Goal: Task Accomplishment & Management: Manage account settings

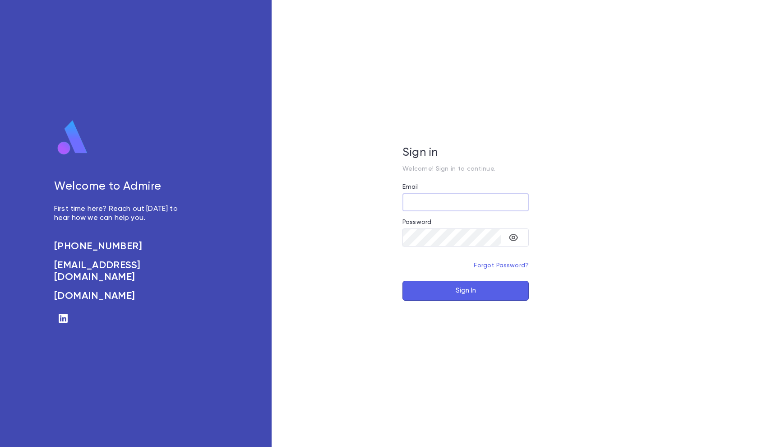
type input "**********"
click at [466, 290] on button "Sign In" at bounding box center [465, 291] width 126 height 20
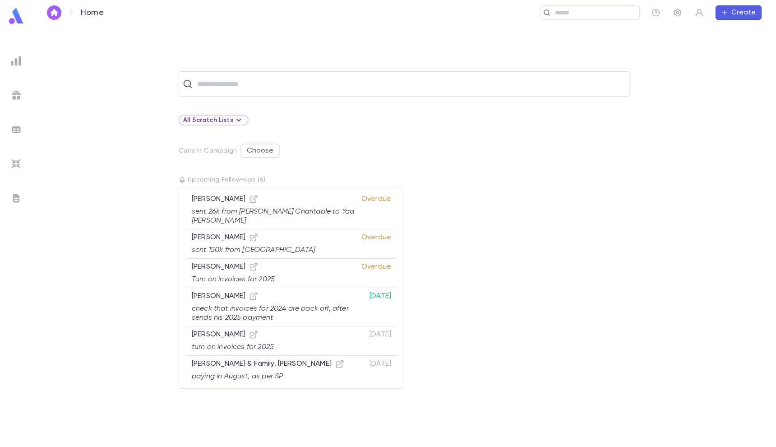
click at [500, 98] on div "​ All Scratch Lists Current Campaign Choose Upcoming Follow-ups ( 6 ) Tawil, Sa…" at bounding box center [404, 258] width 715 height 375
click at [491, 92] on input "text" at bounding box center [409, 83] width 431 height 17
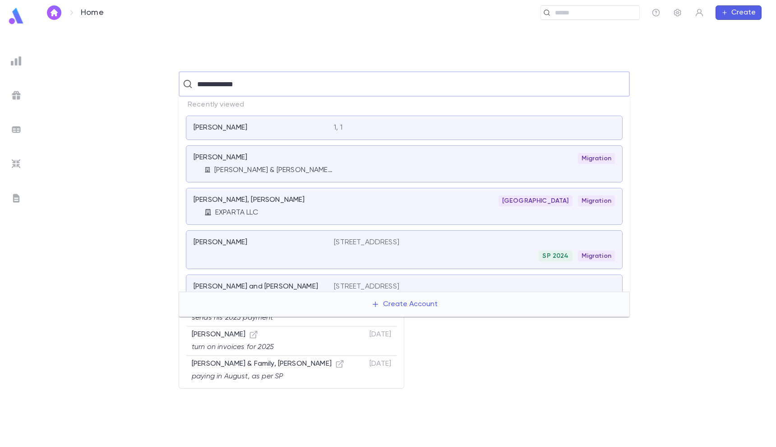
type input "**********"
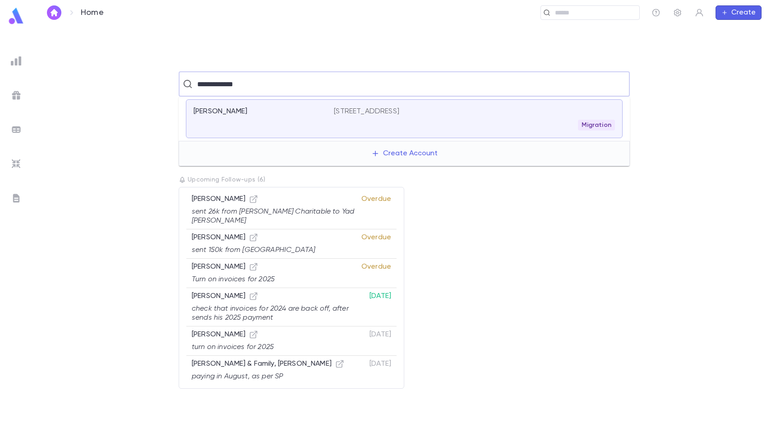
click at [373, 115] on p "40 East 9th Street, Lakewood NJ 08701 US" at bounding box center [366, 111] width 65 height 9
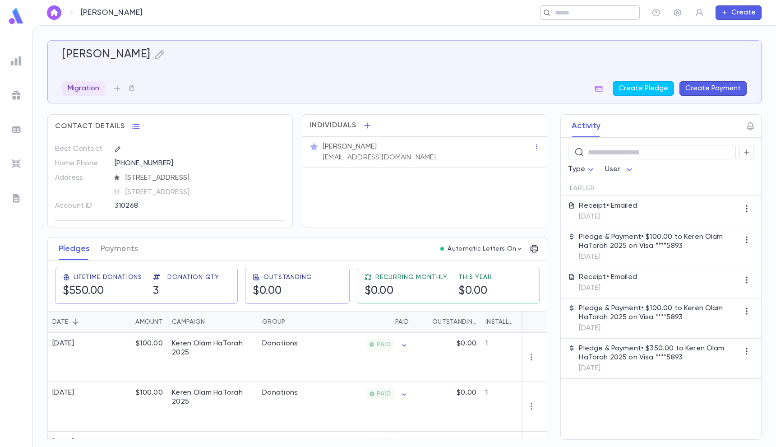
click at [576, 14] on input "text" at bounding box center [593, 13] width 83 height 9
click at [431, 9] on input "**********" at bounding box center [411, 13] width 422 height 9
type input "**********"
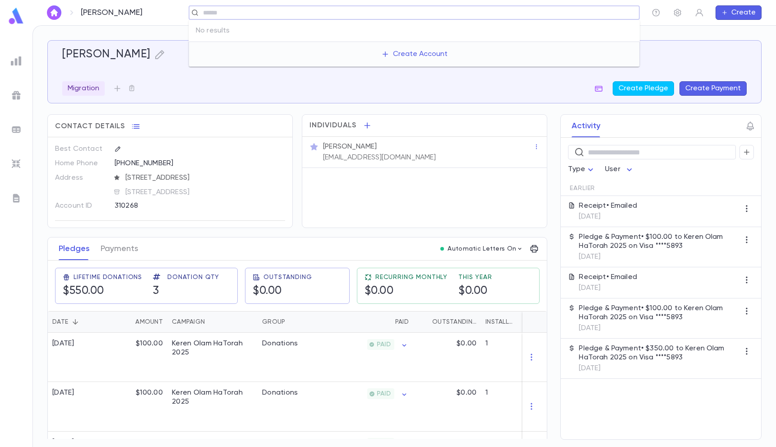
click at [18, 161] on img at bounding box center [16, 163] width 11 height 11
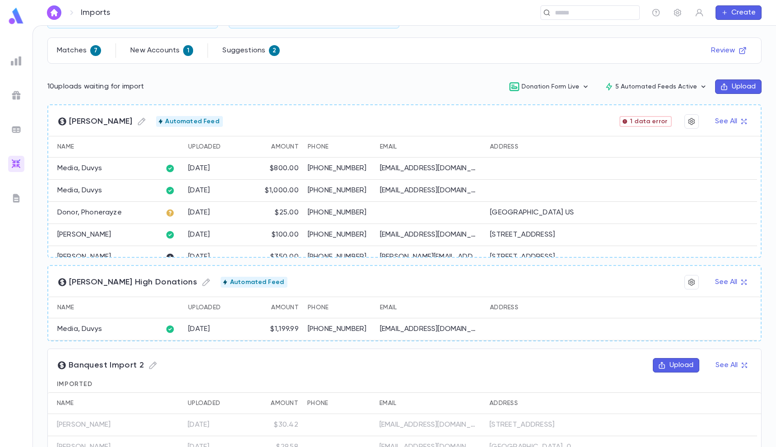
scroll to position [111, 0]
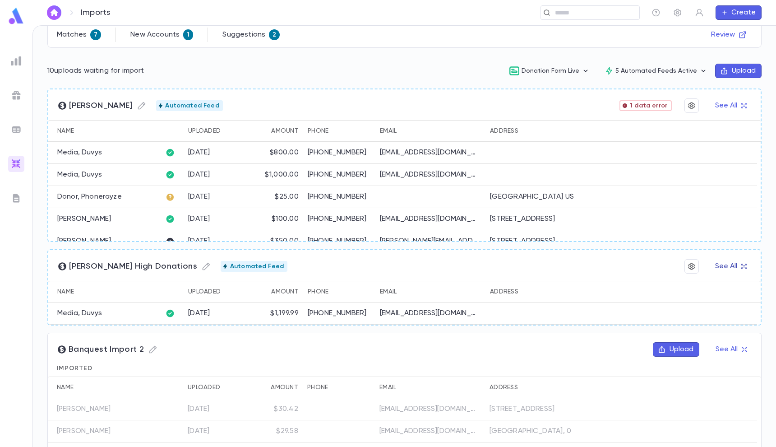
click at [721, 268] on button "See All" at bounding box center [731, 266] width 42 height 14
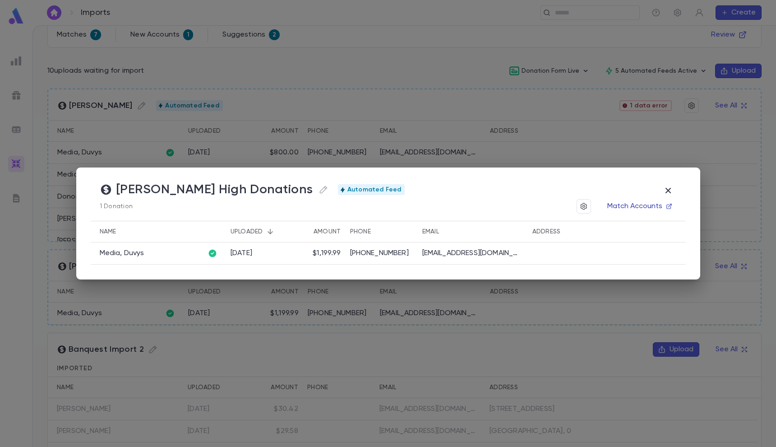
click at [629, 209] on button "Match Accounts" at bounding box center [639, 206] width 75 height 14
click at [660, 191] on button "button" at bounding box center [667, 190] width 17 height 17
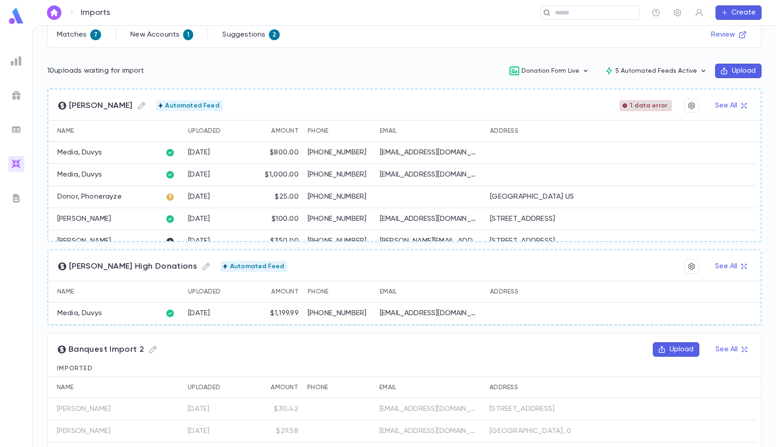
click at [646, 101] on div "1 data error" at bounding box center [645, 105] width 52 height 11
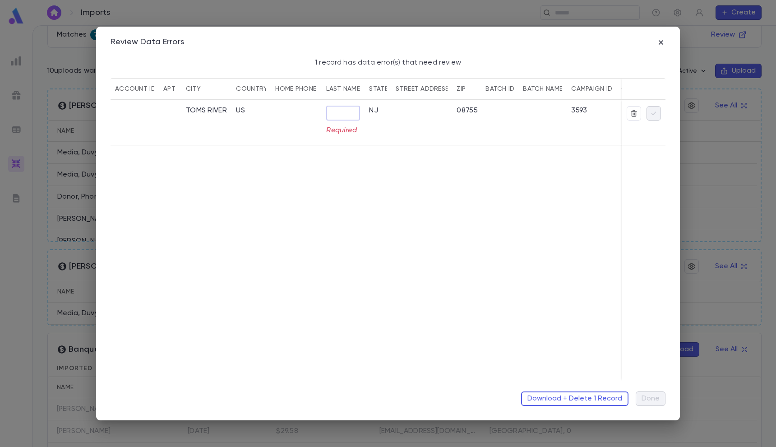
click at [348, 106] on input "text" at bounding box center [343, 113] width 34 height 14
click at [563, 388] on div "Download + Delete 1 Record Done" at bounding box center [388, 395] width 555 height 22
click at [559, 394] on button "Download + Delete 1 Record" at bounding box center [574, 398] width 107 height 14
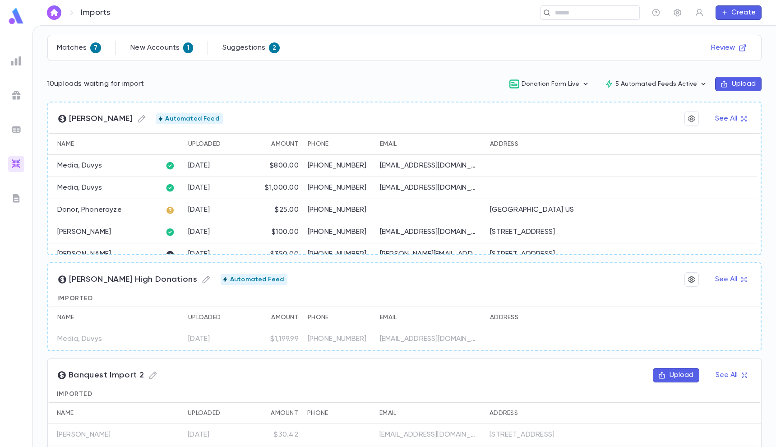
scroll to position [96, 0]
click at [727, 116] on button "See All" at bounding box center [731, 120] width 42 height 14
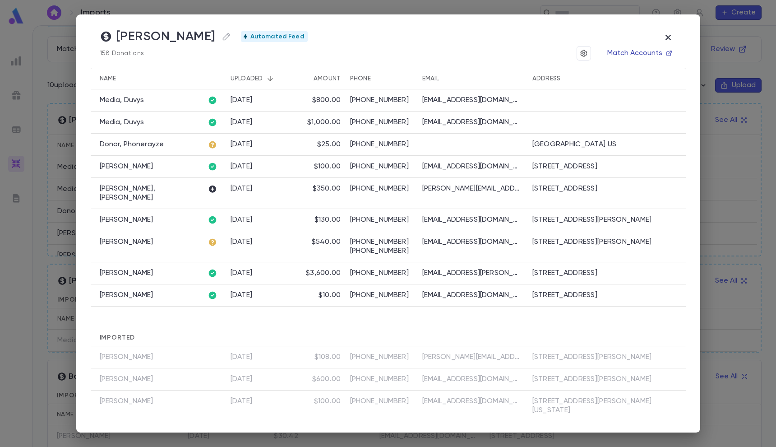
click at [633, 58] on button "Match Accounts" at bounding box center [639, 53] width 75 height 14
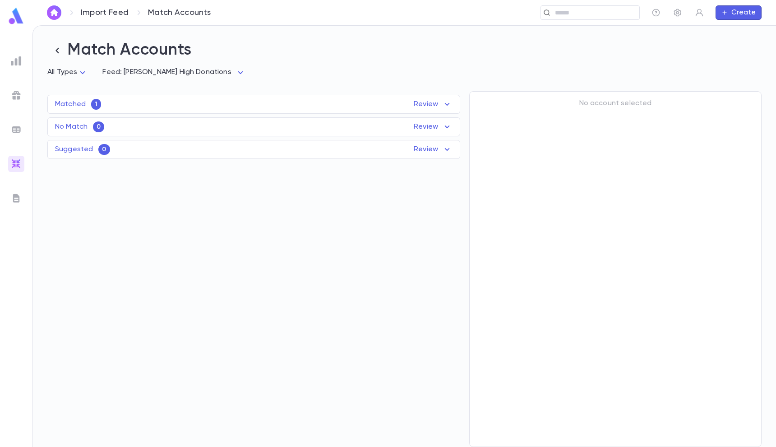
click at [393, 101] on div "Matched 1 Review" at bounding box center [254, 104] width 412 height 11
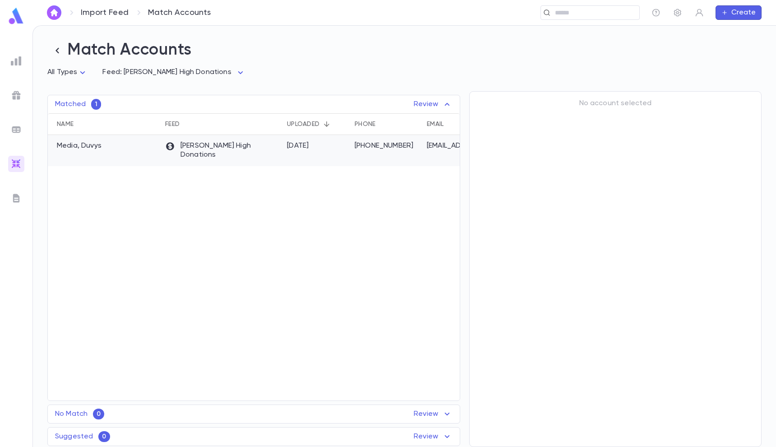
click at [269, 152] on div "[PERSON_NAME] High Donations" at bounding box center [222, 150] width 122 height 31
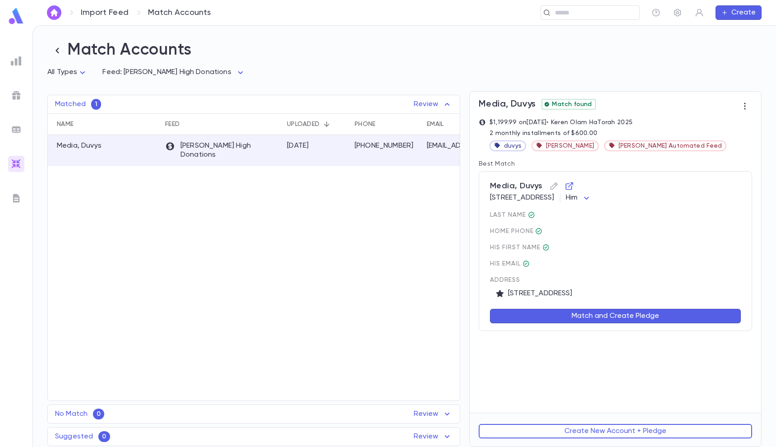
click at [549, 318] on button "Match and Create Pledge" at bounding box center [615, 316] width 251 height 14
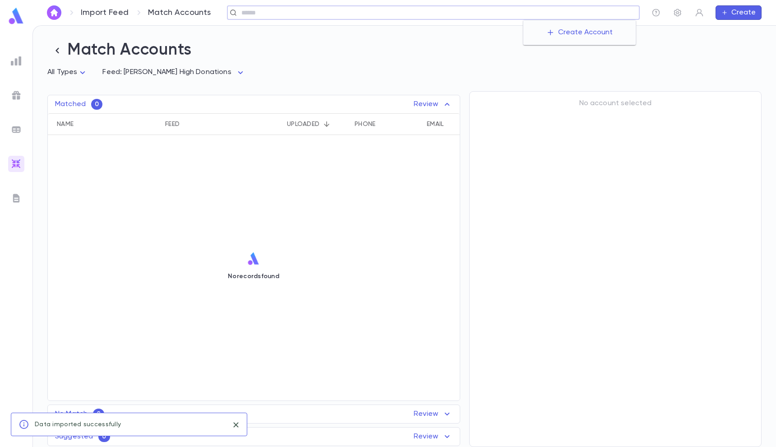
click at [569, 13] on input "text" at bounding box center [437, 13] width 397 height 9
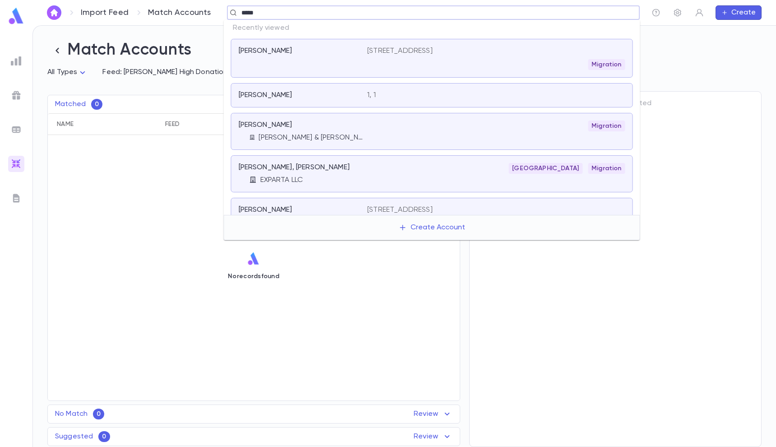
type input "*****"
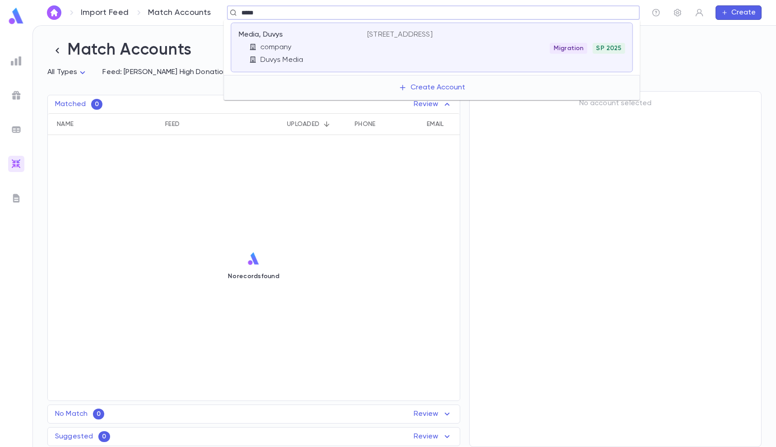
click at [471, 41] on div "155 Oberlin Ave N, Lakewood NJ 08701 US Migration SP 2025" at bounding box center [496, 41] width 258 height 23
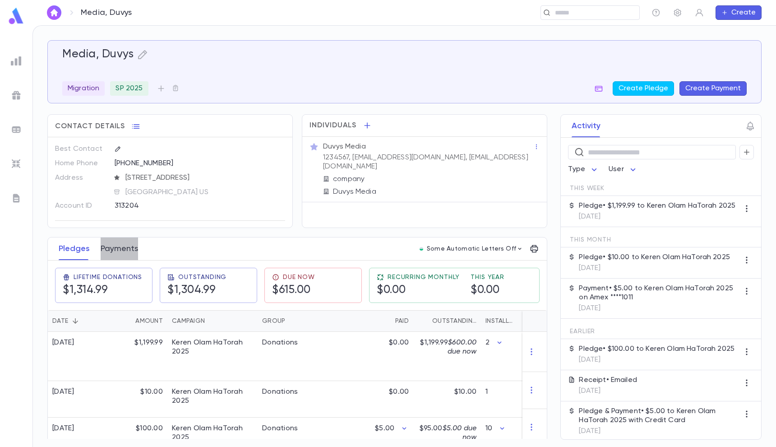
click at [127, 250] on button "Payments" at bounding box center [119, 248] width 37 height 23
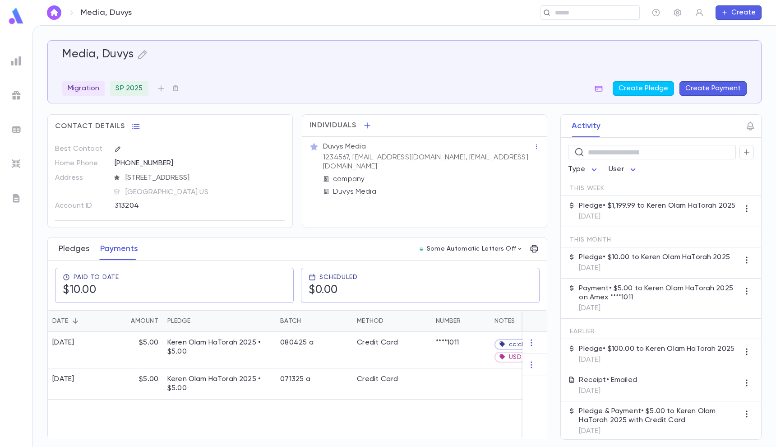
click at [78, 244] on button "Pledges" at bounding box center [74, 248] width 31 height 23
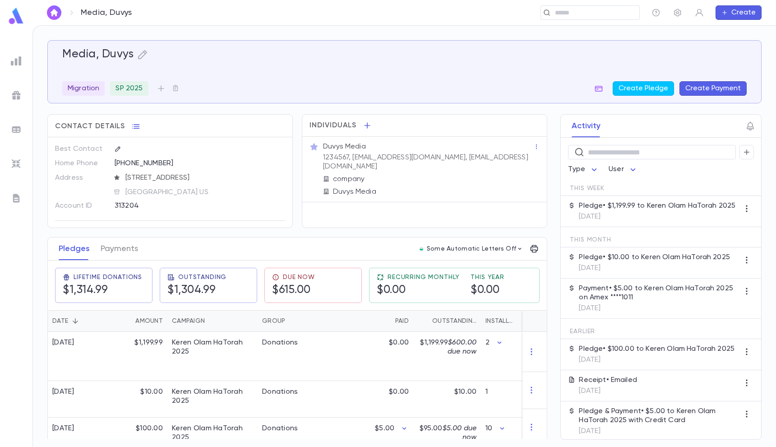
click at [231, 2] on div "Media, Duvys ​ Create" at bounding box center [403, 12] width 743 height 25
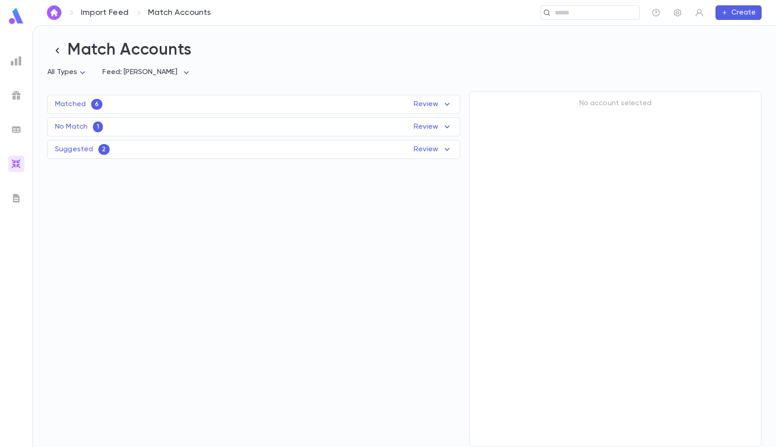
click at [394, 103] on div "Matched 6 Review" at bounding box center [254, 104] width 412 height 11
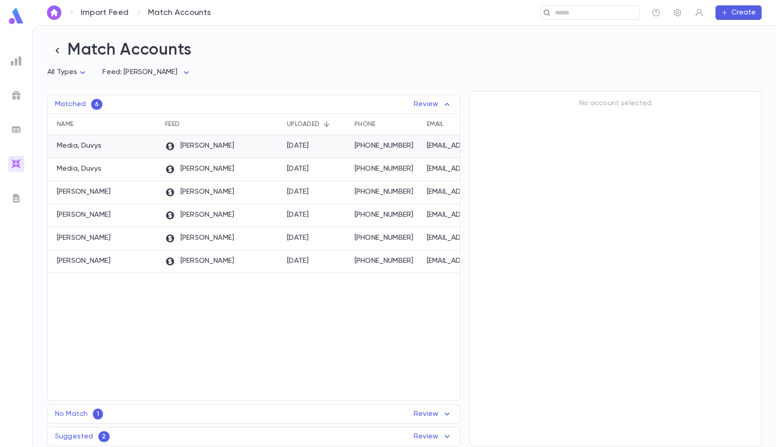
click at [352, 141] on div "(732) 806-7000" at bounding box center [386, 146] width 72 height 23
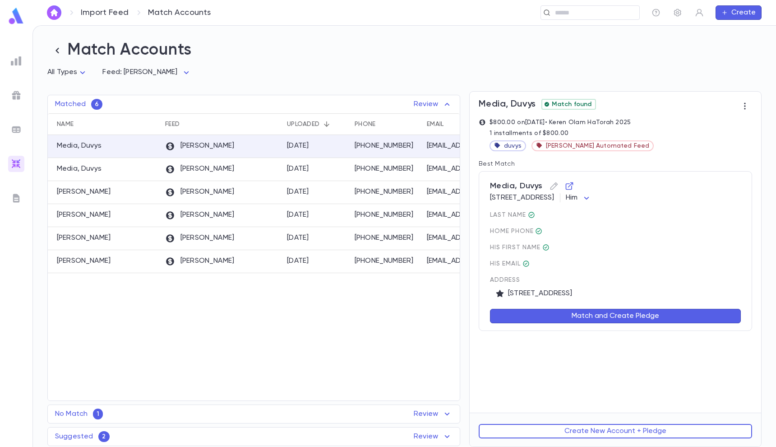
click at [555, 313] on button "Match and Create Pledge" at bounding box center [615, 316] width 251 height 14
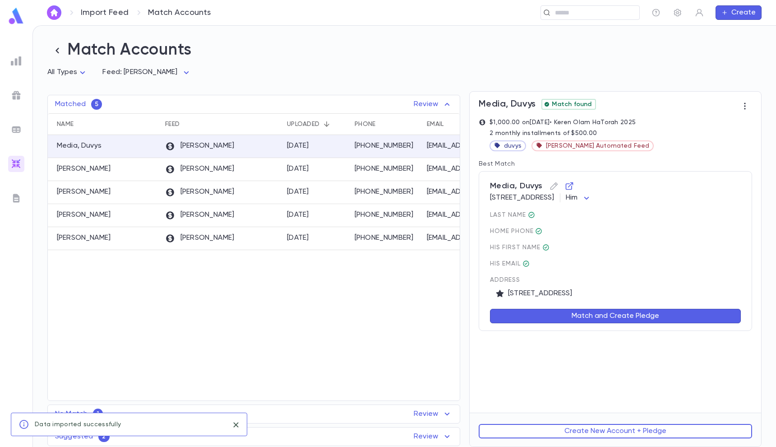
click at [551, 313] on button "Match and Create Pledge" at bounding box center [615, 316] width 251 height 14
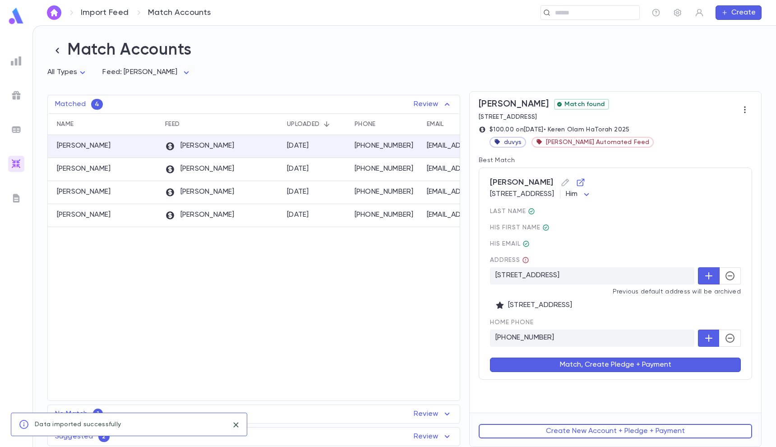
click at [724, 277] on icon "button" at bounding box center [729, 275] width 11 height 11
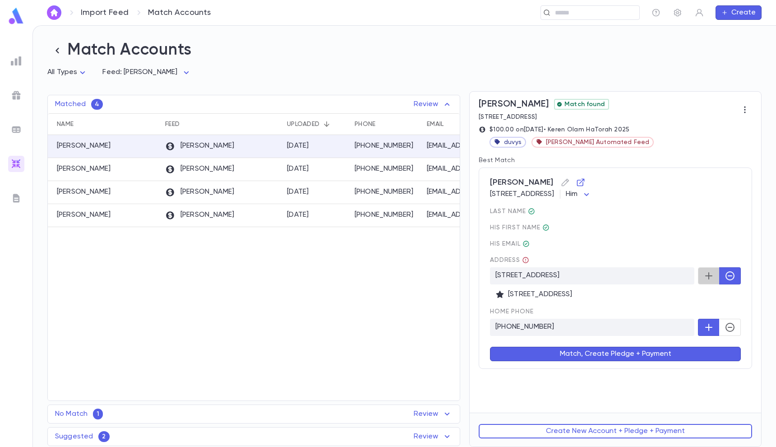
click at [707, 273] on icon "button" at bounding box center [708, 275] width 7 height 7
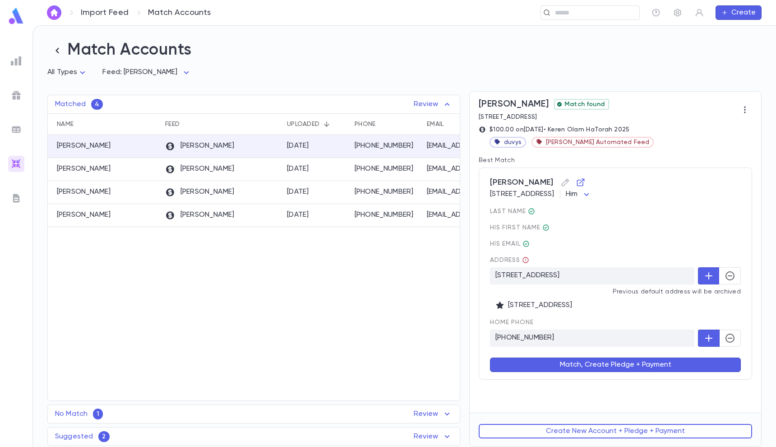
click at [724, 339] on icon "button" at bounding box center [729, 337] width 11 height 11
click at [683, 363] on button "Match, Create Pledge + Payment" at bounding box center [615, 364] width 251 height 14
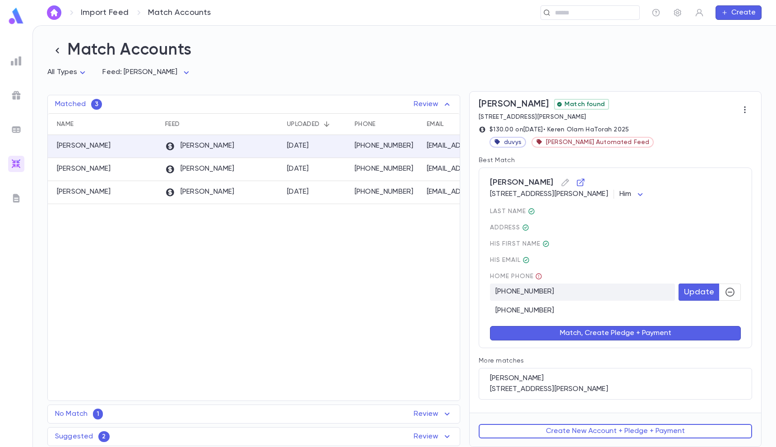
click at [689, 332] on button "Match, Create Pledge + Payment" at bounding box center [615, 333] width 251 height 14
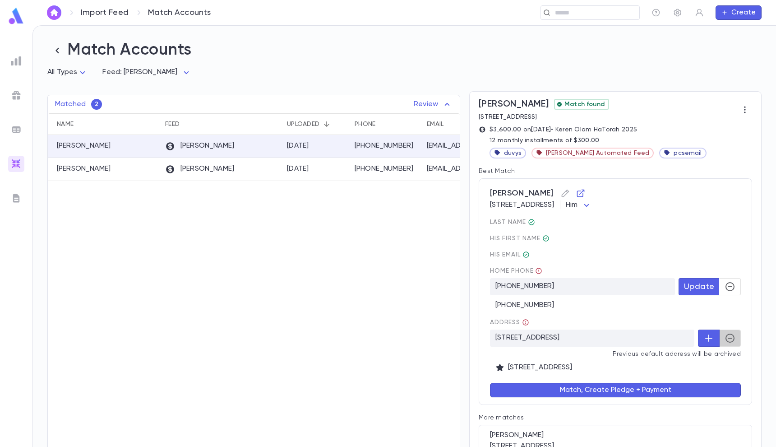
click at [729, 343] on icon "button" at bounding box center [729, 337] width 11 height 11
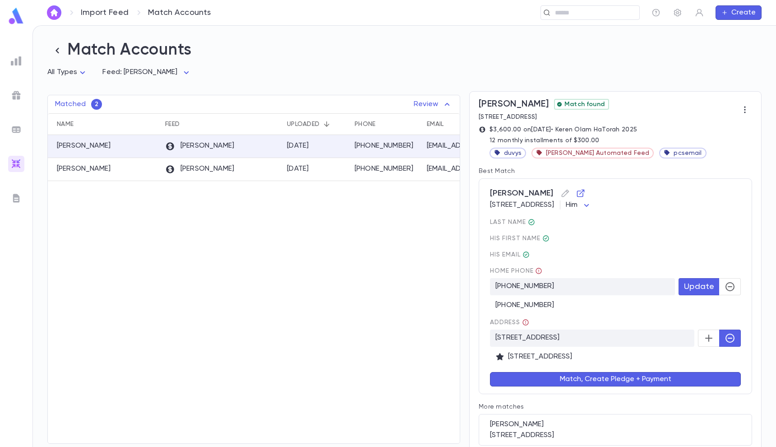
click at [620, 385] on button "Match, Create Pledge + Payment" at bounding box center [615, 379] width 251 height 14
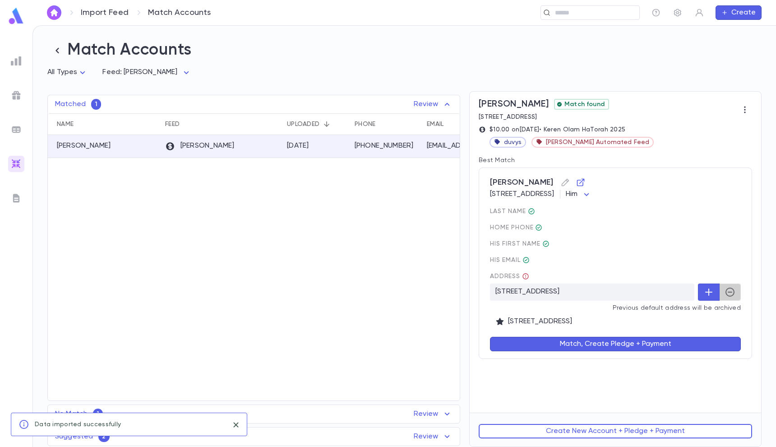
click at [723, 286] on button "button" at bounding box center [730, 291] width 22 height 17
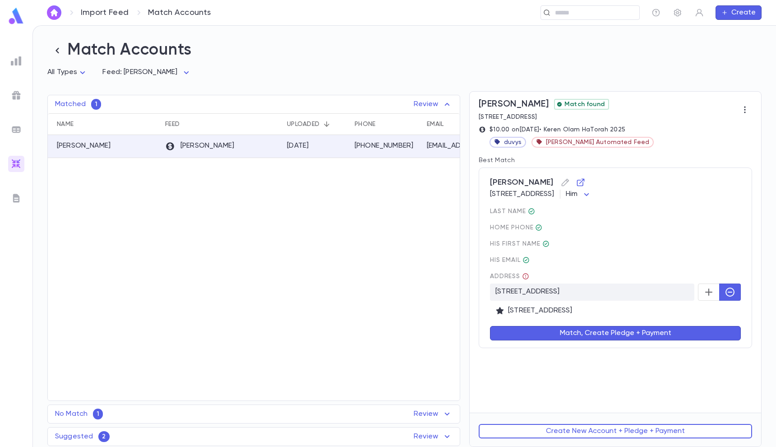
click at [705, 295] on icon "button" at bounding box center [708, 291] width 11 height 11
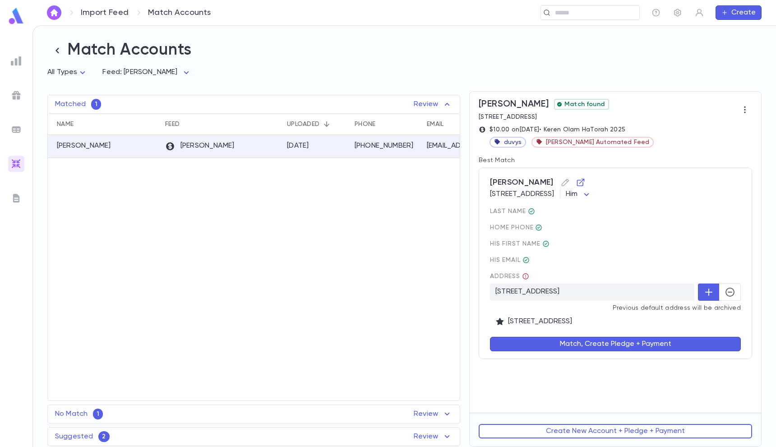
click at [674, 340] on button "Match, Create Pledge + Payment" at bounding box center [615, 344] width 251 height 14
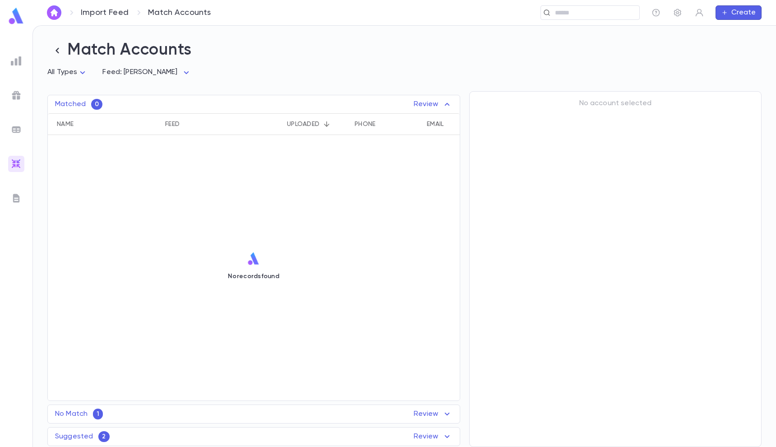
click at [348, 414] on div "No Match 1 Review" at bounding box center [254, 413] width 412 height 11
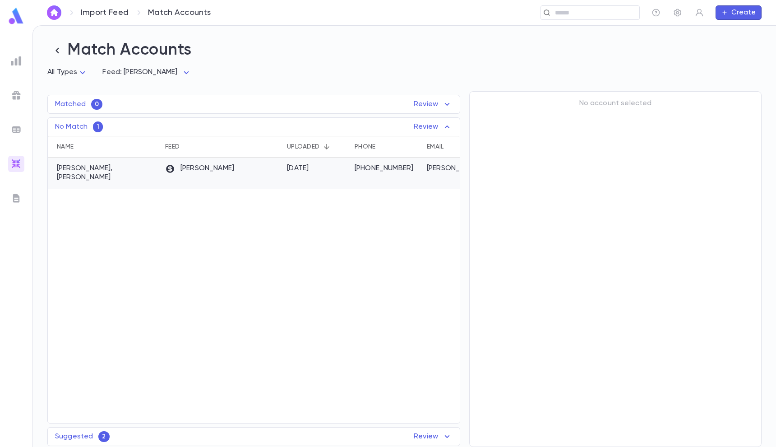
click at [352, 172] on div "(551) 215-2149" at bounding box center [386, 172] width 72 height 31
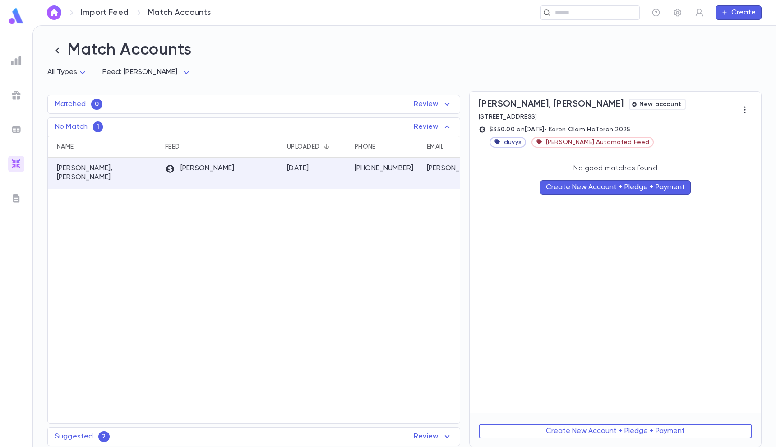
click at [644, 189] on button "Create New Account + Pledge + Payment" at bounding box center [615, 187] width 151 height 14
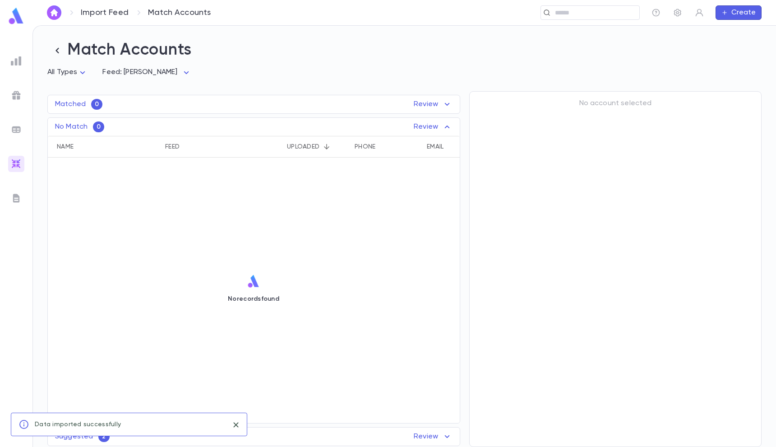
click at [403, 432] on div "Suggested 2 Review" at bounding box center [254, 436] width 412 height 11
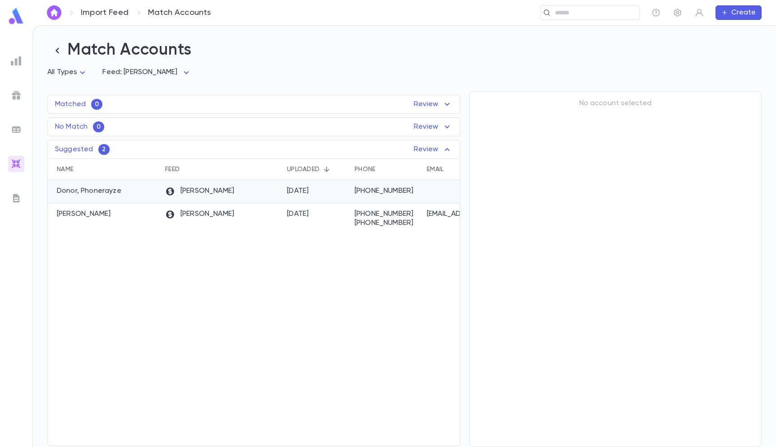
click at [365, 180] on div "+1 (848) 245-3556" at bounding box center [386, 191] width 72 height 23
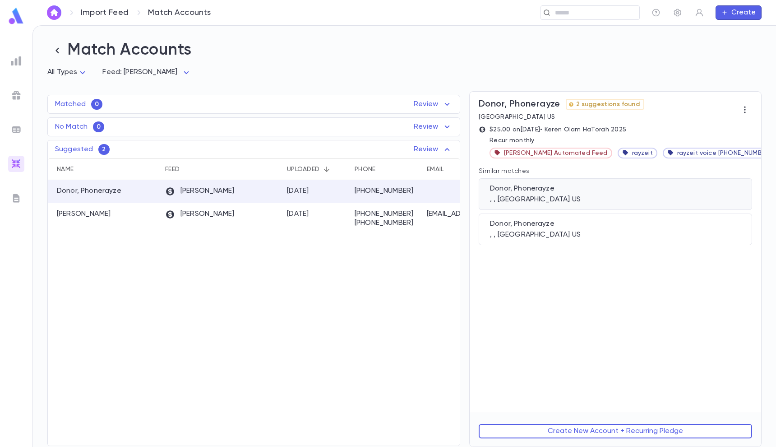
click at [556, 198] on div ", , TOMS RIVER NJ 08755 US" at bounding box center [615, 199] width 251 height 9
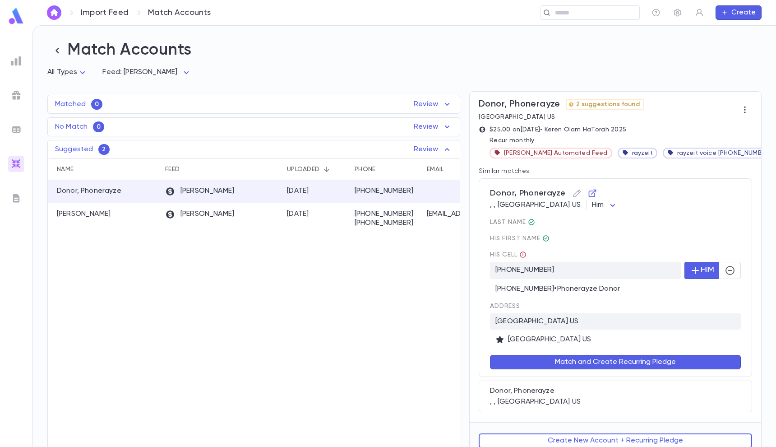
click at [551, 358] on button "Match and Create Recurring Pledge" at bounding box center [615, 362] width 251 height 14
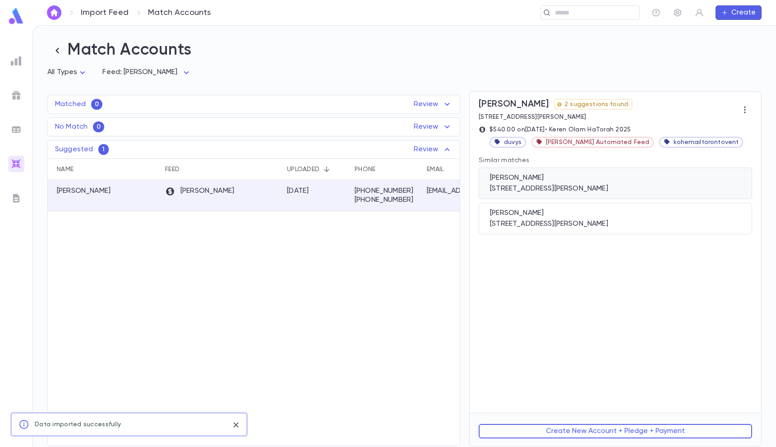
click at [542, 178] on div "Pickholtz, Yerachmiel" at bounding box center [615, 177] width 251 height 9
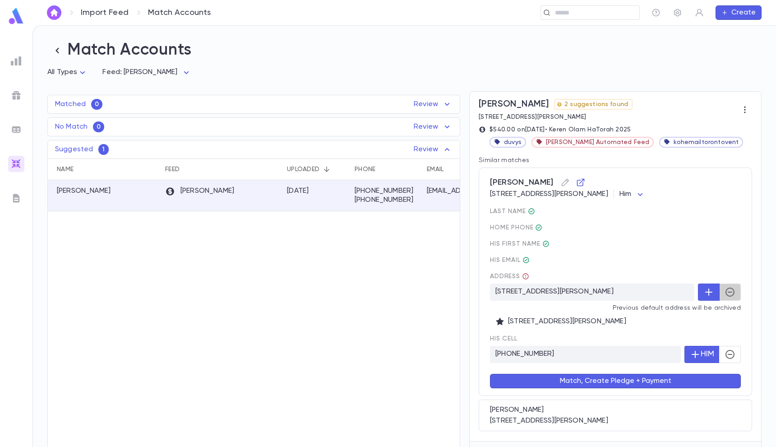
click at [726, 290] on icon "button" at bounding box center [729, 291] width 11 height 11
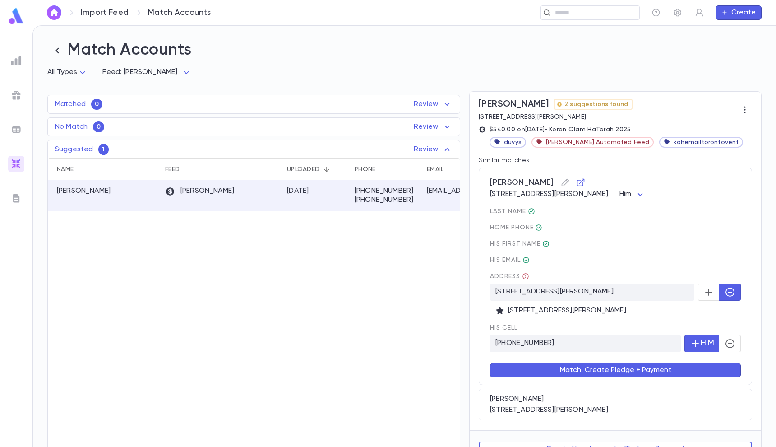
click at [686, 372] on button "Match, Create Pledge + Payment" at bounding box center [615, 370] width 251 height 14
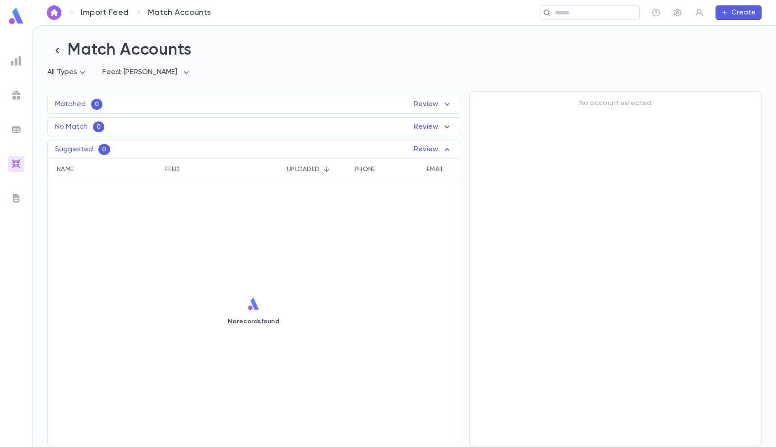
click at [16, 132] on img at bounding box center [16, 129] width 11 height 11
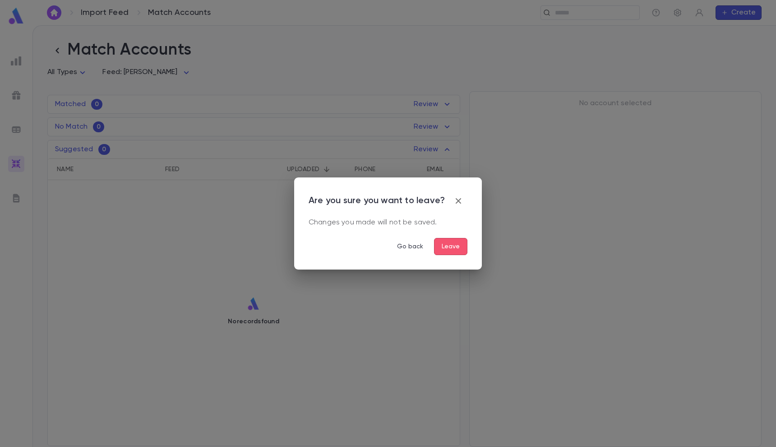
click at [448, 240] on button "Leave" at bounding box center [450, 246] width 33 height 17
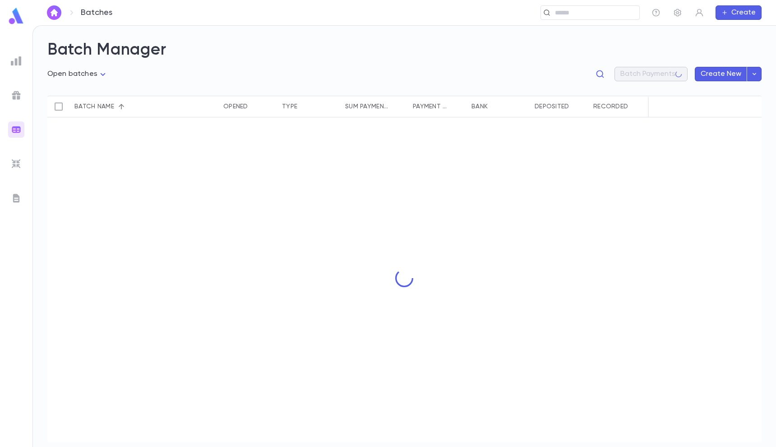
type input "**********"
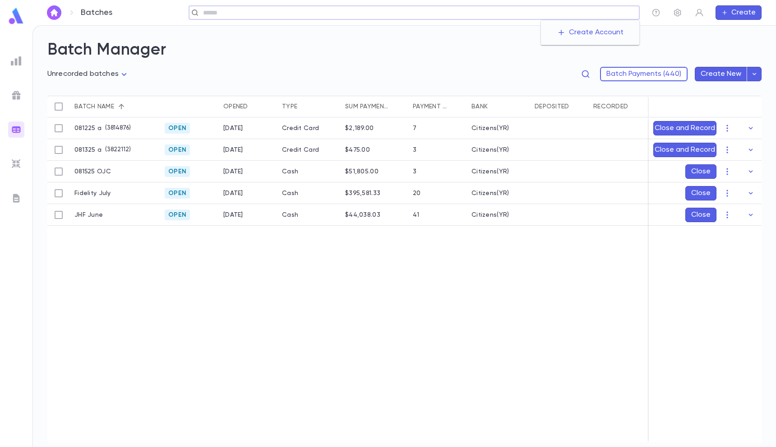
click at [563, 11] on input "text" at bounding box center [417, 13] width 435 height 9
paste input "**********"
type input "**********"
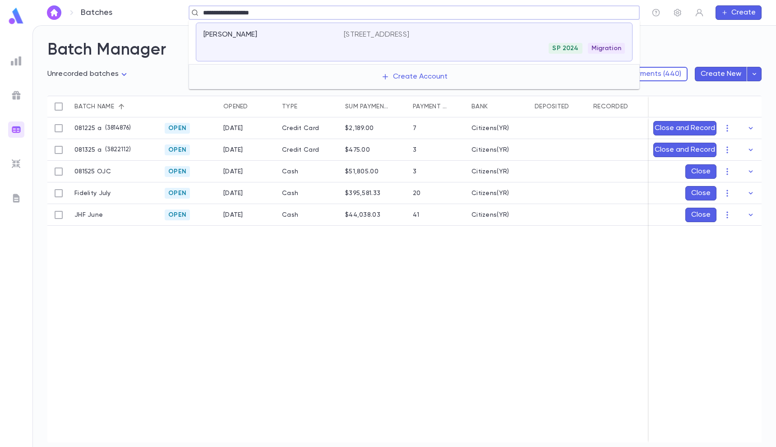
click at [430, 44] on div "SP 2024 Migration" at bounding box center [484, 48] width 281 height 11
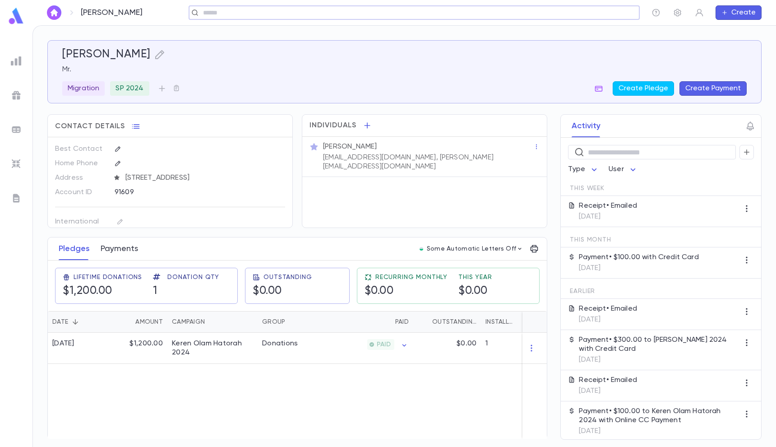
click at [135, 248] on button "Payments" at bounding box center [119, 248] width 37 height 23
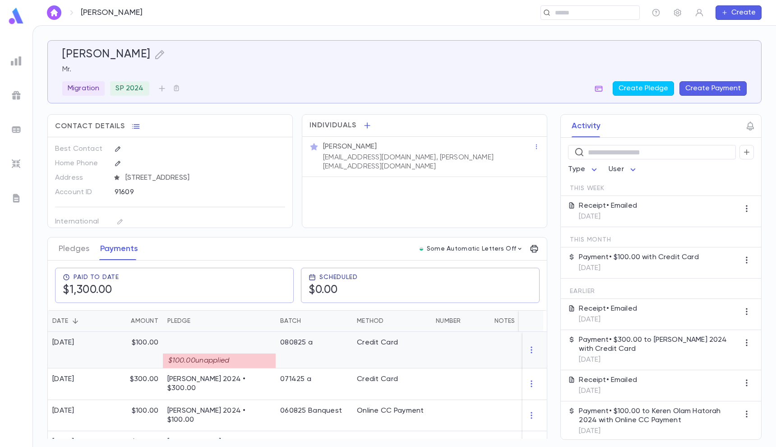
click at [475, 349] on div at bounding box center [460, 350] width 59 height 37
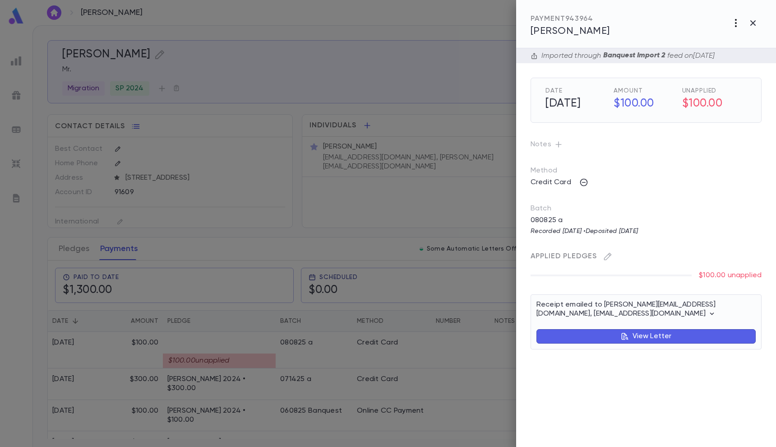
click at [731, 24] on icon "button" at bounding box center [735, 23] width 11 height 11
click at [719, 43] on li "Mark as Canceled" at bounding box center [732, 42] width 76 height 14
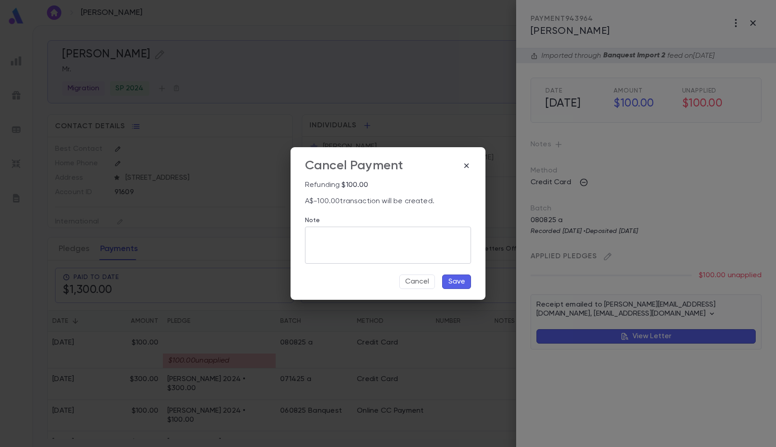
click at [414, 246] on textarea "Note" at bounding box center [387, 244] width 153 height 37
click at [456, 281] on button "Save" at bounding box center [456, 281] width 29 height 14
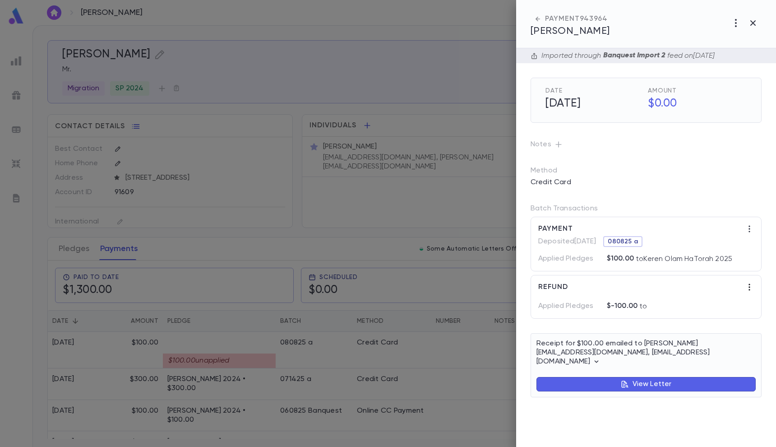
click at [746, 291] on icon "button" at bounding box center [749, 286] width 9 height 9
click at [760, 300] on li "Edit" at bounding box center [756, 302] width 28 height 14
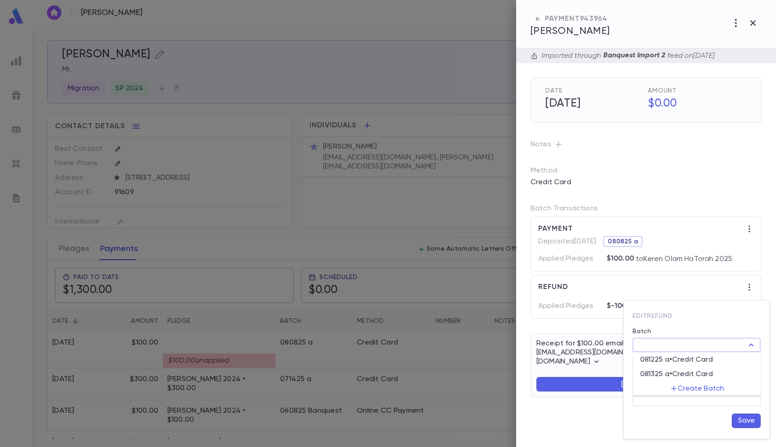
click at [670, 343] on input "Batch" at bounding box center [689, 344] width 108 height 13
click at [666, 358] on div "081225 a • Credit Card" at bounding box center [676, 359] width 73 height 9
type input "********"
click at [748, 420] on button "Save" at bounding box center [746, 420] width 29 height 14
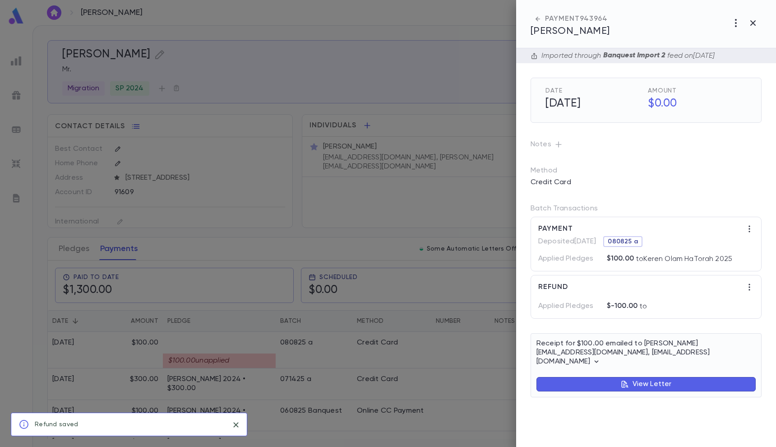
click at [405, 141] on div at bounding box center [388, 223] width 776 height 447
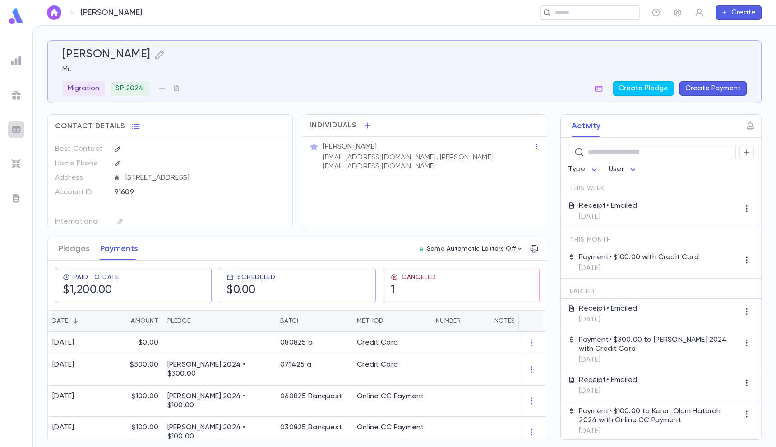
click at [20, 129] on img at bounding box center [16, 129] width 11 height 11
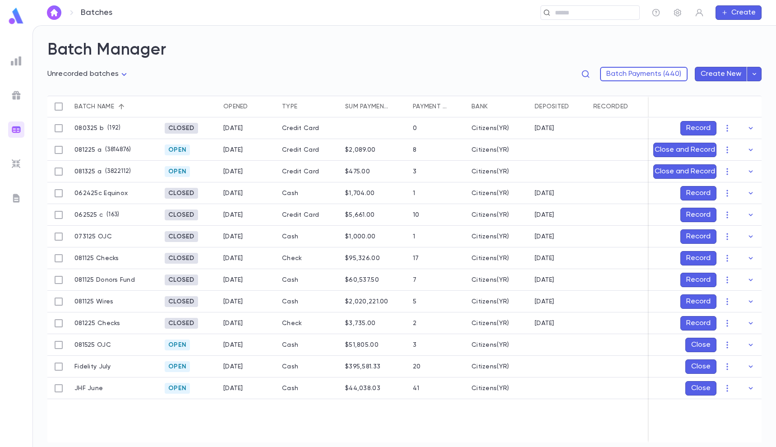
click at [13, 165] on img at bounding box center [16, 163] width 11 height 11
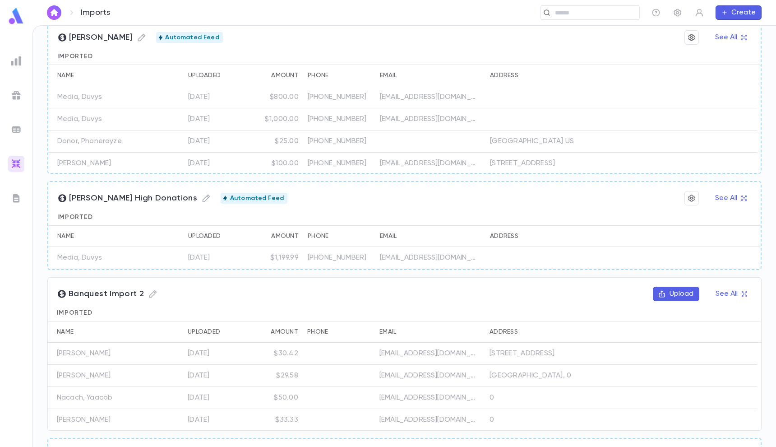
scroll to position [186, 0]
click at [672, 294] on button "Upload" at bounding box center [676, 293] width 46 height 14
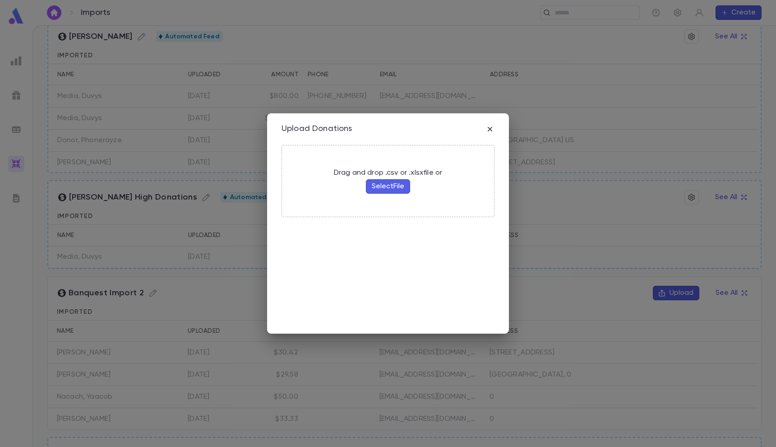
click at [367, 189] on button "Select File" at bounding box center [388, 186] width 44 height 14
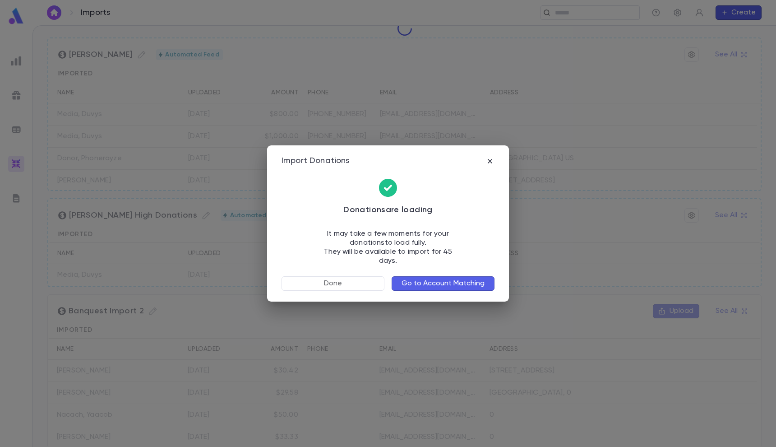
click at [466, 284] on button "Go to Account Matching" at bounding box center [443, 283] width 103 height 14
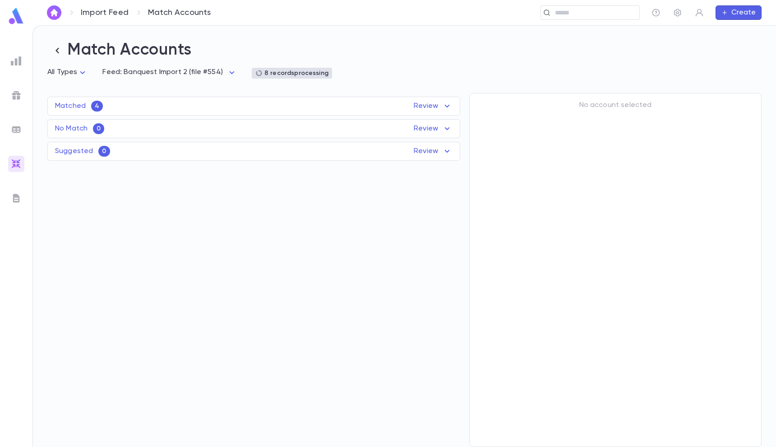
click at [375, 102] on div "Matched 4 Review" at bounding box center [254, 106] width 412 height 11
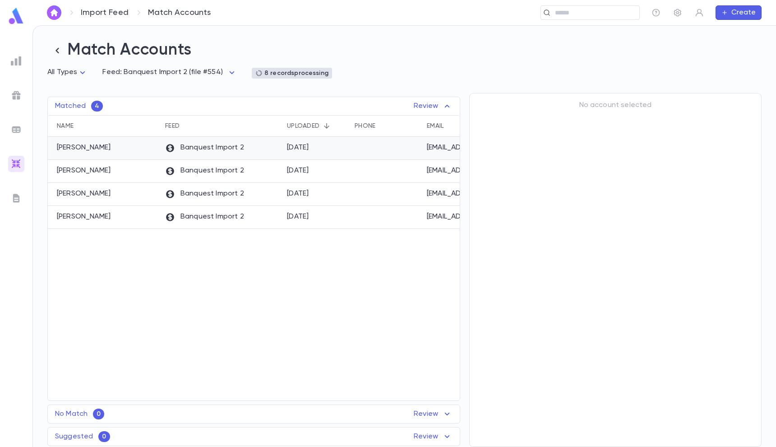
click at [326, 144] on div "[DATE]" at bounding box center [316, 148] width 68 height 23
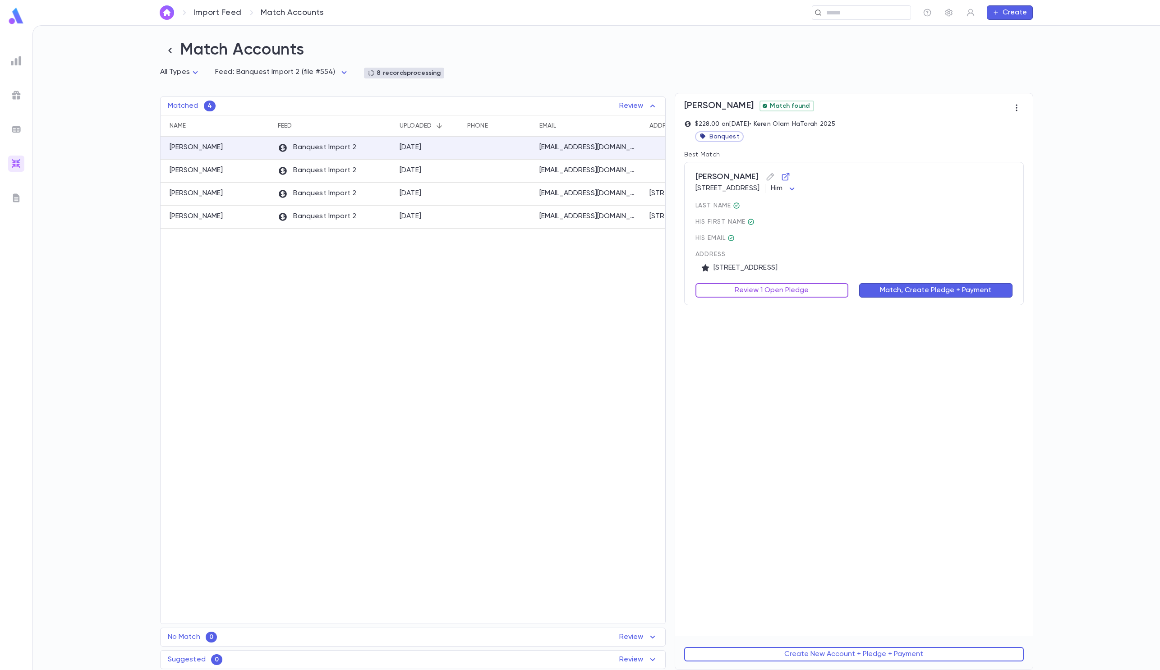
click at [775, 288] on button "Review 1 Open Pledge" at bounding box center [772, 290] width 153 height 14
type input "******"
click at [775, 434] on div "Open Pledges Payment Campaign Date Outstanding ****** ​ [PERSON_NAME] 2024 [DAT…" at bounding box center [726, 369] width 245 height 138
click at [775, 427] on button "Save" at bounding box center [826, 420] width 29 height 14
click at [775, 296] on button "Match, Apply to Pledge and Create Payment" at bounding box center [935, 290] width 153 height 14
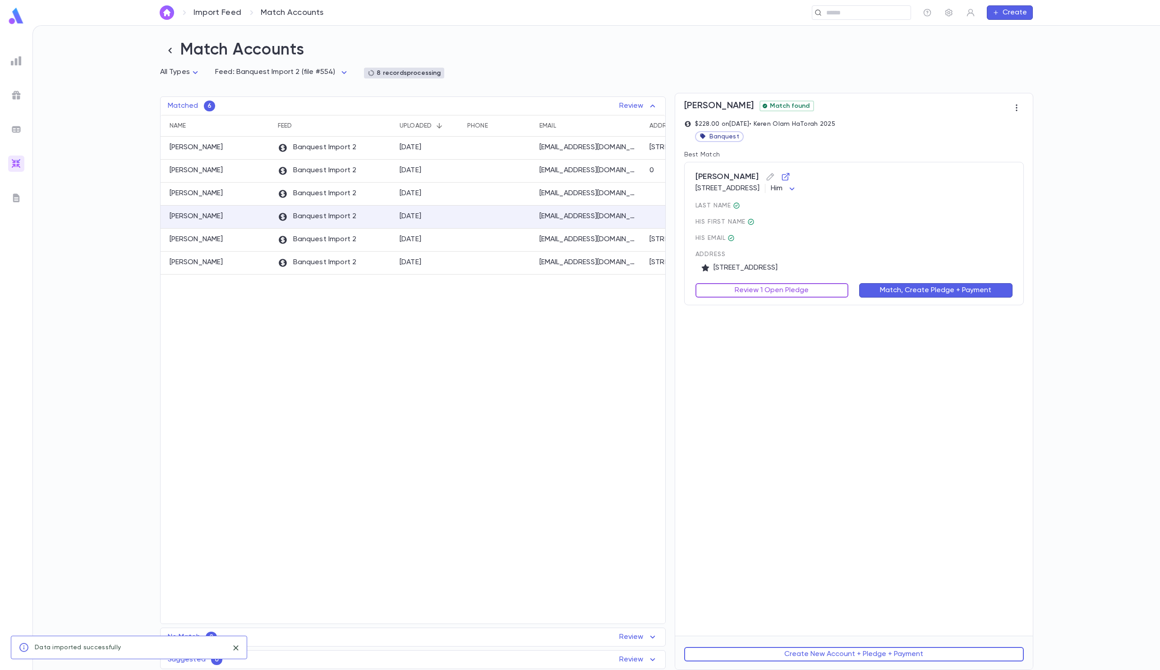
click at [775, 293] on button "Review 1 Open Pledge" at bounding box center [772, 290] width 153 height 14
type input "******"
click at [775, 427] on button "Save" at bounding box center [826, 420] width 29 height 14
click at [775, 279] on div "Match, Apply to Pledge and Create Payment" at bounding box center [930, 284] width 164 height 25
click at [775, 292] on button "Match, Apply to Pledge and Create Payment" at bounding box center [935, 290] width 153 height 14
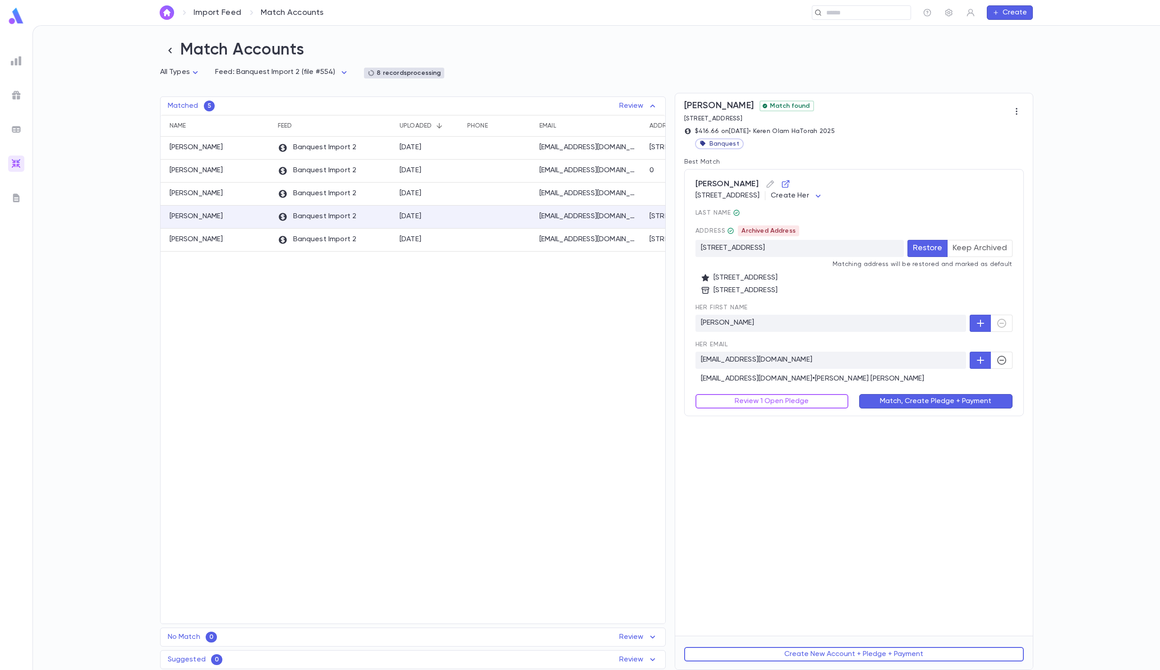
click at [775, 257] on button "Keep Archived" at bounding box center [979, 248] width 65 height 17
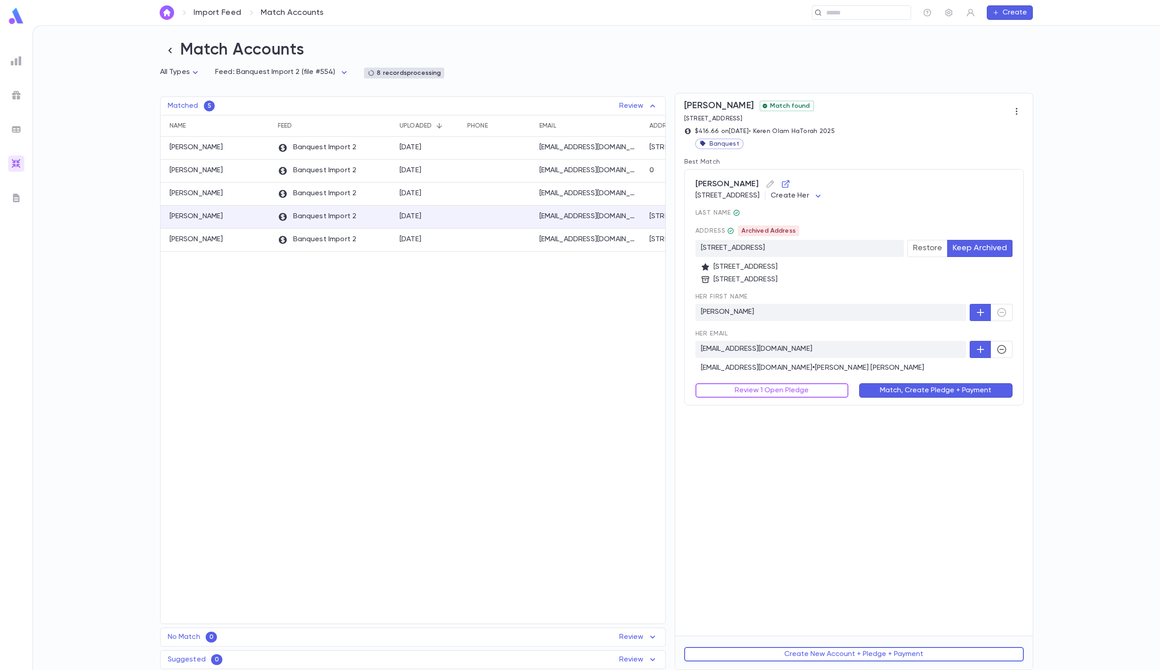
click at [775, 192] on body "Import Feed Match Accounts ​ Create Match Accounts All Types * Feed: Banquest I…" at bounding box center [580, 347] width 1160 height 645
click at [775, 235] on span "Him" at bounding box center [906, 231] width 41 height 9
type input "***"
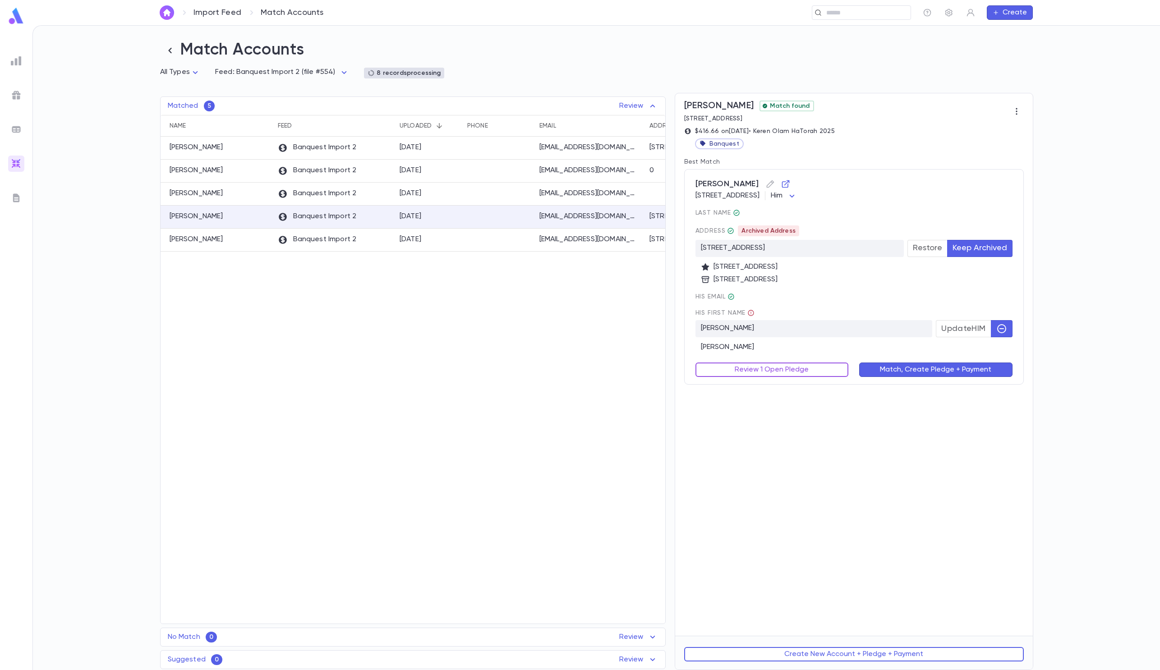
click at [761, 373] on button "Review 1 Open Pledge" at bounding box center [772, 370] width 153 height 14
type input "******"
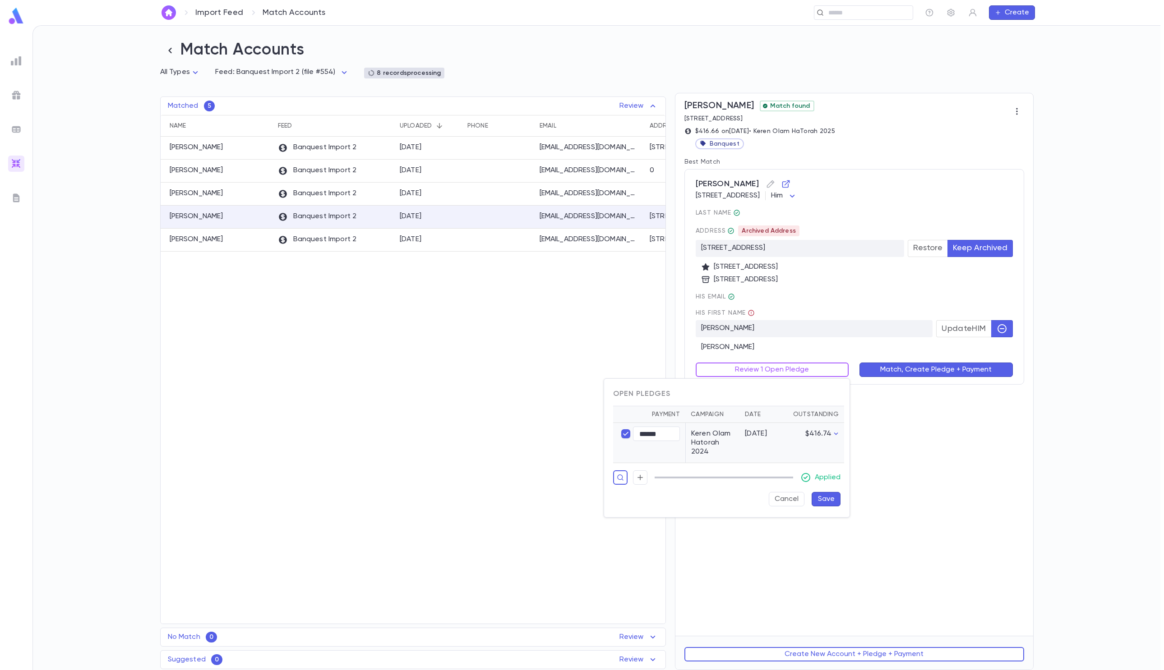
click at [775, 446] on button "Save" at bounding box center [826, 499] width 29 height 14
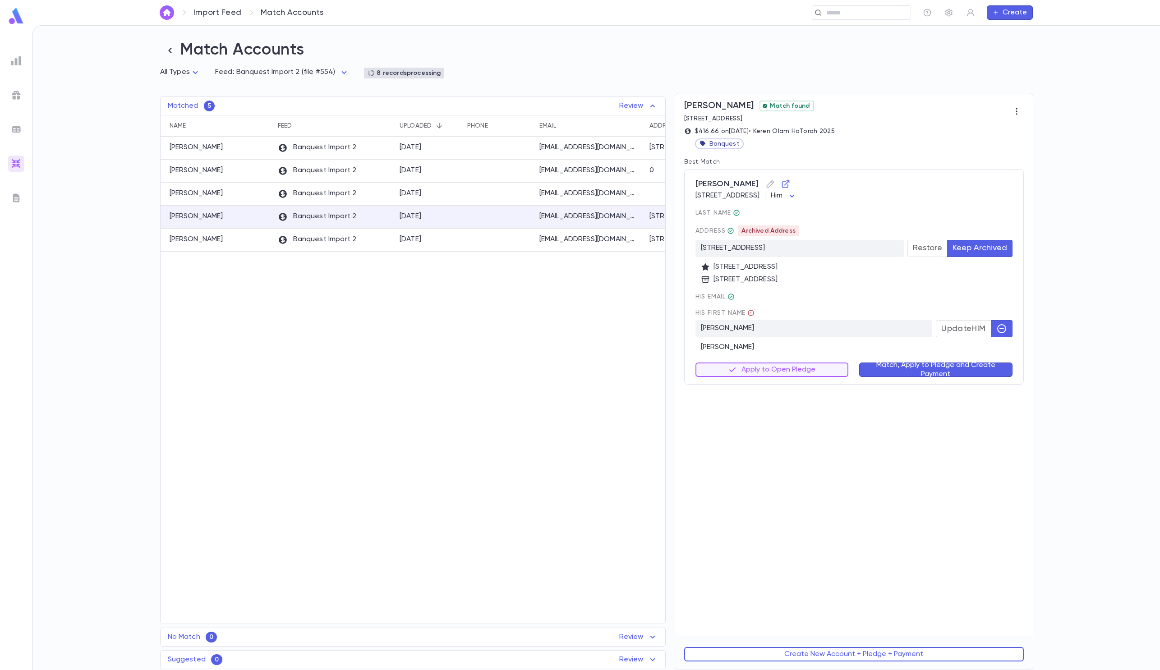
click at [775, 368] on button "Match, Apply to Pledge and Create Payment" at bounding box center [935, 370] width 153 height 14
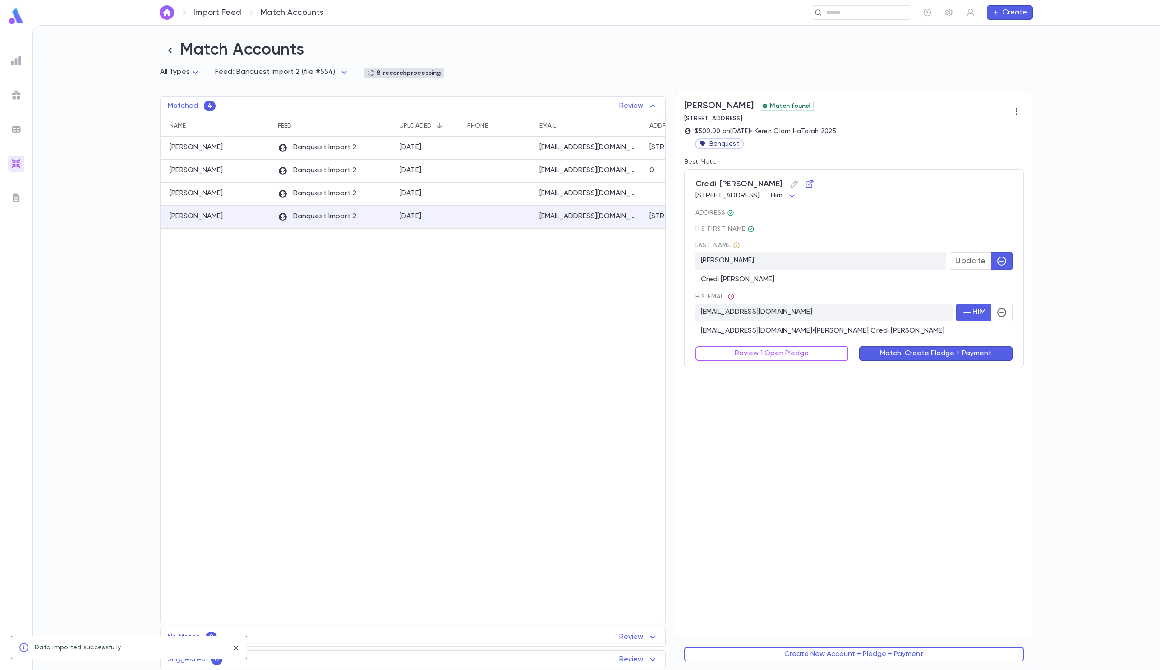
click at [775, 317] on icon "button" at bounding box center [1001, 312] width 9 height 9
click at [718, 358] on button "Review 1 Open Pledge" at bounding box center [772, 353] width 153 height 14
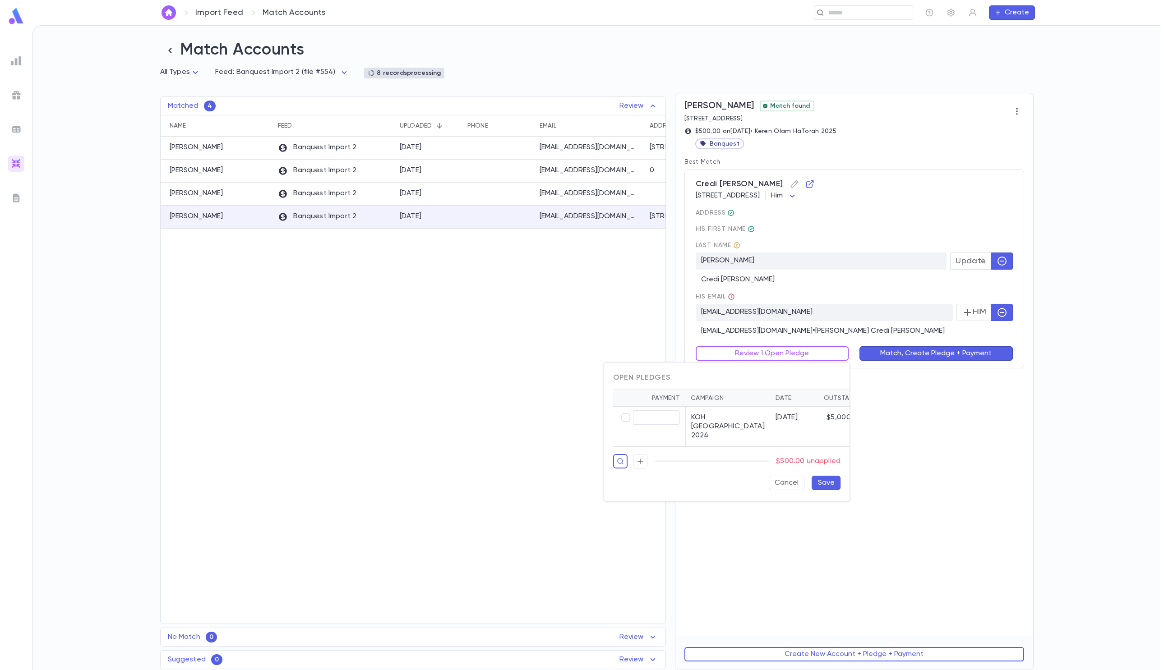
type input "******"
click at [775, 446] on button "Save" at bounding box center [826, 483] width 29 height 14
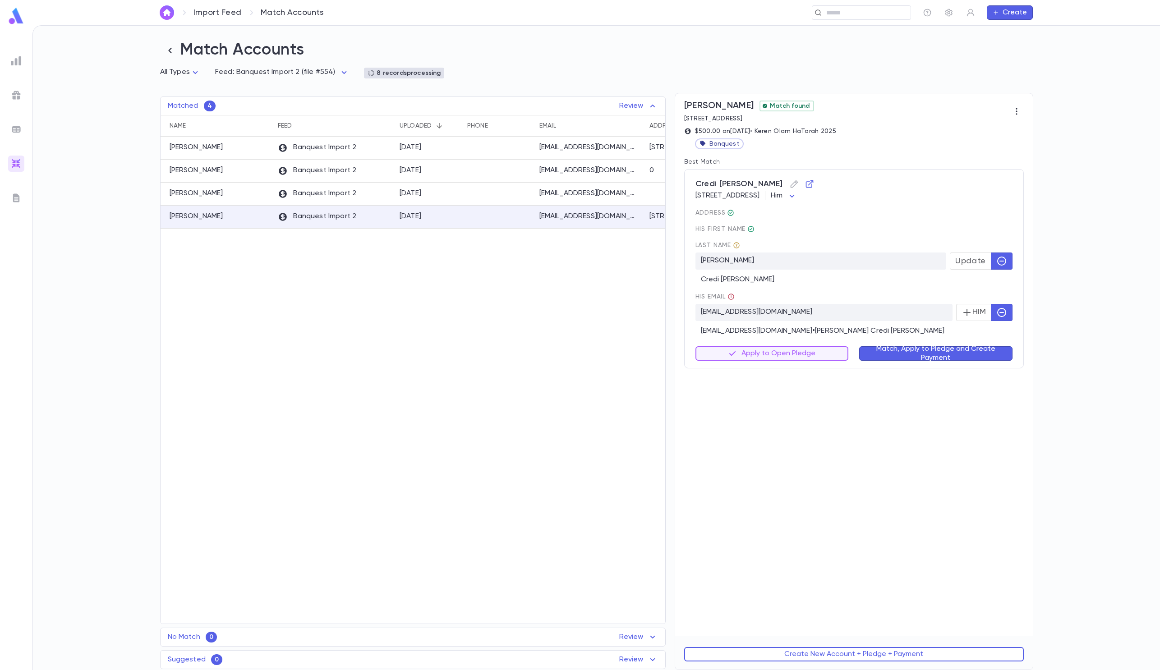
click at [775, 359] on button "Match, Apply to Pledge and Create Payment" at bounding box center [935, 353] width 153 height 14
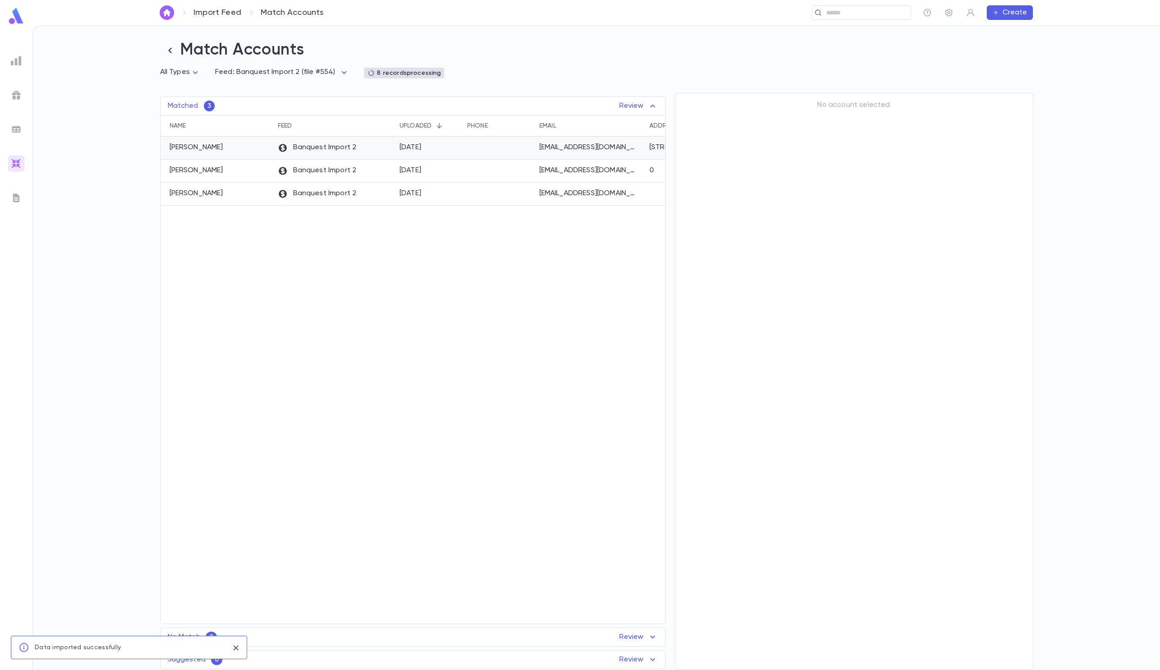
click at [529, 153] on div at bounding box center [499, 148] width 72 height 23
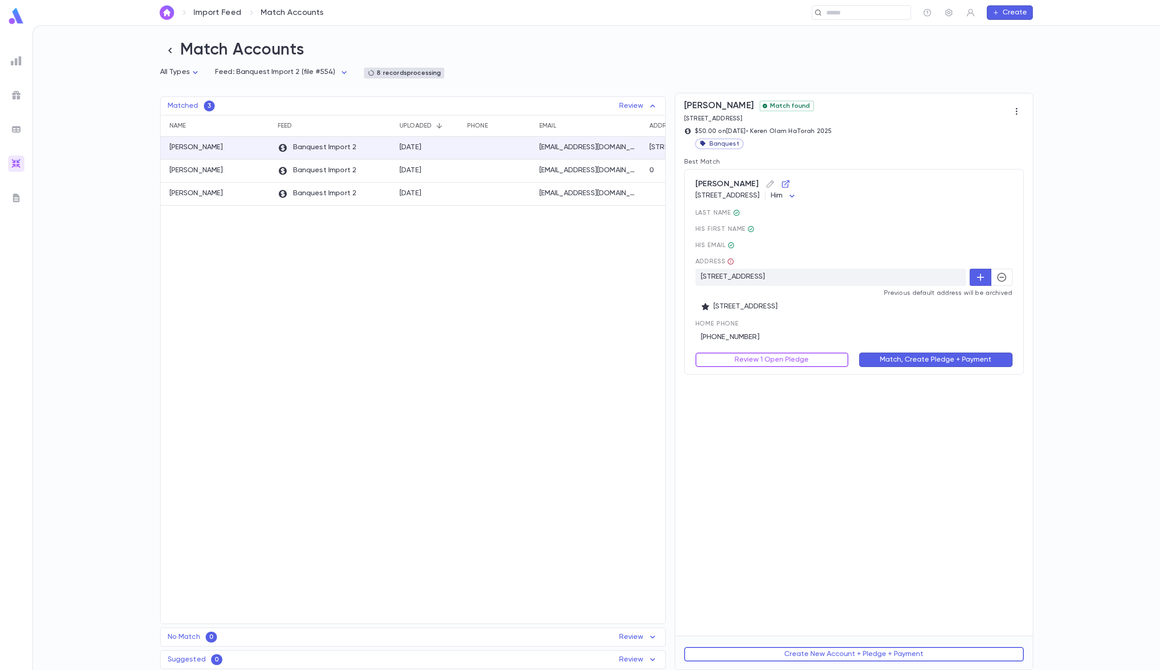
click at [775, 275] on icon "button" at bounding box center [1001, 277] width 9 height 9
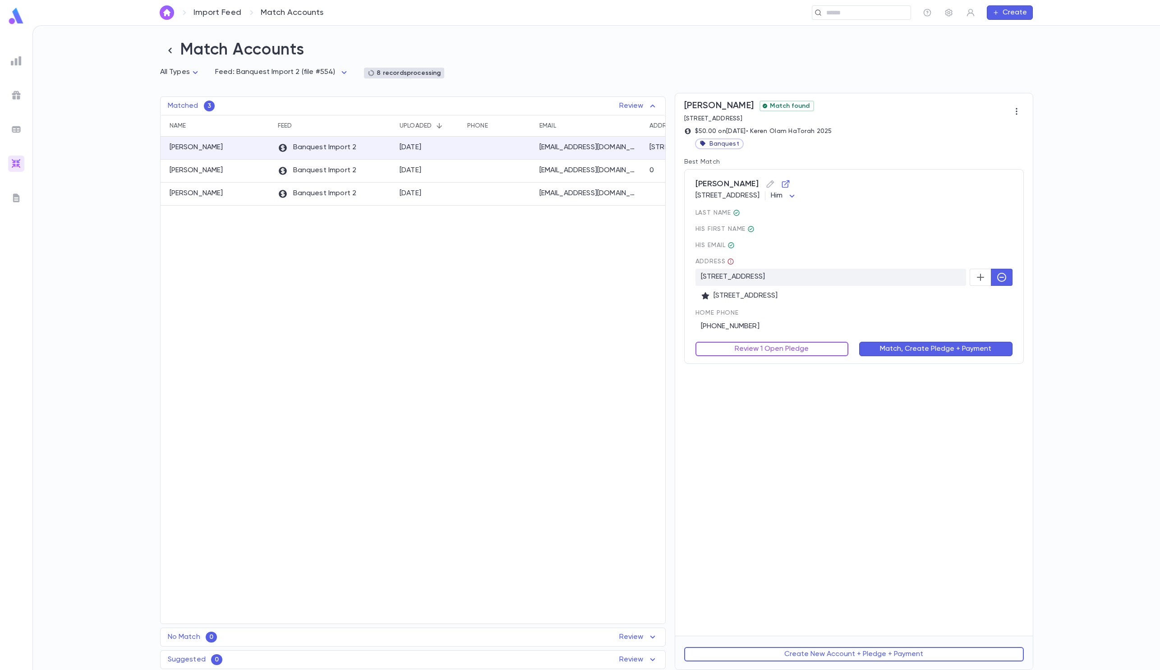
click at [740, 348] on button "Review 1 Open Pledge" at bounding box center [772, 349] width 153 height 14
type input "*****"
click at [775, 446] on button "Save" at bounding box center [826, 478] width 29 height 14
click at [775, 353] on button "Match, Apply to Pledge and Create Payment" at bounding box center [935, 349] width 153 height 14
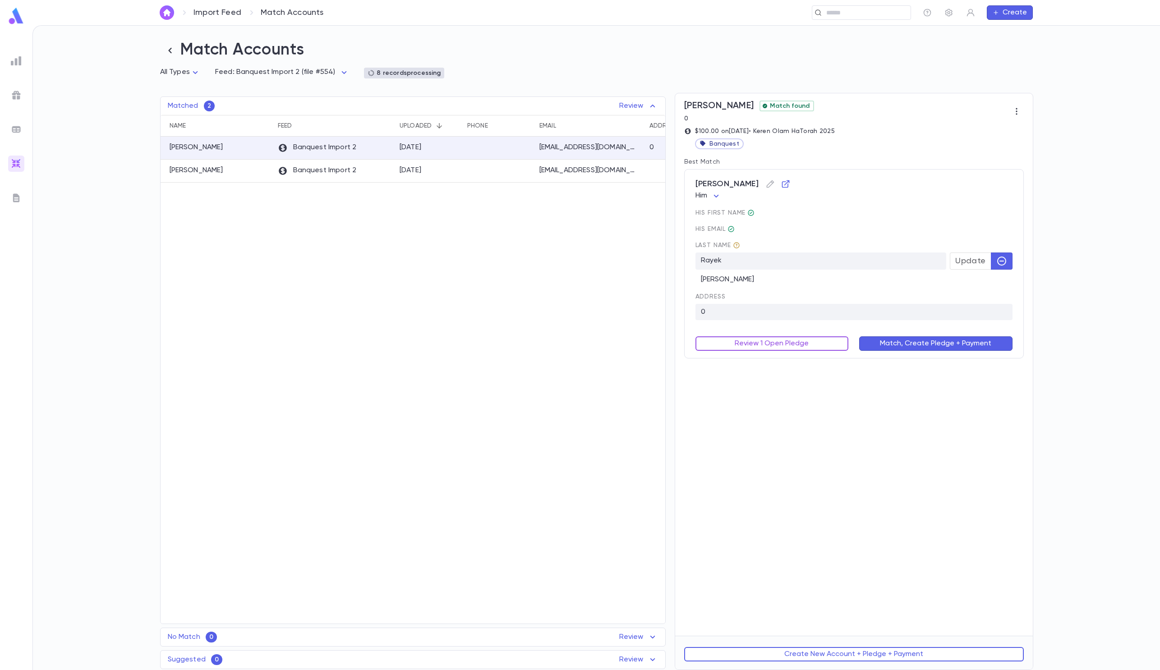
click at [775, 340] on button "Review 1 Open Pledge" at bounding box center [772, 344] width 153 height 14
type input "******"
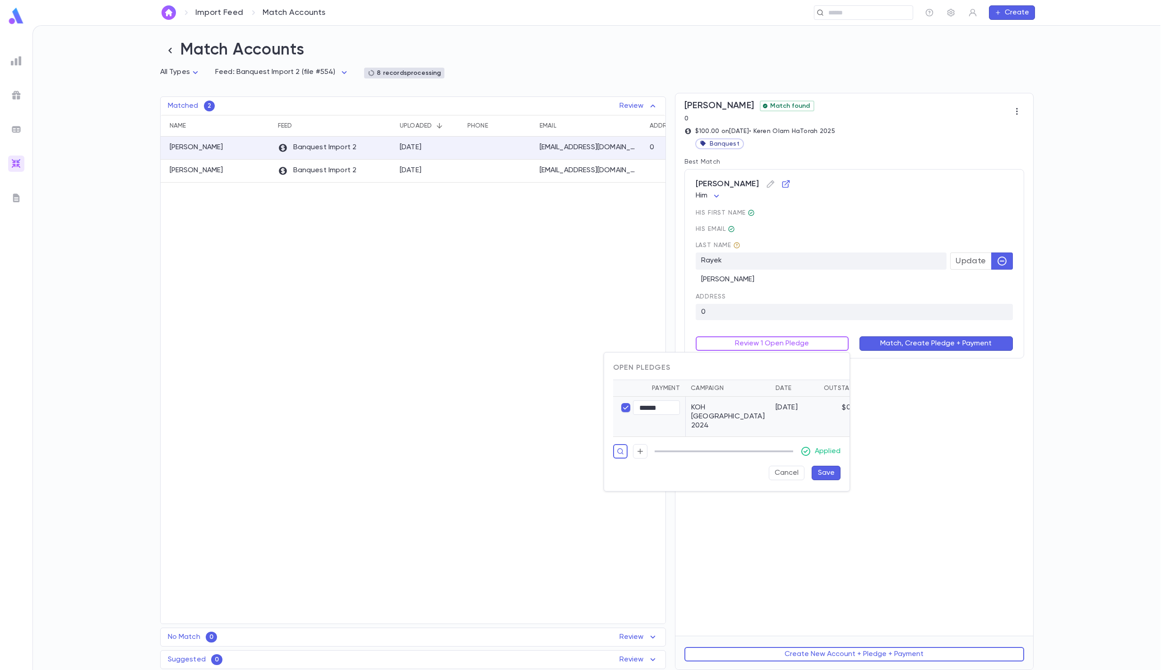
click at [775, 446] on button "Save" at bounding box center [826, 473] width 29 height 14
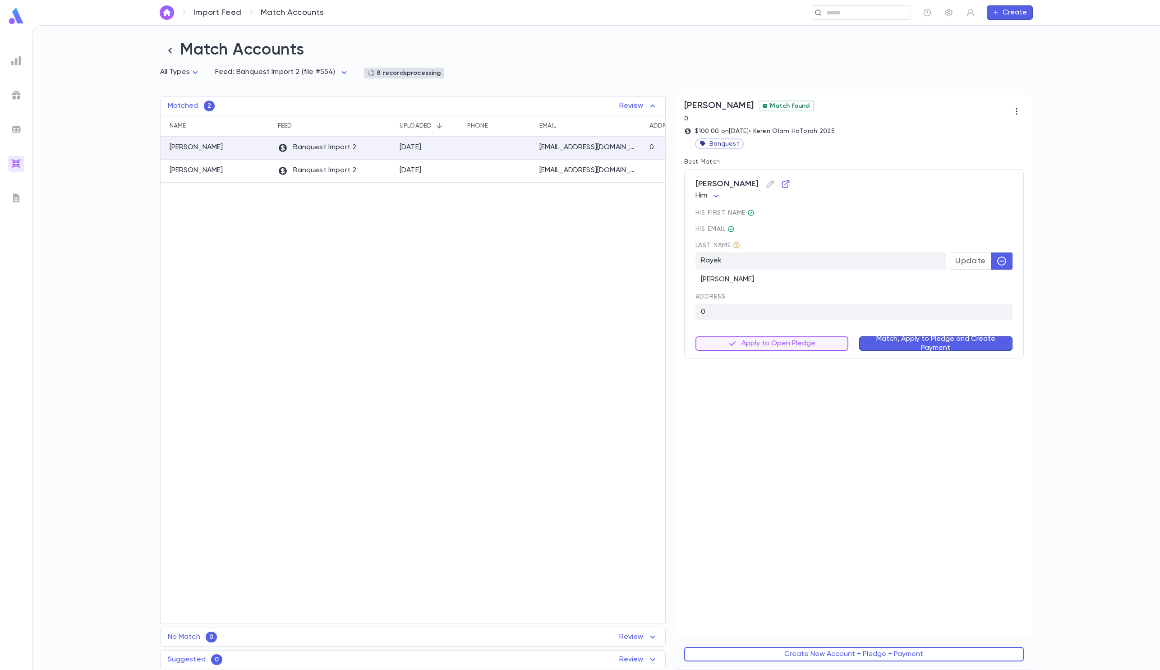
click at [775, 351] on button "Match, Apply to Pledge and Create Payment" at bounding box center [935, 344] width 153 height 14
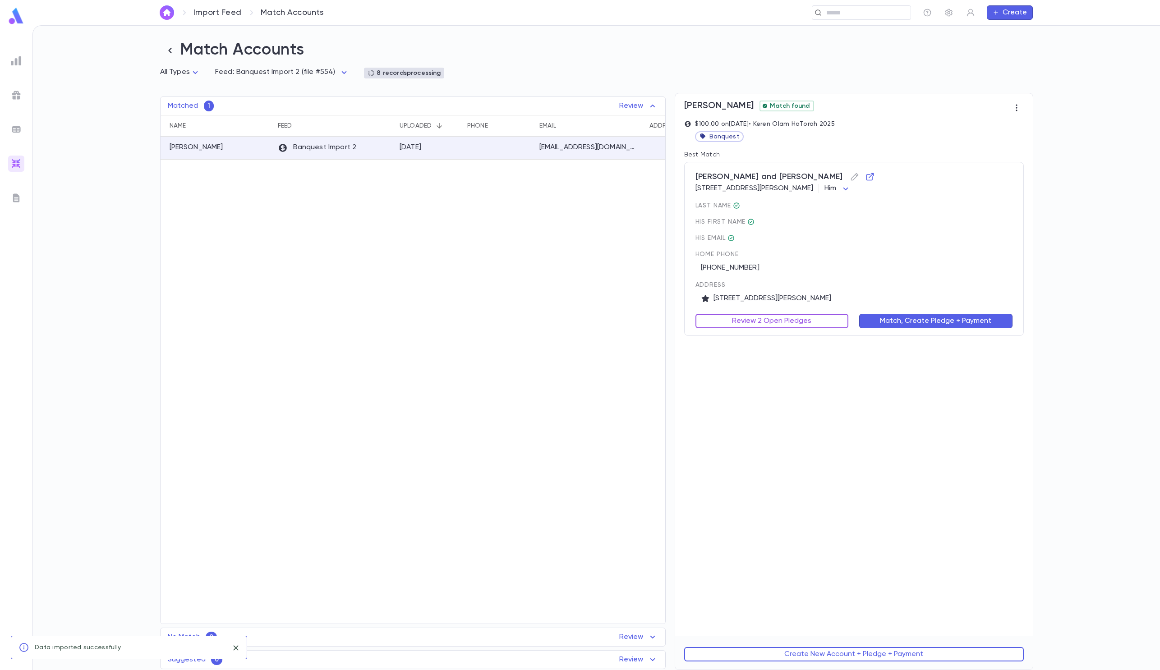
click at [775, 318] on button "Review 2 Open Pledges" at bounding box center [772, 321] width 153 height 14
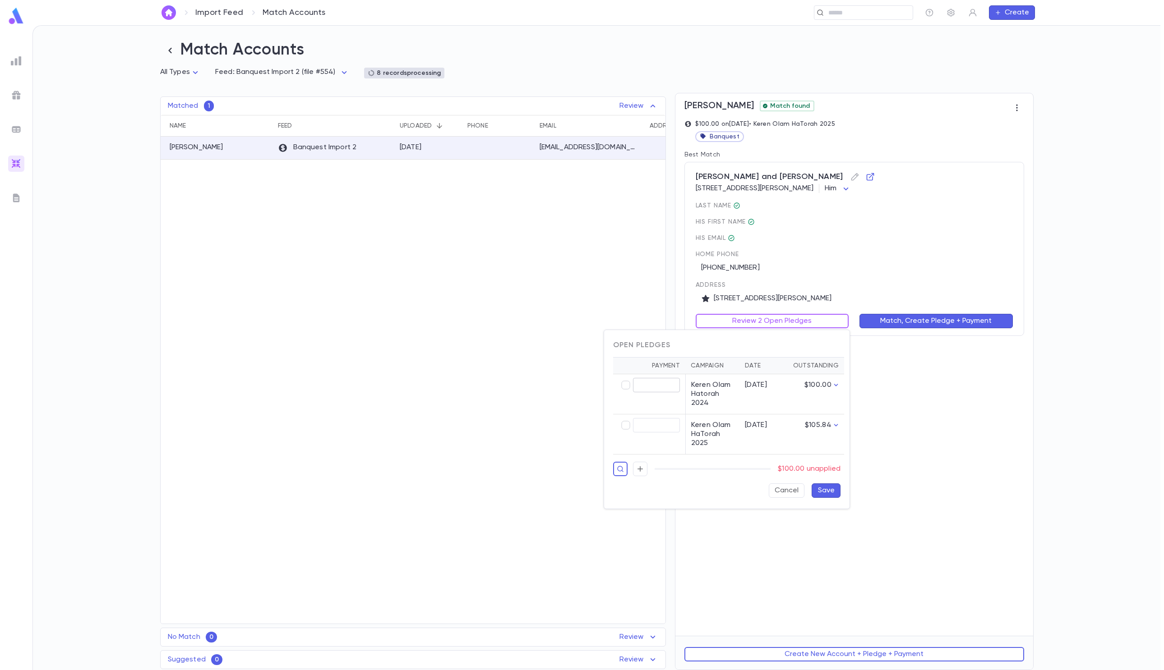
type input "******"
click at [775, 446] on button "Save" at bounding box center [826, 491] width 29 height 14
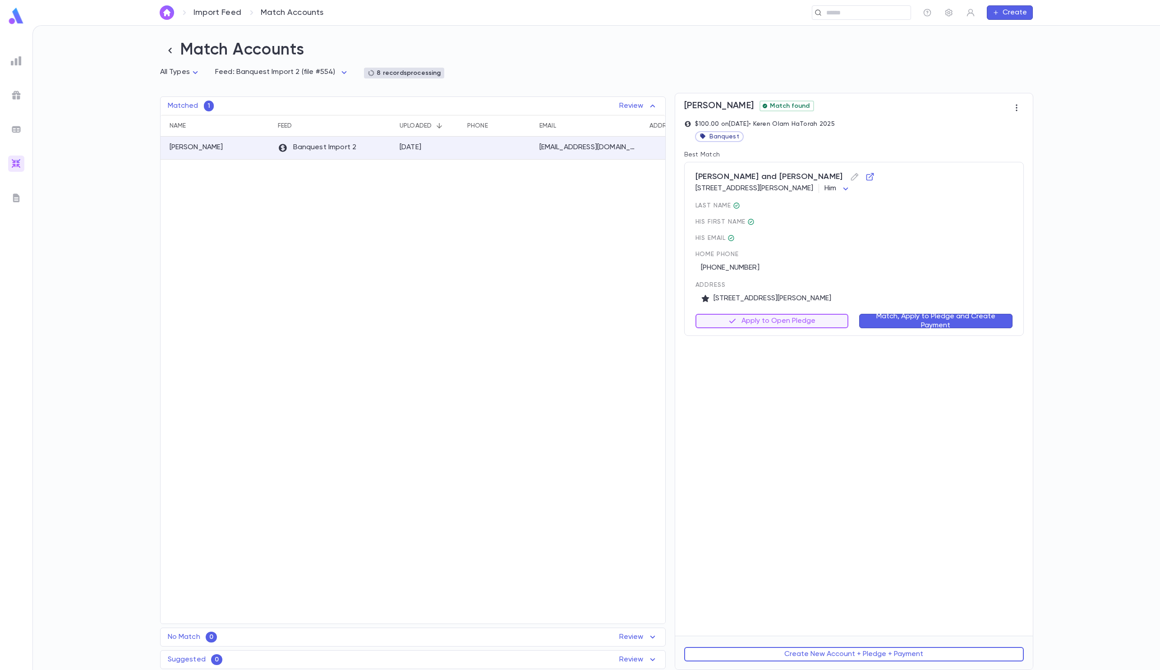
click at [775, 328] on button "Match, Apply to Pledge and Create Payment" at bounding box center [935, 321] width 153 height 14
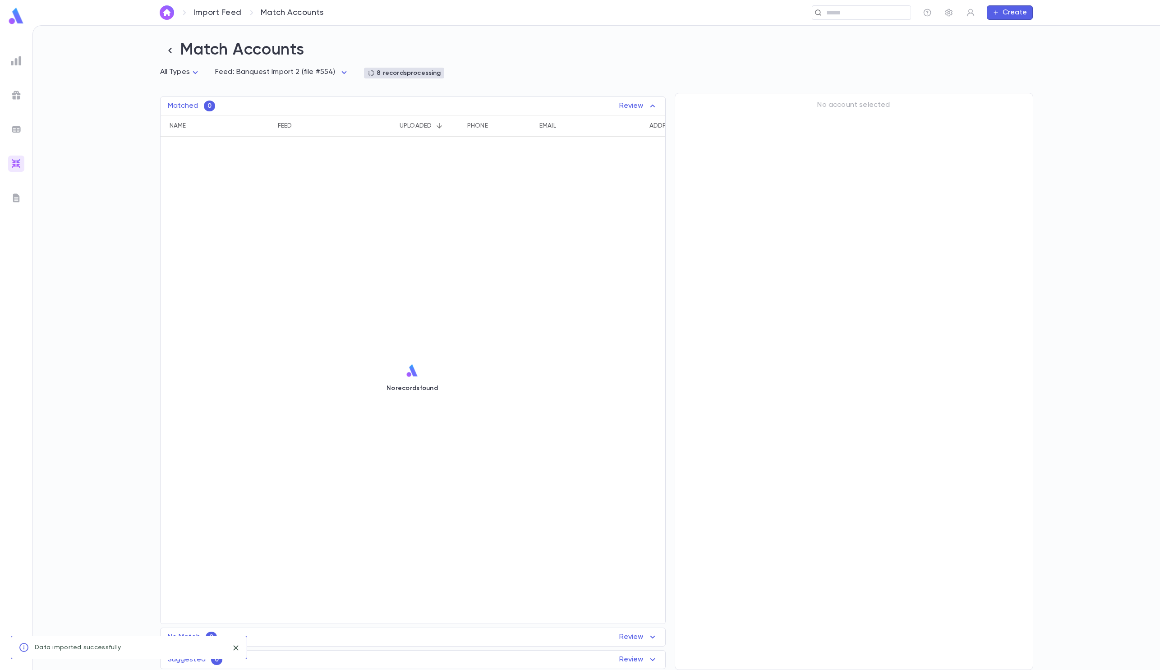
click at [440, 446] on div "No Match 0 Review Name Feed Uploaded Phone Email Address Amount No records found" at bounding box center [413, 637] width 506 height 19
click at [475, 446] on div "No Match 0 Review Name Feed Uploaded Phone Email Address Amount No records found" at bounding box center [413, 637] width 506 height 19
click at [468, 446] on div "Suggested 0 Review Name Feed Uploaded Phone Email Address Amount No records fou…" at bounding box center [413, 659] width 506 height 19
click at [17, 129] on img at bounding box center [16, 129] width 11 height 11
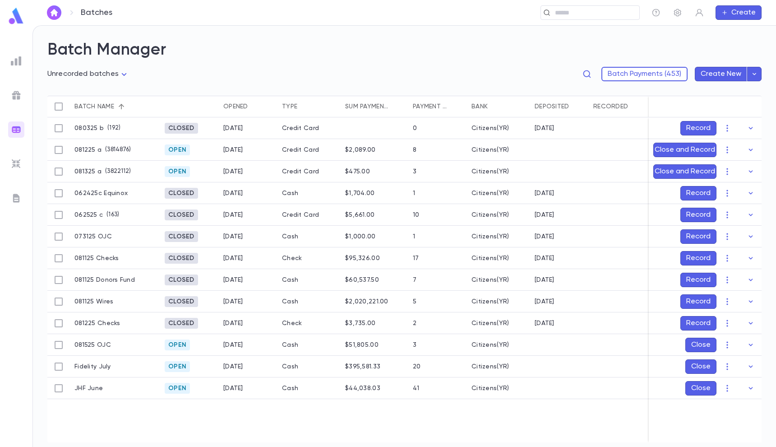
click at [91, 64] on div "**********" at bounding box center [404, 78] width 714 height 36
click at [91, 69] on body "**********" at bounding box center [388, 235] width 776 height 421
click at [78, 121] on span "Open batches" at bounding box center [90, 120] width 71 height 9
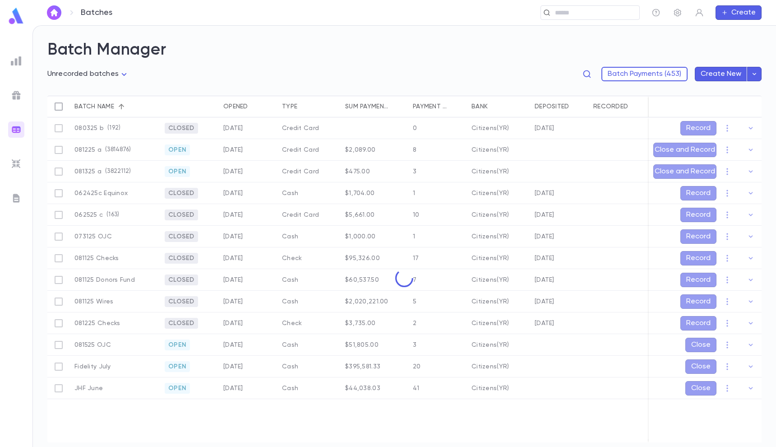
type input "****"
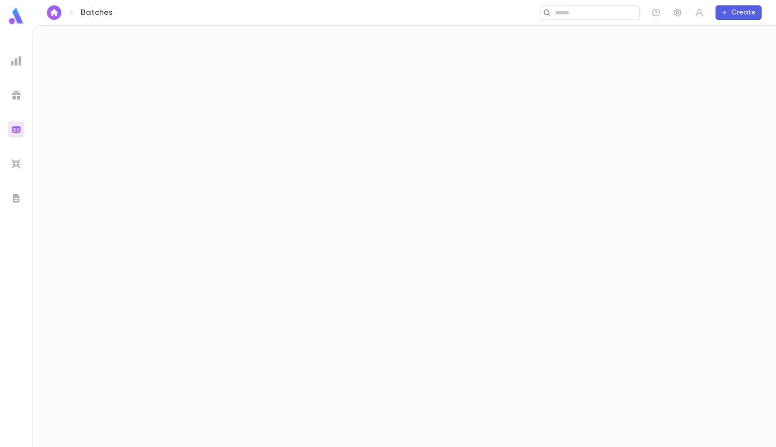
click at [3, 163] on ul at bounding box center [16, 247] width 32 height 397
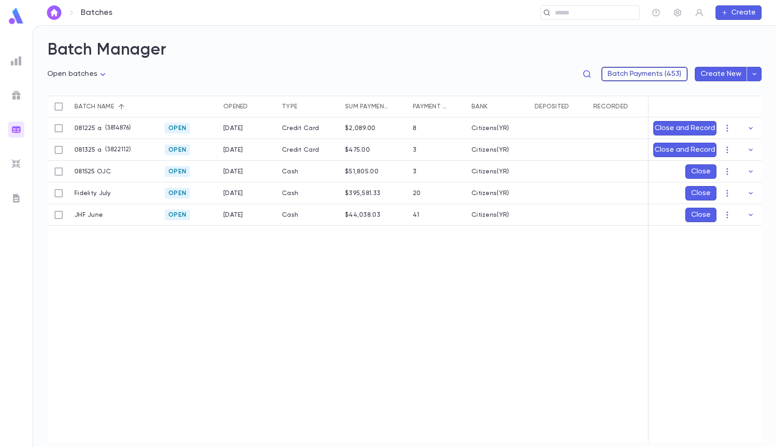
click at [645, 70] on button "Batch Payments (453)" at bounding box center [644, 74] width 86 height 14
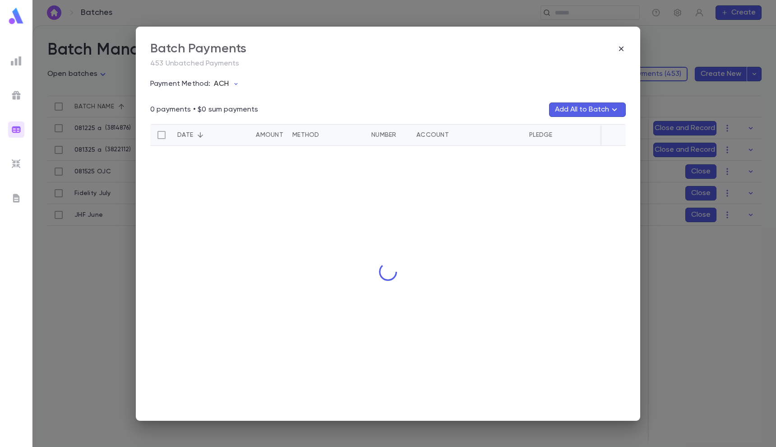
click at [230, 79] on button "ACH" at bounding box center [228, 83] width 36 height 17
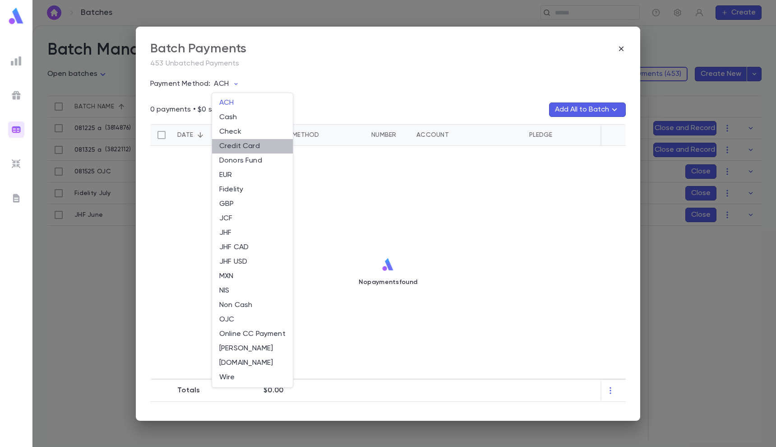
click at [248, 146] on li "Credit Card" at bounding box center [252, 146] width 81 height 14
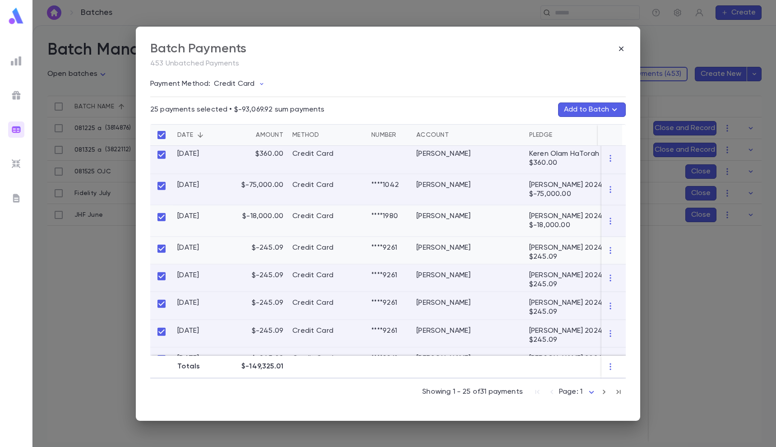
scroll to position [371, 0]
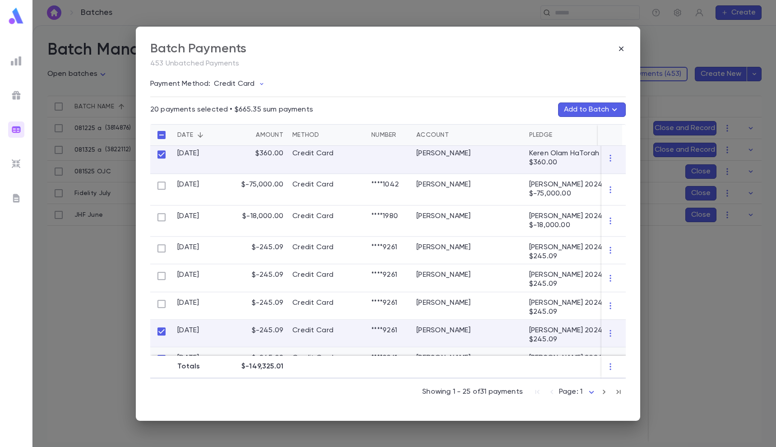
click at [163, 350] on div at bounding box center [161, 361] width 23 height 28
click at [165, 341] on div at bounding box center [161, 333] width 23 height 28
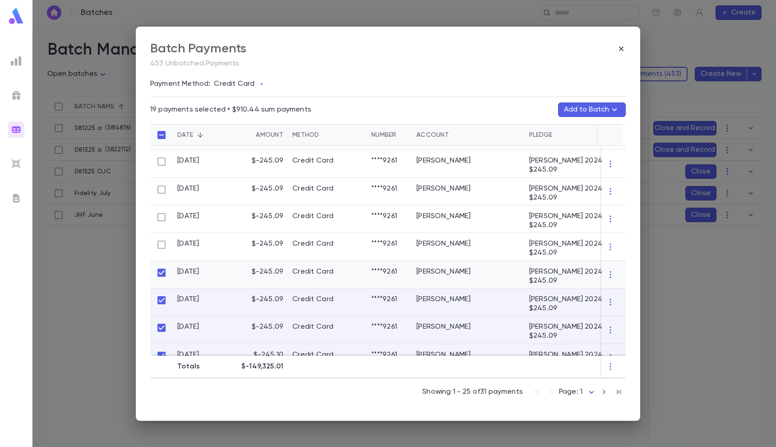
click at [164, 264] on div at bounding box center [161, 275] width 23 height 28
click at [164, 286] on div at bounding box center [161, 275] width 23 height 28
click at [163, 320] on div at bounding box center [161, 330] width 23 height 28
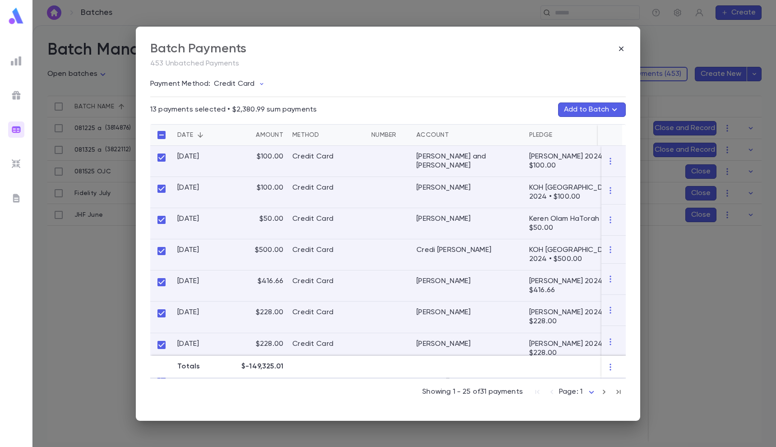
scroll to position [0, 0]
click at [571, 117] on div "Payment Method: Credit Card 13 payments selected • $2,380.99 sum payments Add t…" at bounding box center [387, 240] width 475 height 331
click at [571, 114] on button "Add to Batch" at bounding box center [592, 109] width 68 height 14
click at [543, 152] on p "( 3814876 )" at bounding box center [557, 150] width 29 height 9
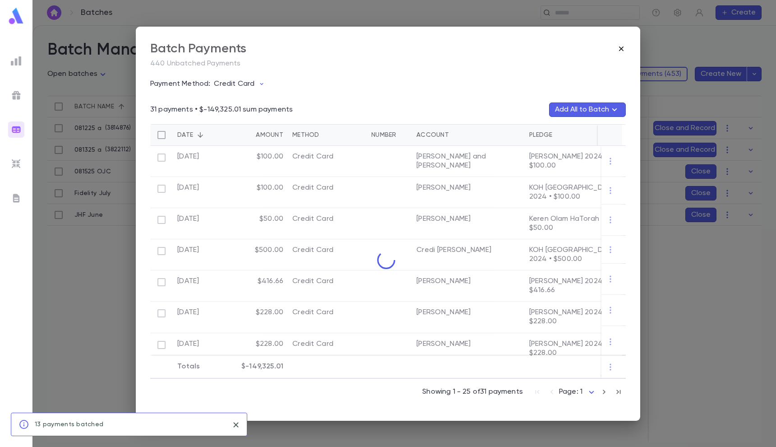
click at [621, 50] on icon "button" at bounding box center [621, 48] width 9 height 9
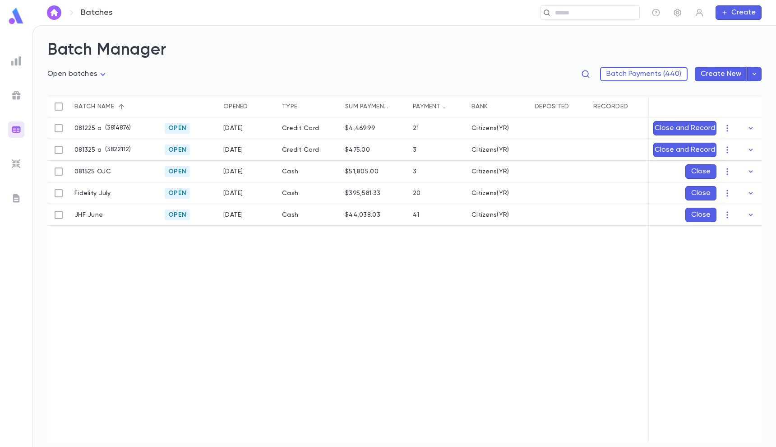
click at [235, 2] on div "Batches ​ Create" at bounding box center [403, 12] width 743 height 25
click at [358, 124] on div "$4,469.99" at bounding box center [360, 127] width 31 height 7
copy div "4,469.99"
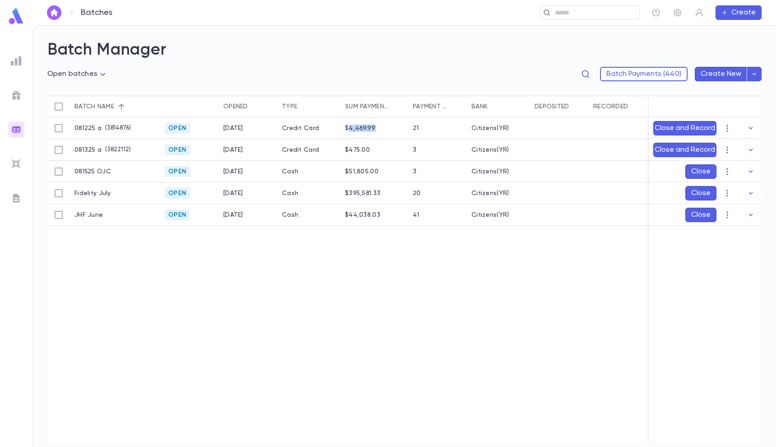
click at [21, 123] on div at bounding box center [16, 129] width 16 height 16
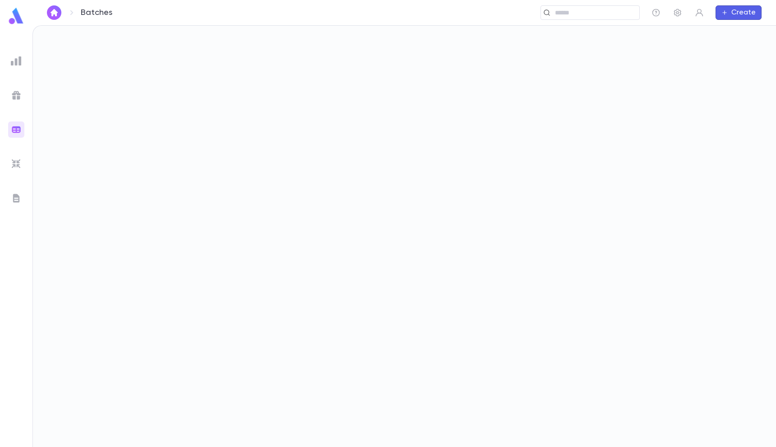
click at [15, 161] on img at bounding box center [16, 163] width 11 height 11
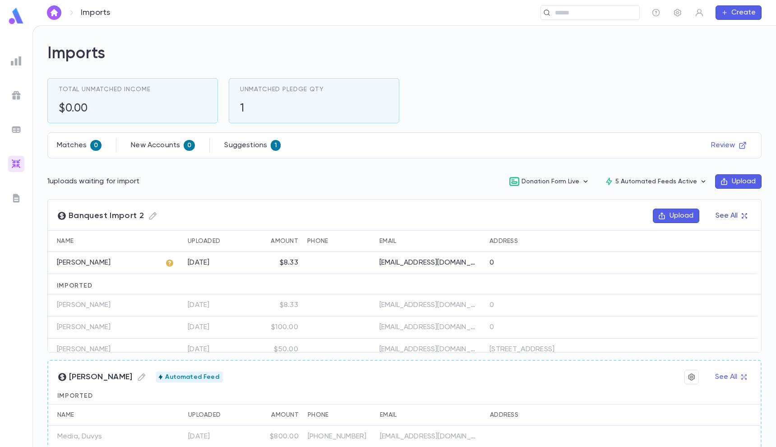
click at [717, 210] on button "See All" at bounding box center [731, 215] width 42 height 14
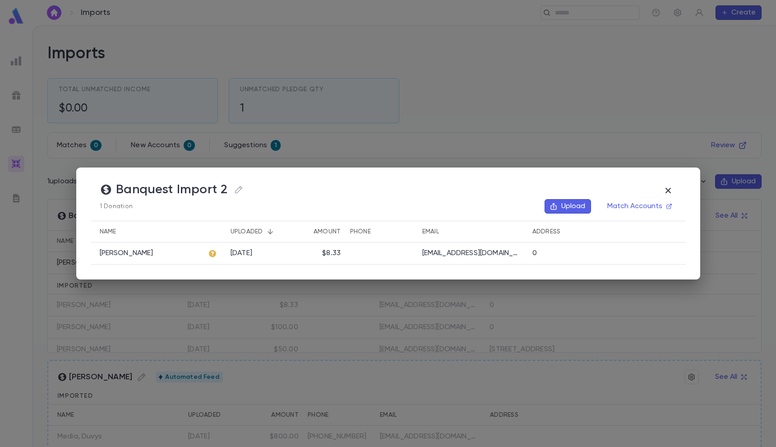
click at [571, 204] on button "Upload" at bounding box center [567, 206] width 46 height 14
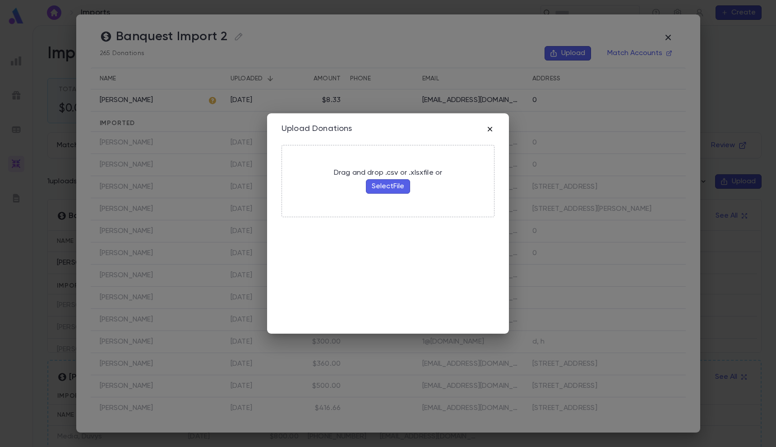
click at [491, 130] on icon "button" at bounding box center [490, 129] width 5 height 5
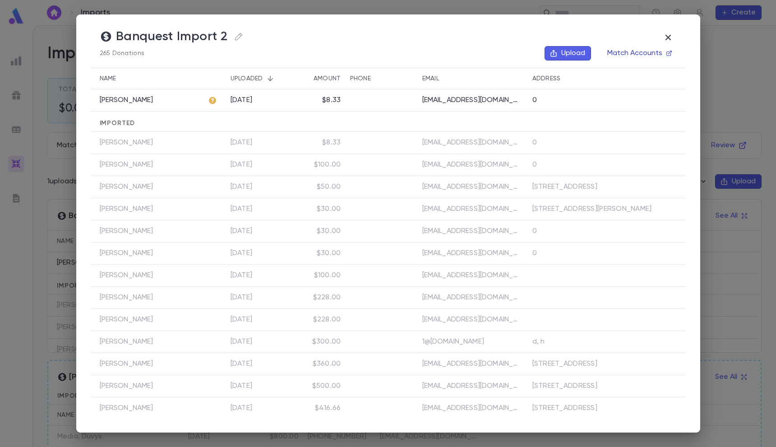
click at [638, 55] on button "Match Accounts" at bounding box center [639, 53] width 75 height 14
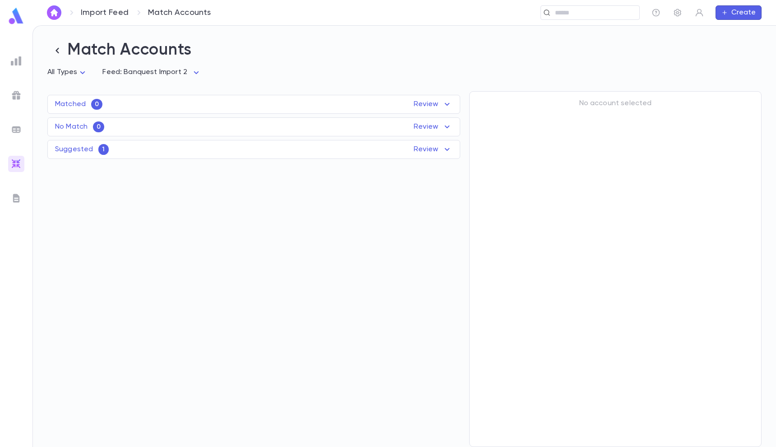
click at [129, 152] on div "Suggested 1 Review" at bounding box center [254, 149] width 412 height 11
click at [146, 184] on div "Levy, Arturo" at bounding box center [104, 191] width 113 height 23
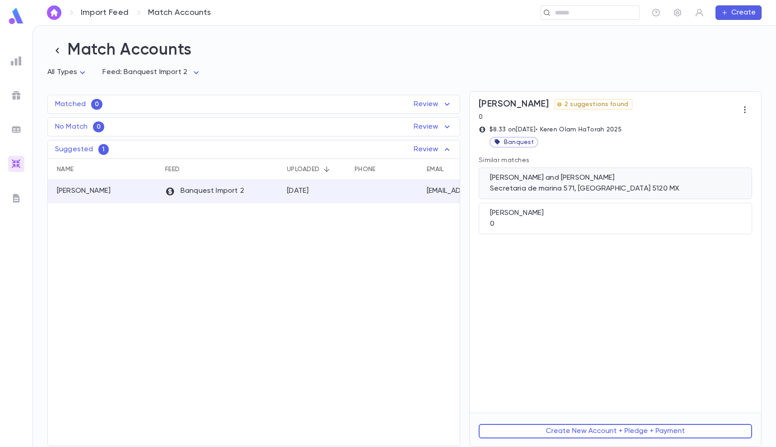
click at [527, 183] on div "Levy, Efraim and Moshe Dovid Secretaria de marina 571, Mexico 5120 MX" at bounding box center [615, 183] width 273 height 32
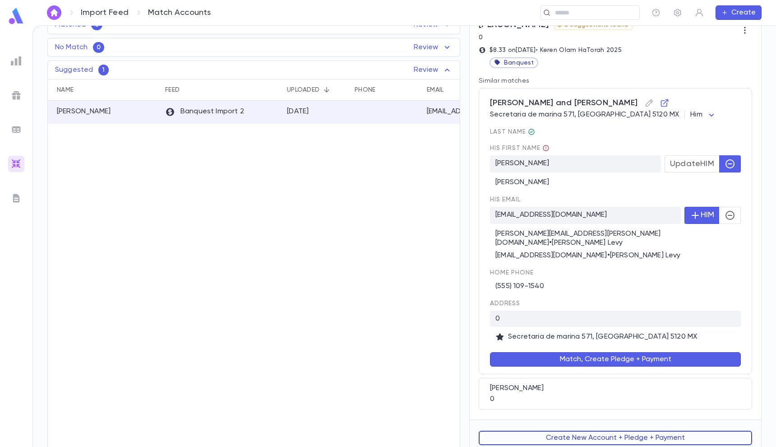
scroll to position [78, 0]
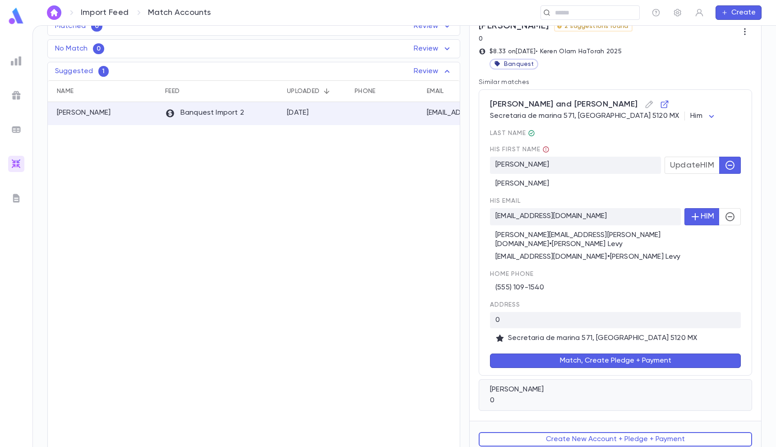
click at [538, 386] on div "Hanono, Arturo 0" at bounding box center [615, 395] width 273 height 32
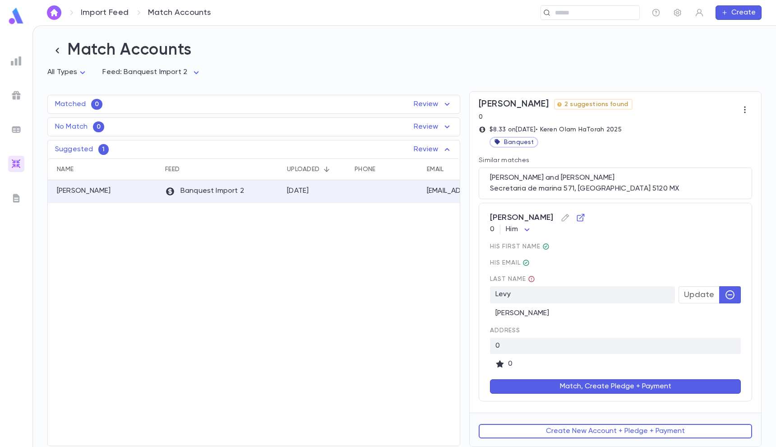
click at [696, 300] on button "Update" at bounding box center [698, 294] width 41 height 17
click at [618, 392] on button "Match, Create Pledge + Payment" at bounding box center [615, 386] width 251 height 14
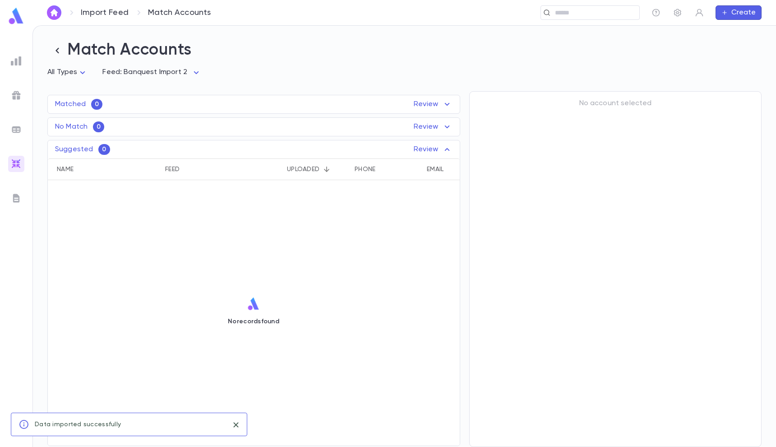
click at [18, 125] on img at bounding box center [16, 129] width 11 height 11
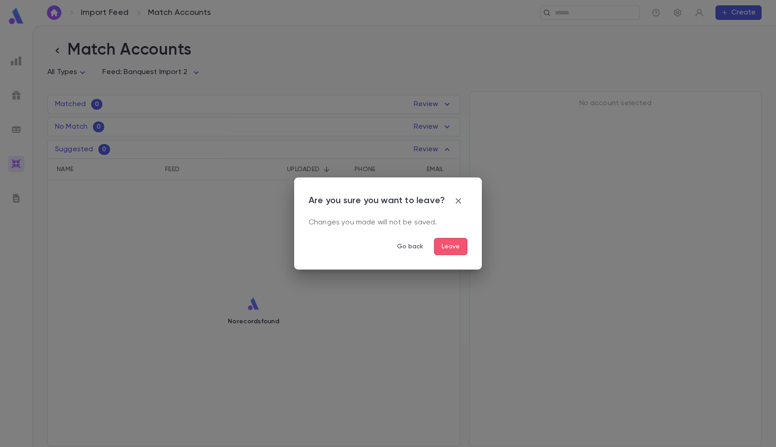
click at [449, 239] on button "Leave" at bounding box center [450, 246] width 33 height 17
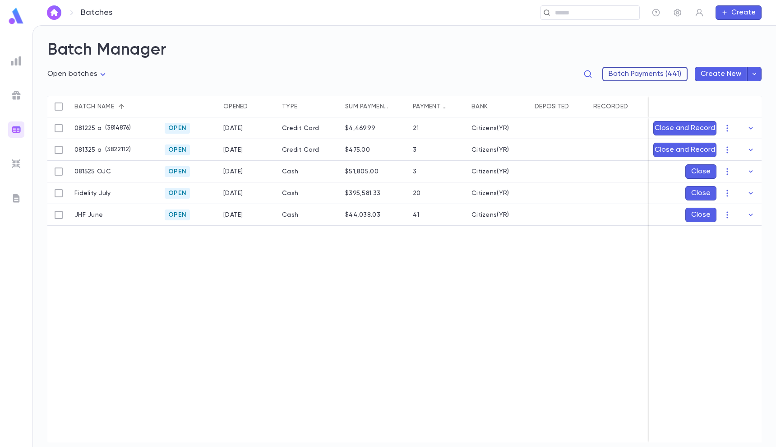
click at [646, 73] on button "Batch Payments (441)" at bounding box center [644, 74] width 85 height 14
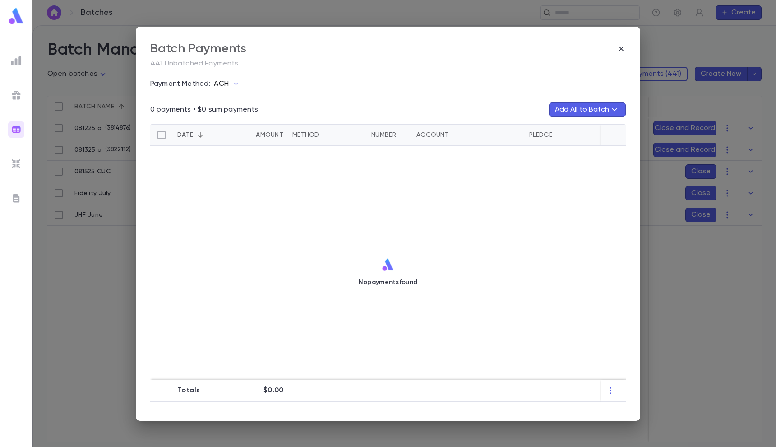
click at [230, 83] on button "ACH" at bounding box center [228, 83] width 36 height 17
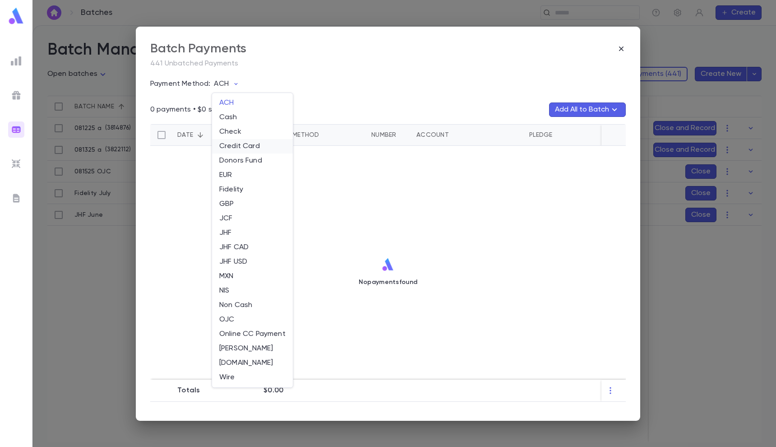
click at [244, 144] on li "Credit Card" at bounding box center [252, 146] width 81 height 14
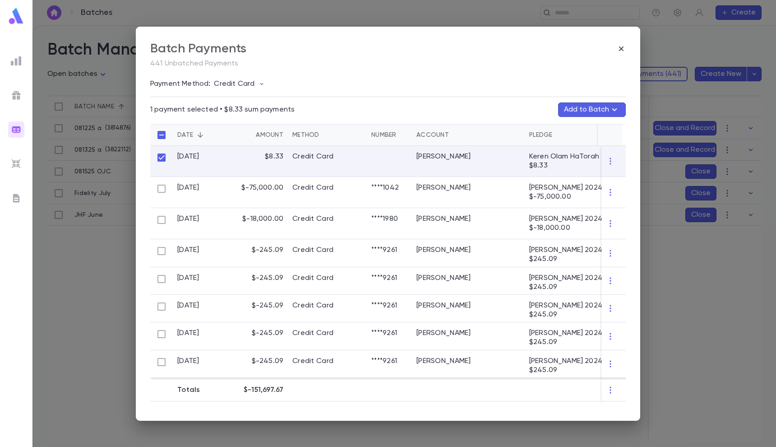
click at [585, 105] on button "Add to Batch" at bounding box center [592, 109] width 68 height 14
click at [530, 147] on p "081225 a" at bounding box center [529, 150] width 27 height 7
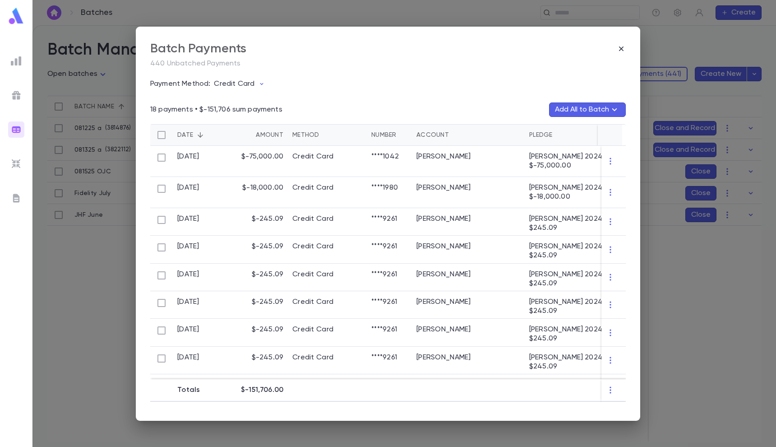
click at [686, 87] on div "Batch Payments 440 Unbatched Payments Payment Method: Credit Card 18 payments •…" at bounding box center [388, 223] width 776 height 447
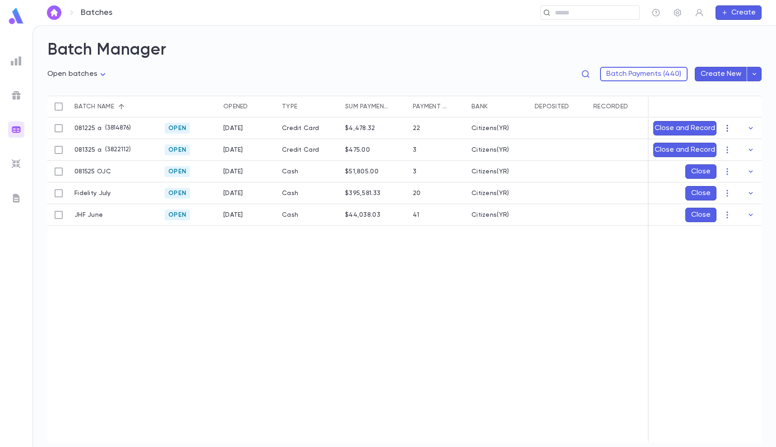
click at [724, 127] on icon "button" at bounding box center [727, 128] width 9 height 9
click at [731, 139] on li "[PERSON_NAME]" at bounding box center [736, 145] width 68 height 14
click at [729, 179] on icon "Choose date, selected date is Aug 13, 2025" at bounding box center [732, 181] width 11 height 11
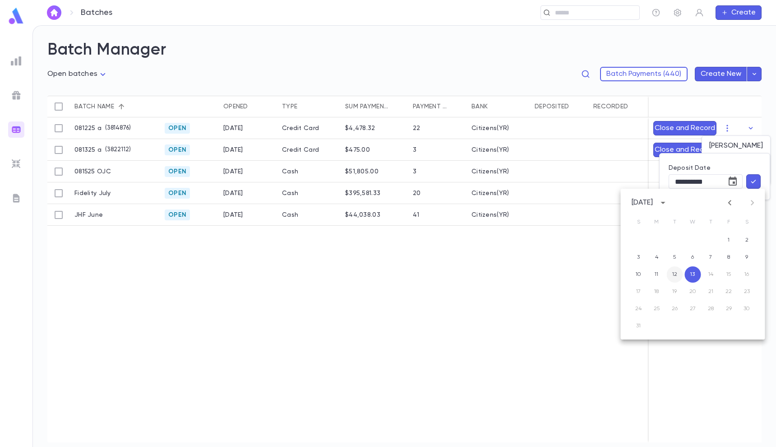
click at [672, 272] on button "12" at bounding box center [675, 274] width 16 height 16
type input "**********"
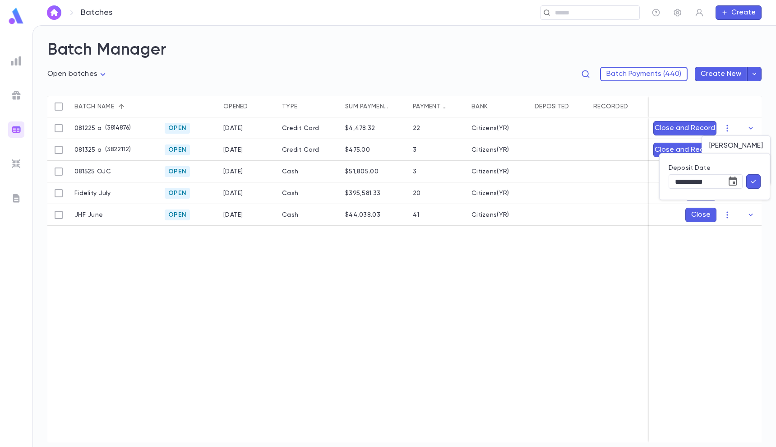
click at [751, 181] on icon "button" at bounding box center [753, 181] width 8 height 9
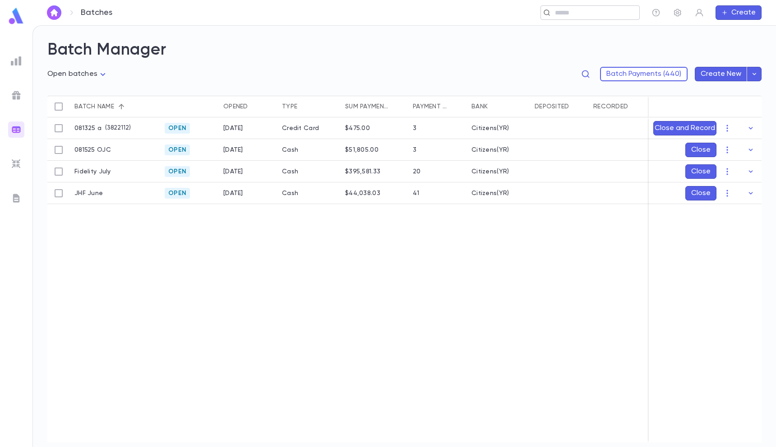
click at [569, 16] on input "text" at bounding box center [593, 13] width 83 height 9
paste input "**********"
click at [252, 13] on input "**********" at bounding box center [411, 13] width 422 height 9
drag, startPoint x: 252, startPoint y: 13, endPoint x: 212, endPoint y: 13, distance: 39.7
click at [212, 13] on input "**********" at bounding box center [411, 13] width 422 height 9
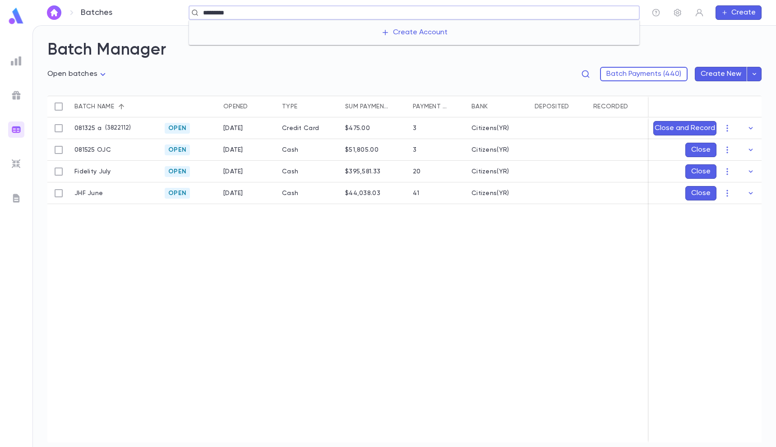
type input "*********"
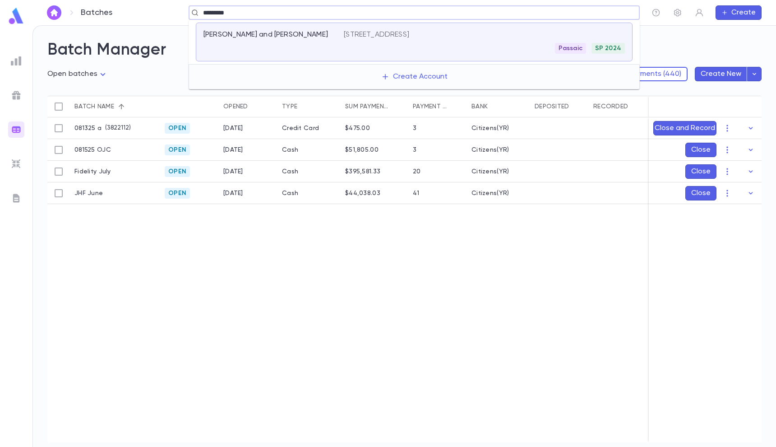
click at [267, 41] on div "[PERSON_NAME] and [PERSON_NAME]" at bounding box center [273, 41] width 140 height 23
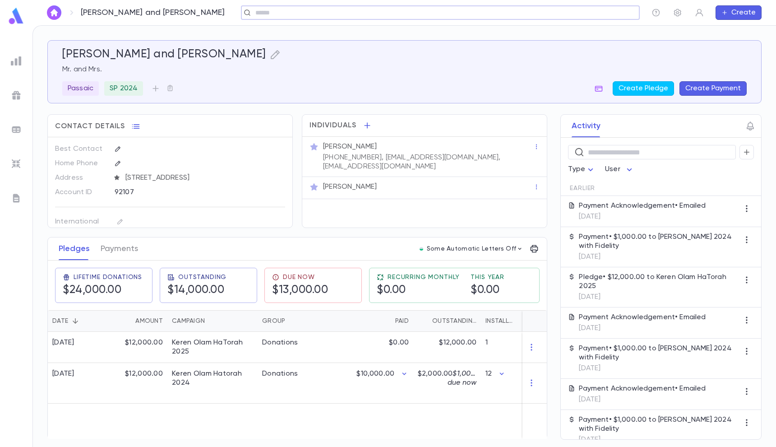
click at [719, 83] on button "Create Payment" at bounding box center [712, 88] width 67 height 14
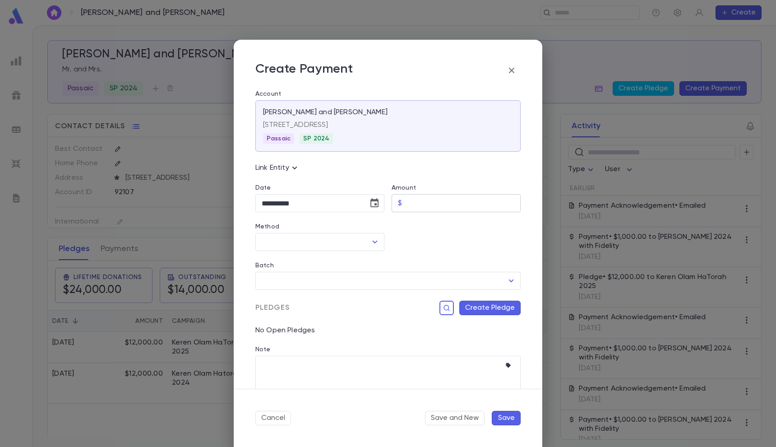
click at [444, 204] on input "Amount" at bounding box center [463, 203] width 115 height 18
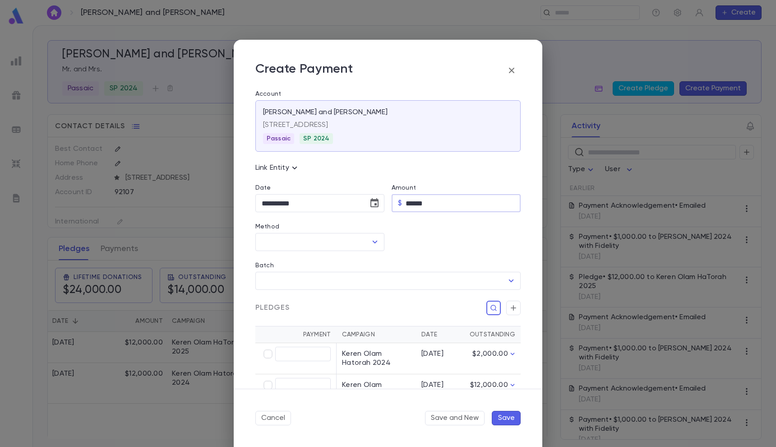
type input "********"
click at [356, 240] on input "Method" at bounding box center [312, 241] width 107 height 17
click at [308, 271] on li "Fidelity" at bounding box center [319, 276] width 128 height 14
type input "********"
click at [328, 271] on div "Batch" at bounding box center [387, 267] width 265 height 10
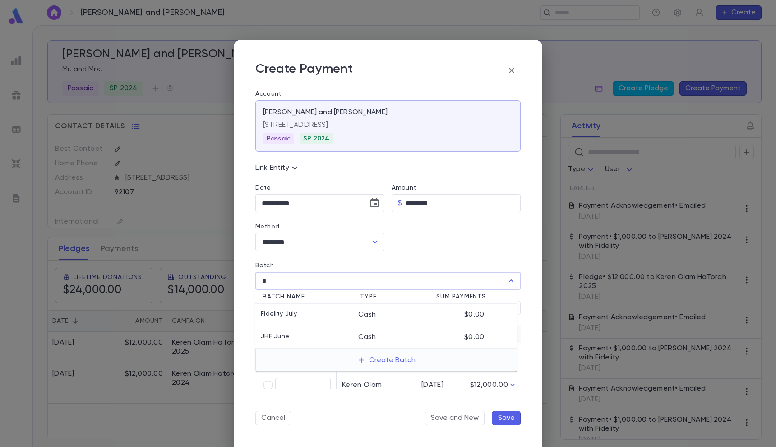
click at [308, 316] on div "Fidelity July" at bounding box center [309, 314] width 97 height 9
type input "**********"
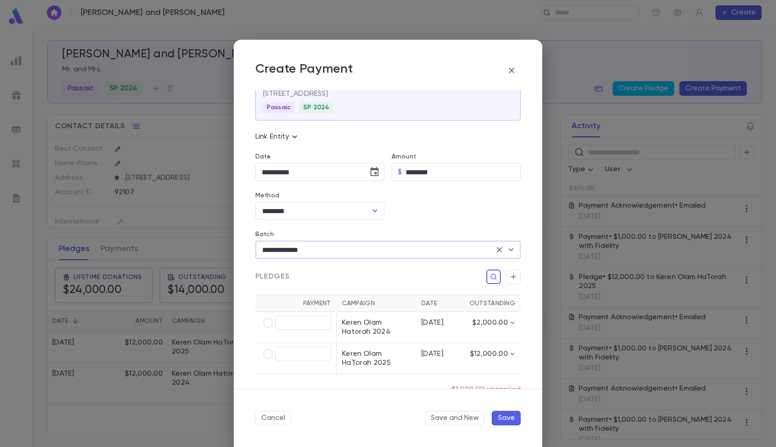
scroll to position [40, 0]
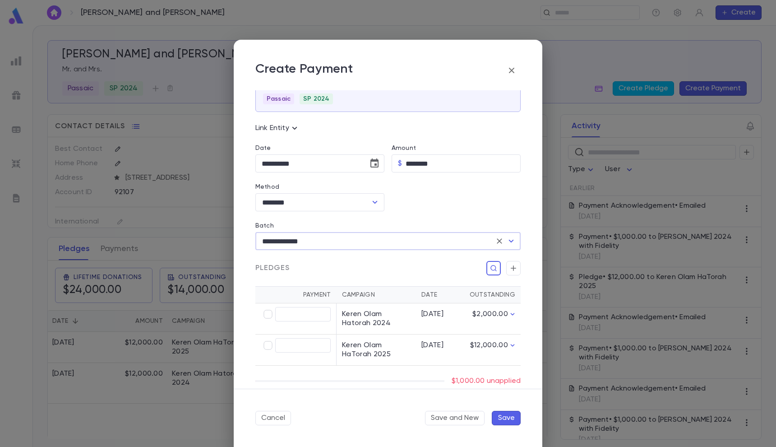
type input "********"
click at [495, 414] on button "Save" at bounding box center [506, 417] width 29 height 14
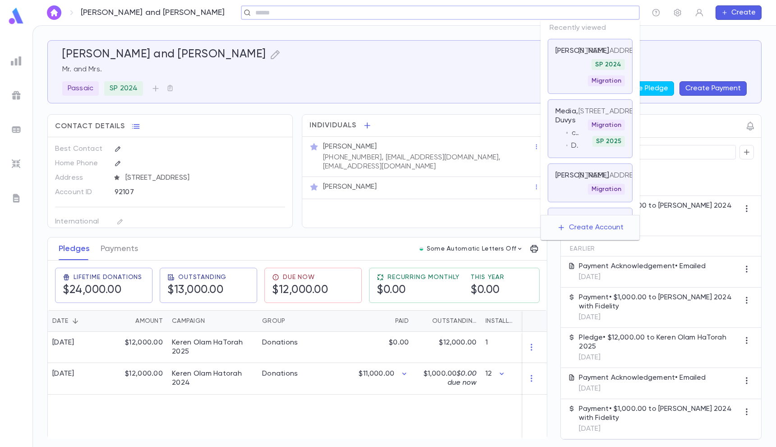
click at [608, 9] on input "text" at bounding box center [437, 13] width 369 height 9
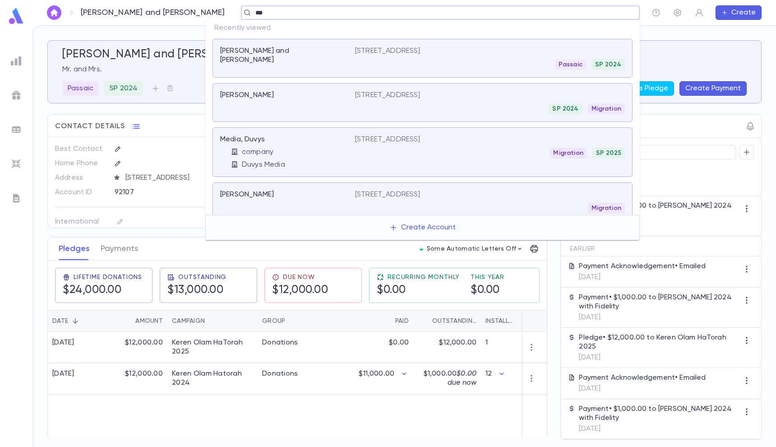
type input "***"
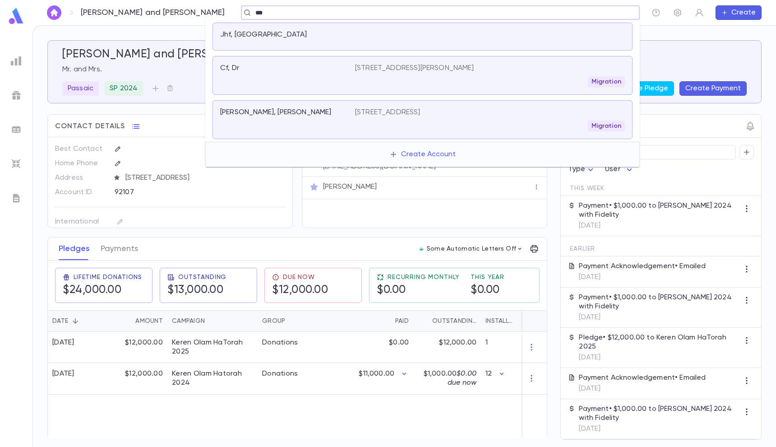
click at [421, 38] on div at bounding box center [490, 36] width 270 height 13
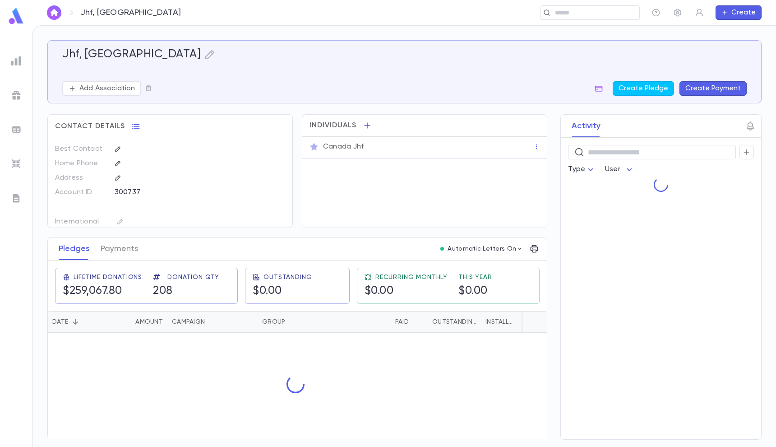
click at [724, 92] on button "Create Payment" at bounding box center [712, 88] width 67 height 14
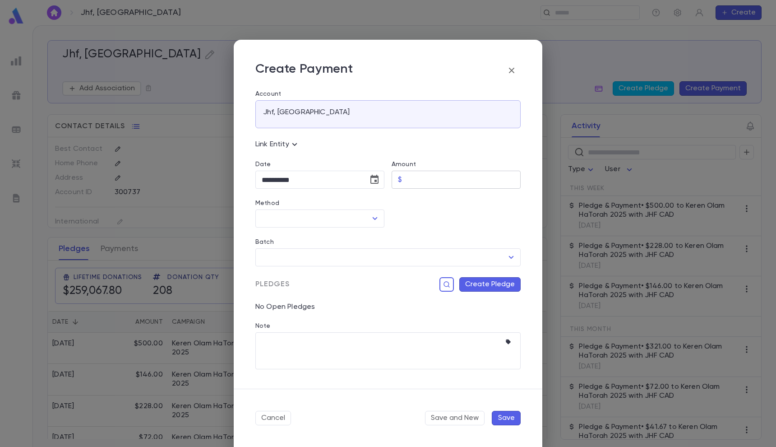
click at [447, 181] on input "Amount" at bounding box center [463, 180] width 115 height 18
paste input "******"
type input "******"
click at [343, 210] on input "Method" at bounding box center [312, 218] width 107 height 17
click at [291, 246] on li "JHF CAD" at bounding box center [319, 253] width 128 height 14
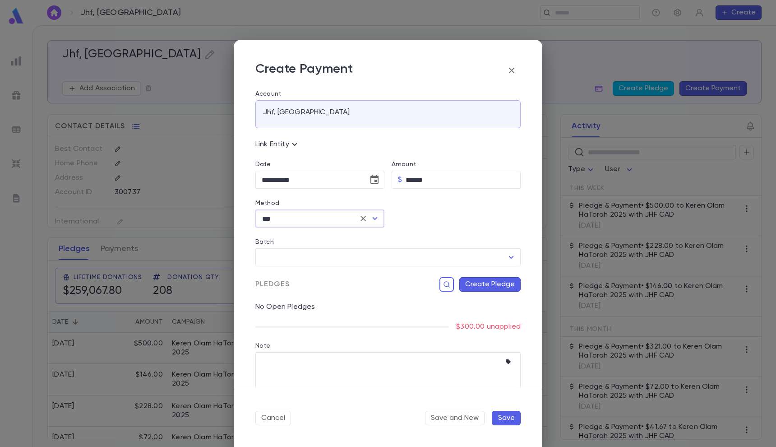
type input "*******"
click at [304, 246] on div "Batch" at bounding box center [387, 243] width 265 height 10
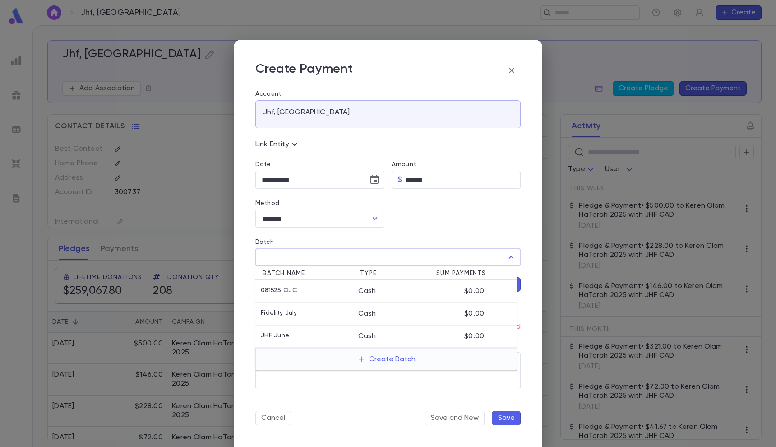
click at [304, 251] on input "Batch" at bounding box center [381, 257] width 244 height 17
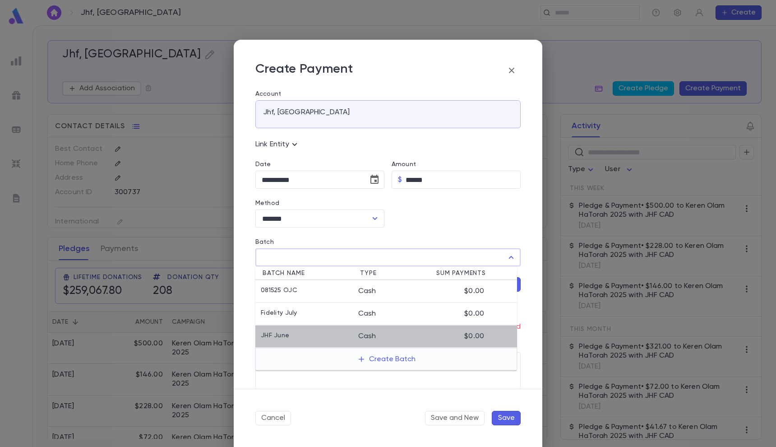
click at [300, 334] on div "JHF June" at bounding box center [309, 336] width 97 height 9
type input "********"
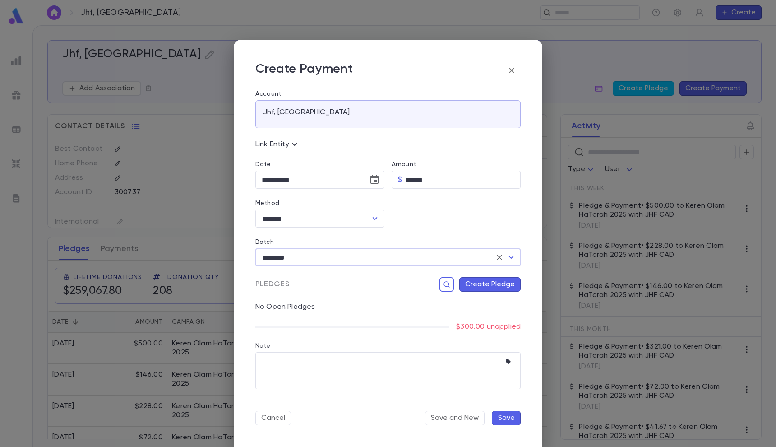
click at [485, 291] on div "No Open Pledges" at bounding box center [384, 301] width 272 height 20
click at [482, 284] on button "Create Pledge" at bounding box center [489, 284] width 61 height 14
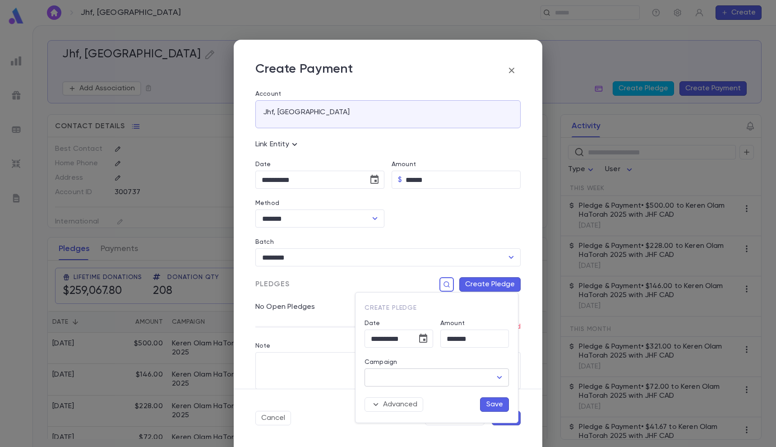
click at [394, 381] on input "Campaign" at bounding box center [430, 377] width 123 height 17
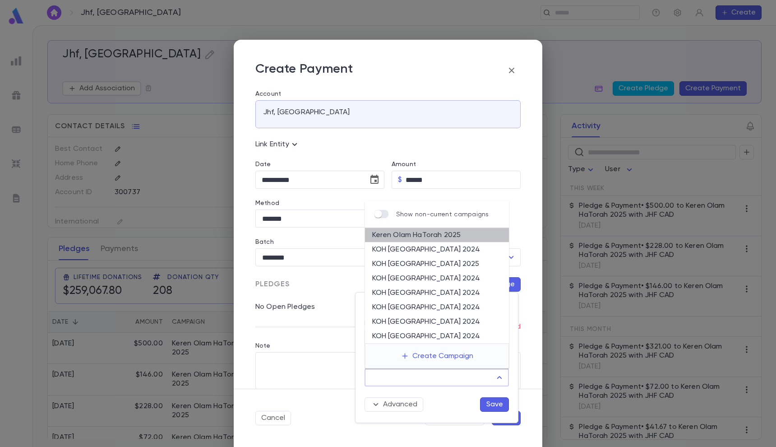
click at [443, 237] on li "Keren Olam HaTorah 2025" at bounding box center [437, 235] width 144 height 14
type input "**********"
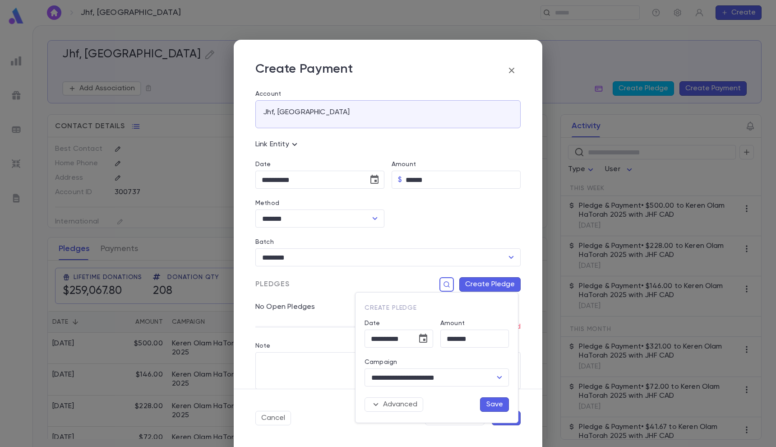
click at [491, 404] on button "Save" at bounding box center [494, 404] width 29 height 14
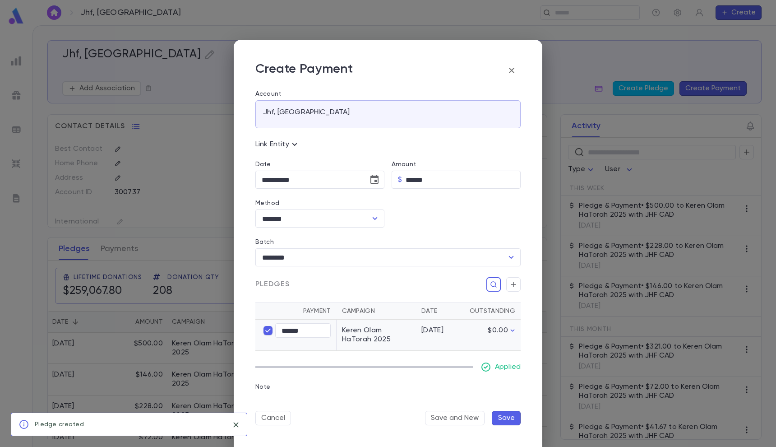
click at [511, 418] on button "Save" at bounding box center [506, 417] width 29 height 14
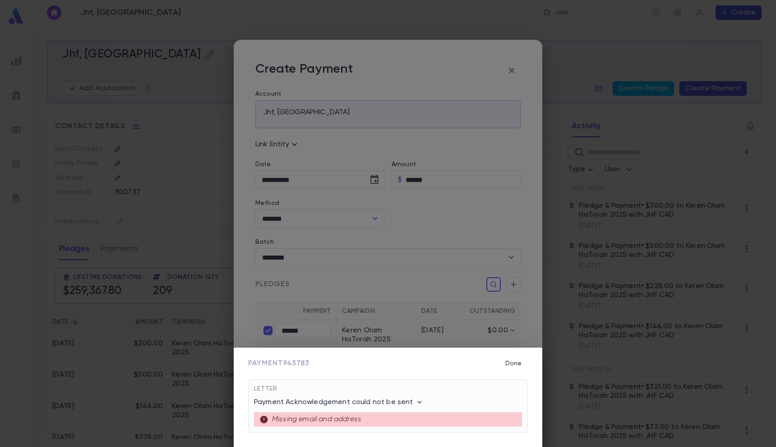
click at [563, 15] on div "Payment 945783 Done Letter Payment Acknowledgement could not be sent Missing em…" at bounding box center [388, 223] width 776 height 447
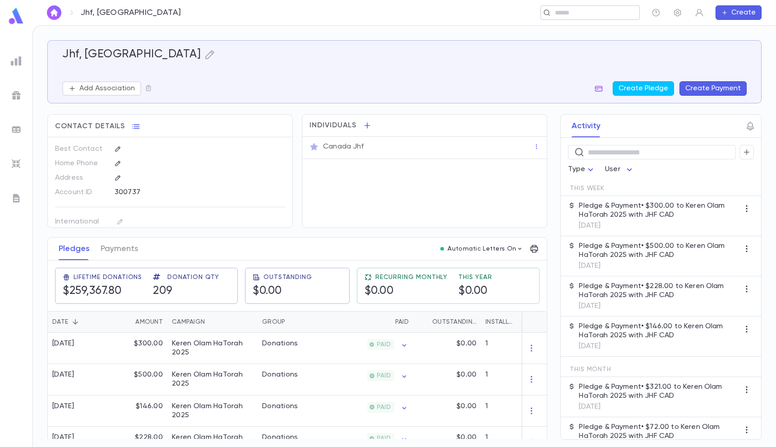
click at [579, 9] on input "text" at bounding box center [587, 13] width 70 height 9
paste input "**********"
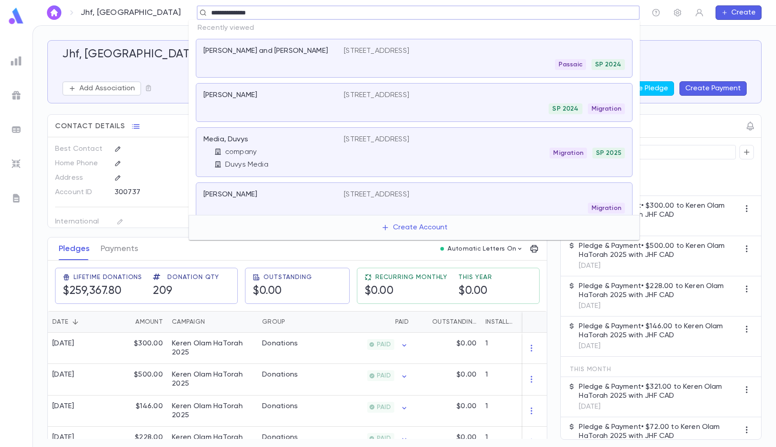
type input "**********"
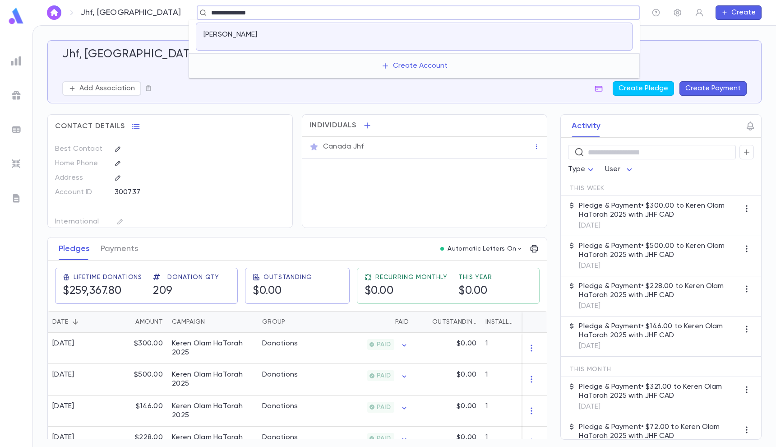
click at [288, 40] on div "[PERSON_NAME]" at bounding box center [273, 36] width 140 height 13
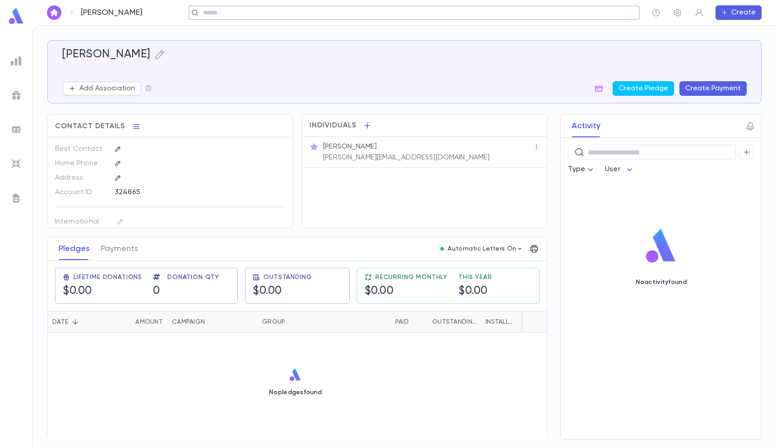
click at [462, 13] on input "text" at bounding box center [411, 13] width 422 height 9
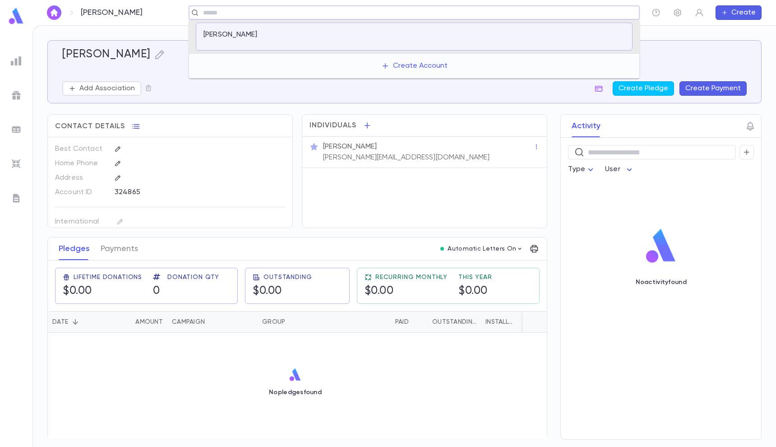
paste input "**********"
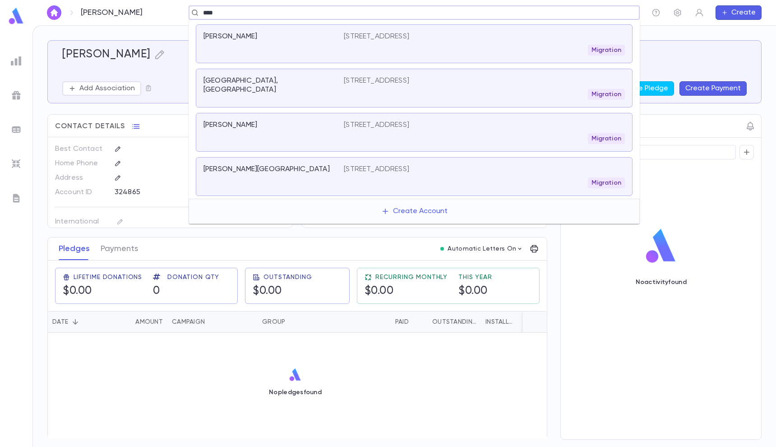
scroll to position [29, 0]
click at [217, 9] on input "****" at bounding box center [411, 13] width 422 height 9
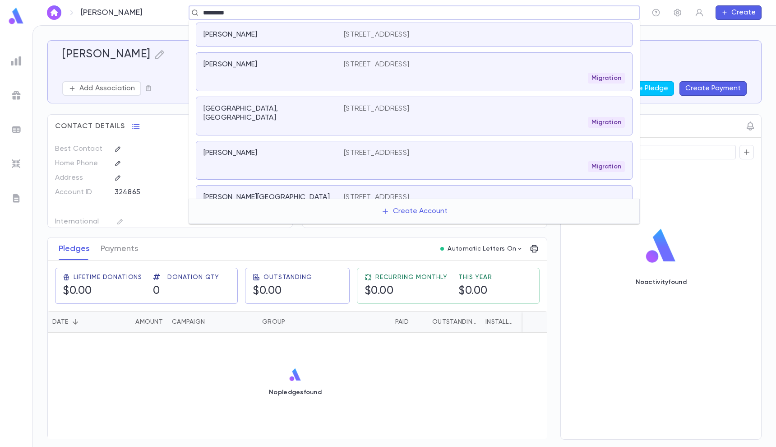
type input "*********"
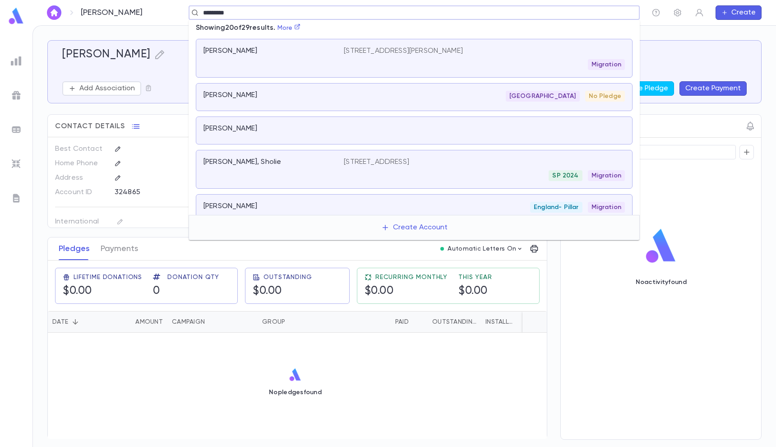
click at [293, 92] on div "[PERSON_NAME]" at bounding box center [267, 95] width 129 height 9
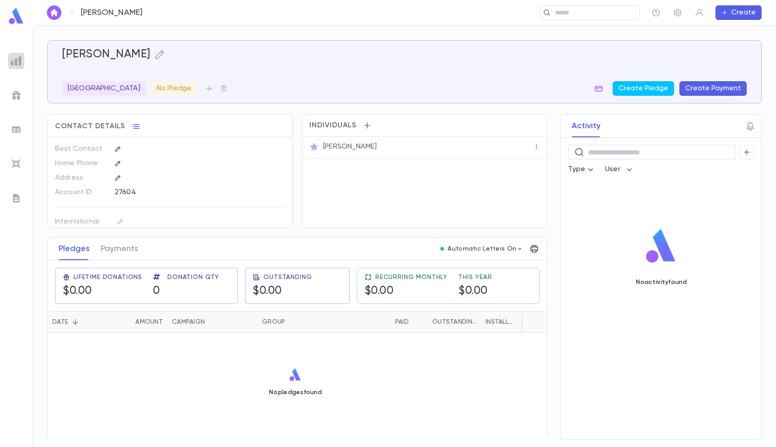
click at [18, 59] on img at bounding box center [16, 60] width 11 height 11
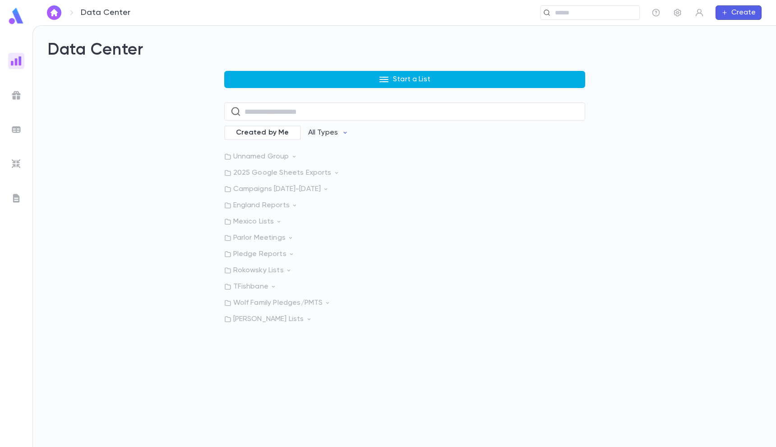
click at [314, 78] on button "Start a List" at bounding box center [404, 79] width 361 height 17
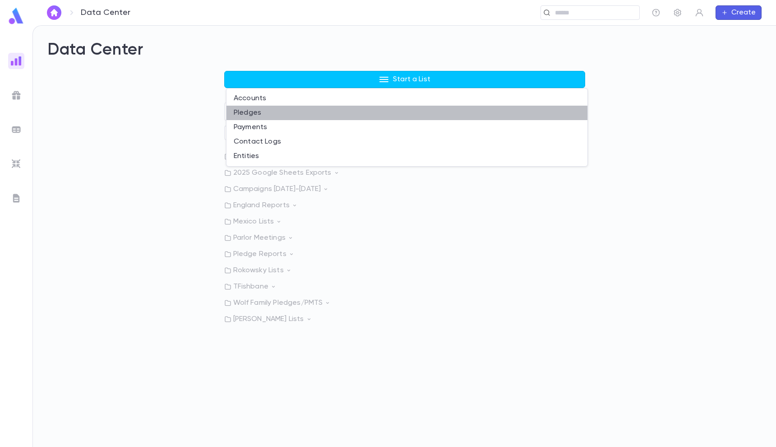
click at [262, 111] on li "Pledges" at bounding box center [406, 113] width 361 height 14
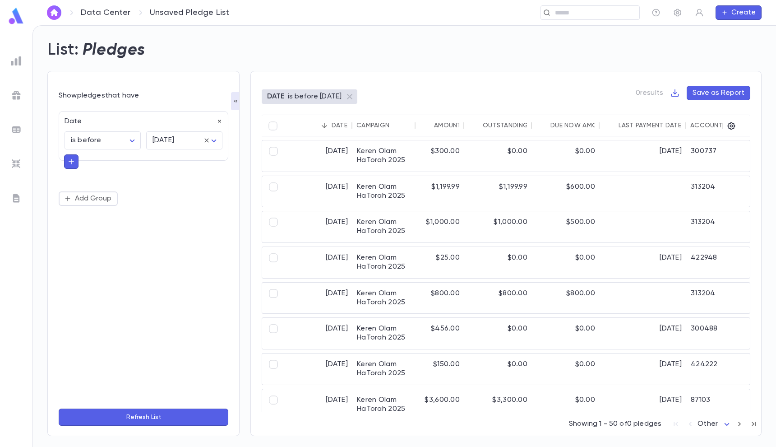
click at [221, 120] on icon "button" at bounding box center [220, 121] width 6 height 6
click at [110, 129] on button "Add Condition" at bounding box center [94, 123] width 70 height 14
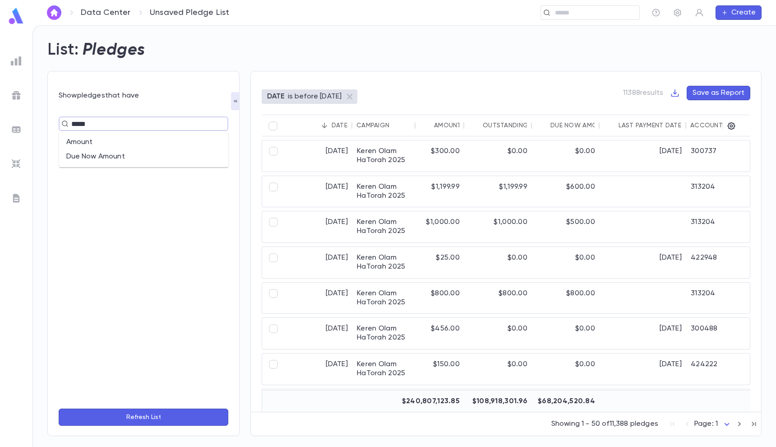
type input "******"
click at [91, 138] on li "Amount" at bounding box center [144, 142] width 170 height 14
click at [185, 135] on input "text" at bounding box center [191, 141] width 62 height 18
type input "**********"
click at [159, 417] on button "Refresh List" at bounding box center [144, 416] width 170 height 17
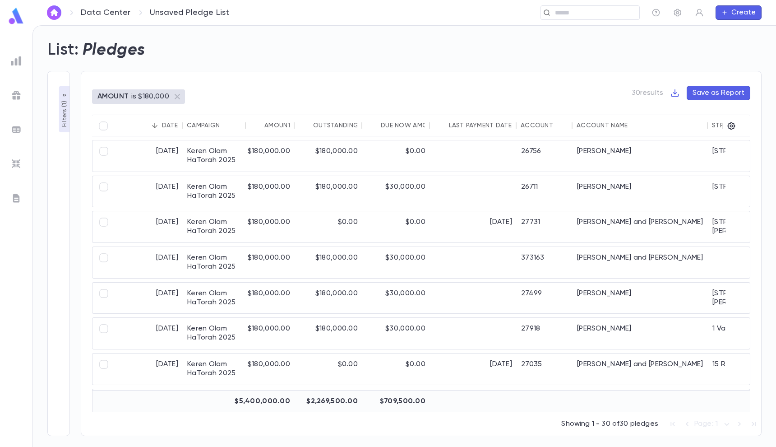
click at [610, 123] on div "Account Name" at bounding box center [601, 125] width 51 height 7
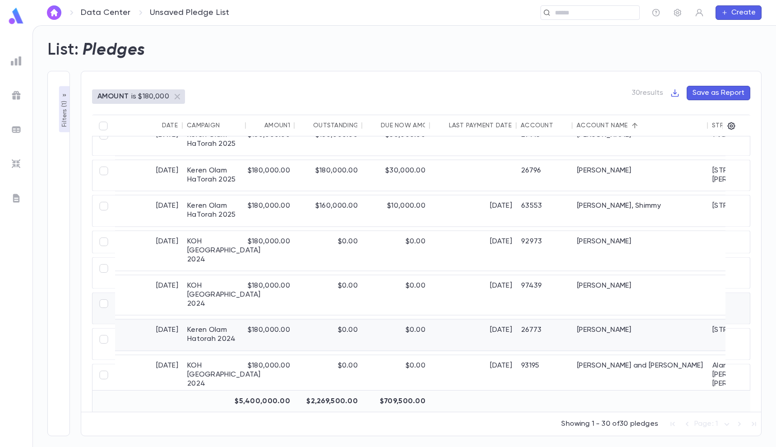
scroll to position [607, 0]
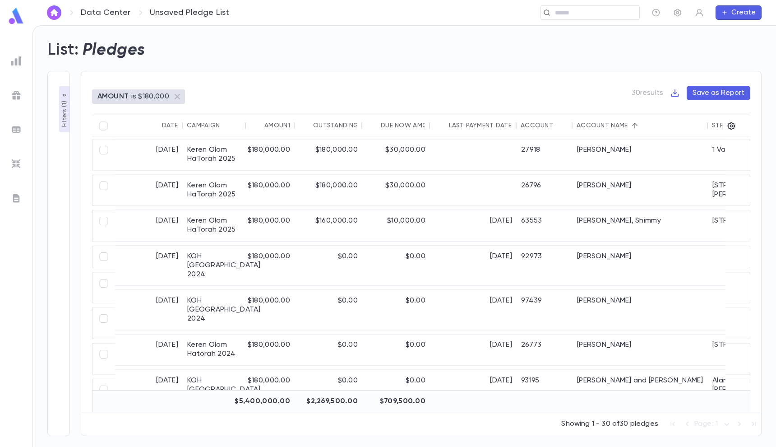
click at [249, 0] on div "Data Center Unsaved Pledge List ​ Create" at bounding box center [403, 12] width 743 height 25
click at [589, 6] on div "​" at bounding box center [589, 12] width 99 height 14
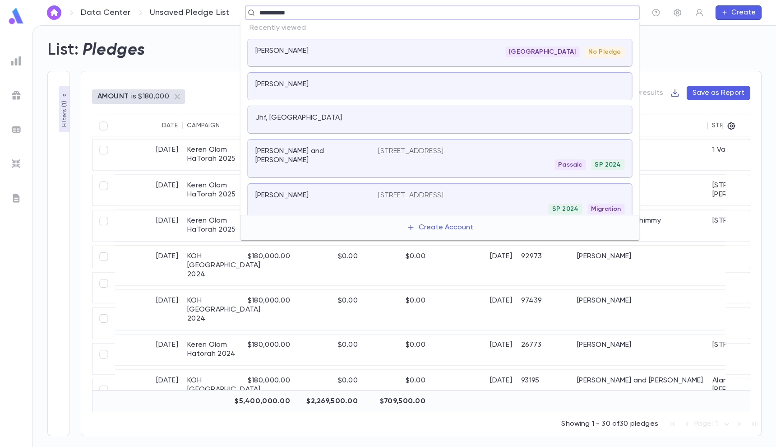
type input "**********"
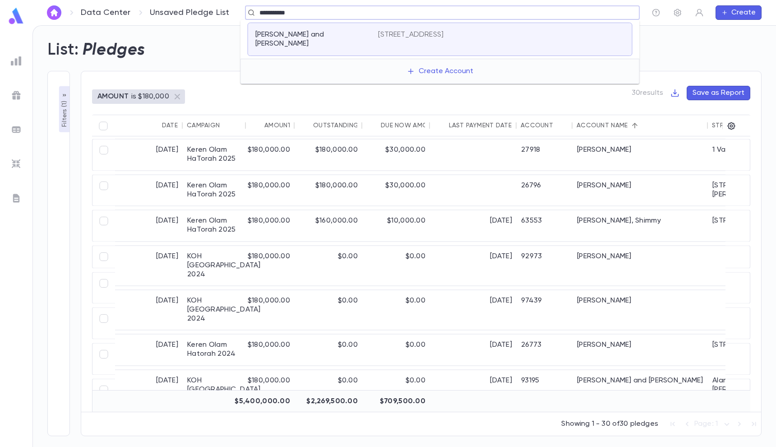
click at [371, 28] on div "[PERSON_NAME] and [PERSON_NAME] [STREET_ADDRESS]" at bounding box center [440, 39] width 385 height 33
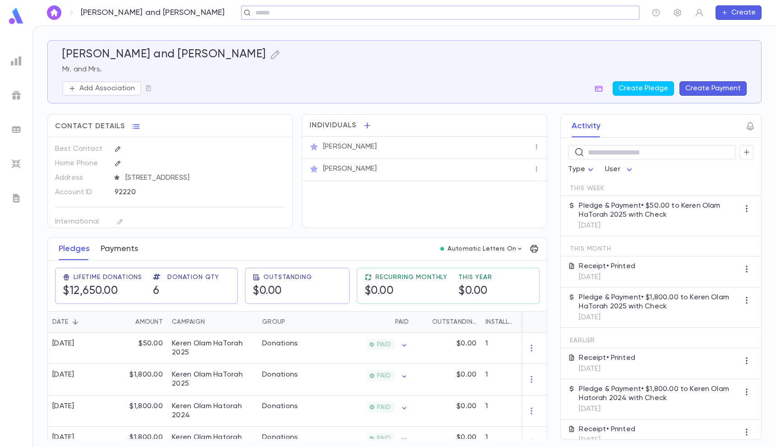
click at [123, 248] on button "Payments" at bounding box center [119, 248] width 37 height 23
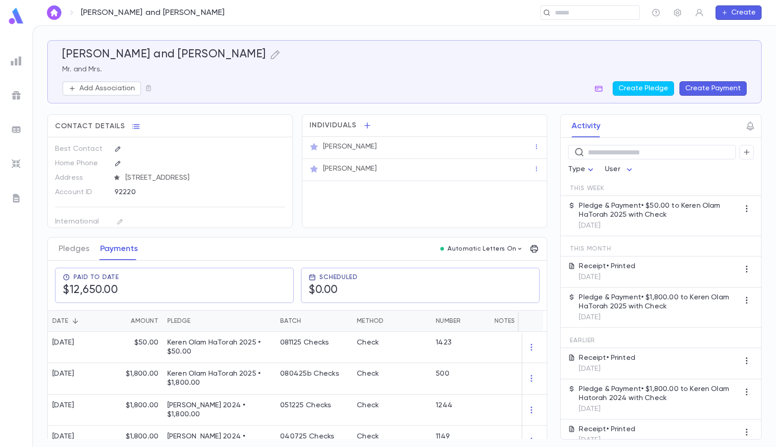
scroll to position [81, 0]
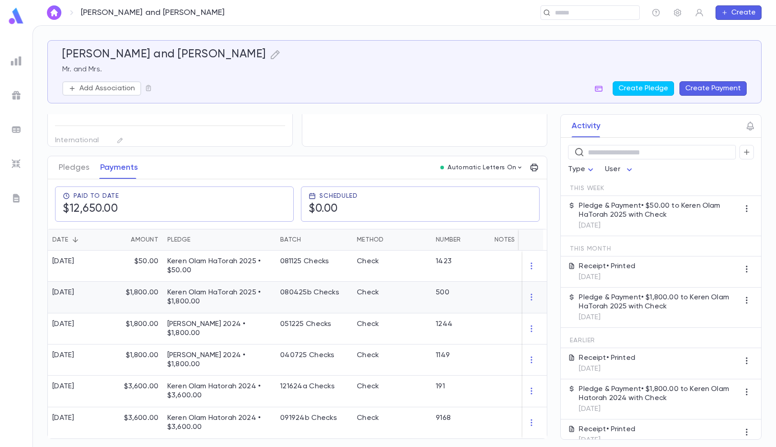
click at [529, 302] on div at bounding box center [534, 296] width 24 height 31
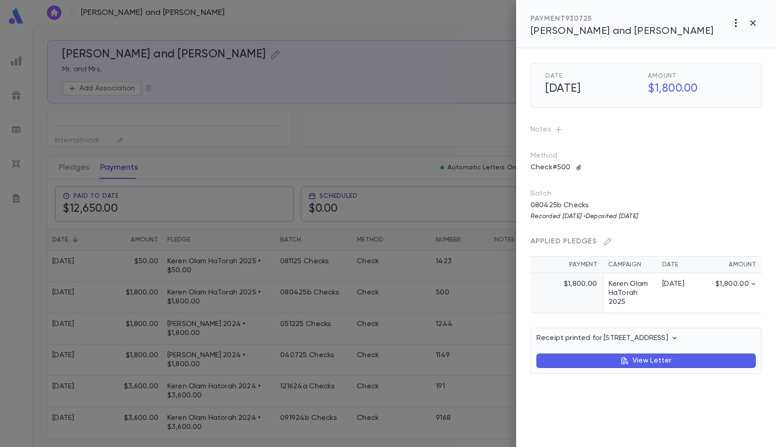
click at [729, 21] on button "button" at bounding box center [735, 22] width 17 height 17
click at [722, 39] on li "Cancel" at bounding box center [730, 42] width 82 height 14
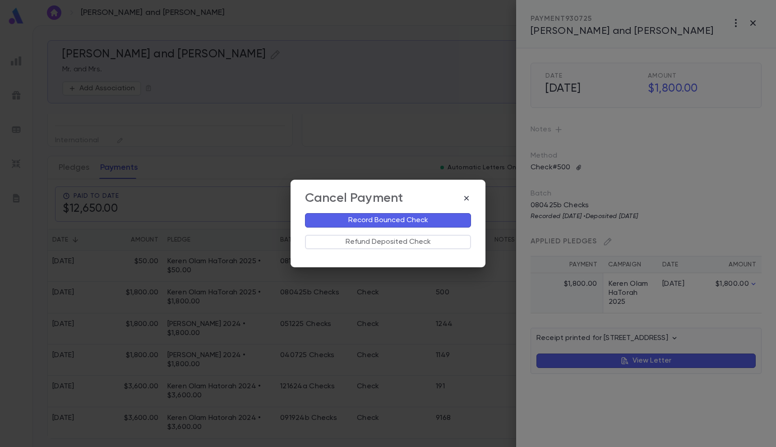
click at [426, 218] on button "Record Bounced Check" at bounding box center [388, 220] width 166 height 14
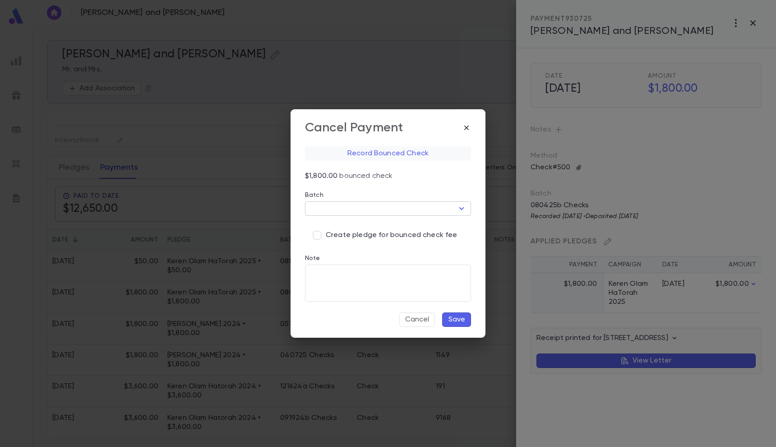
click at [413, 213] on input "Batch" at bounding box center [381, 208] width 146 height 13
click at [384, 243] on button "Create Batch" at bounding box center [387, 244] width 65 height 14
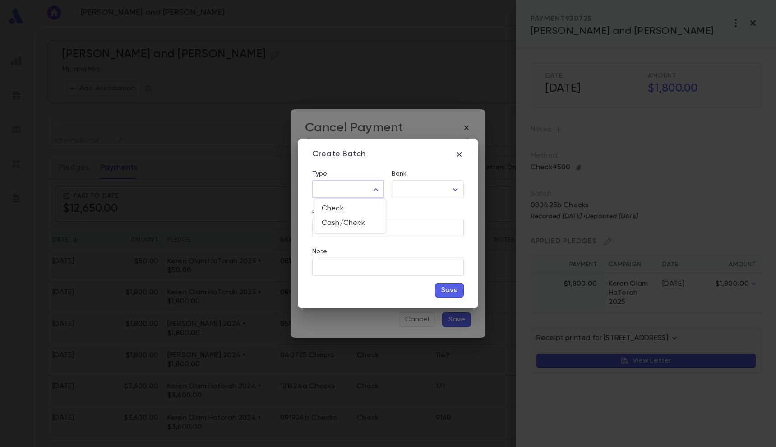
click at [361, 186] on body "[PERSON_NAME] and [PERSON_NAME] ​ Create [PERSON_NAME] and [PERSON_NAME] Mr. an…" at bounding box center [388, 235] width 776 height 421
click at [357, 208] on span "Check" at bounding box center [350, 208] width 57 height 9
type input "*****"
click at [424, 197] on body "[PERSON_NAME] and [PERSON_NAME] ​ Create [PERSON_NAME] and [PERSON_NAME] Mr. an…" at bounding box center [388, 235] width 776 height 421
click at [417, 216] on ul "Citizens(YR)" at bounding box center [429, 208] width 71 height 20
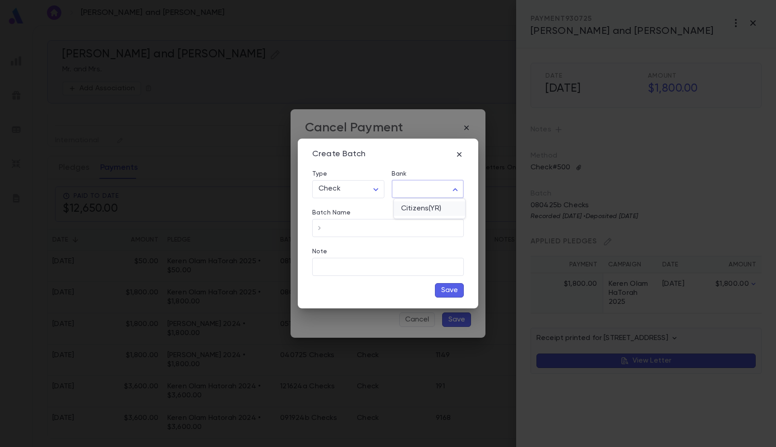
click at [411, 204] on span "Citizens(YR)" at bounding box center [429, 208] width 57 height 9
type input "**"
click at [401, 229] on input "Batch Name" at bounding box center [395, 228] width 137 height 18
type input "**********"
click at [453, 287] on button "Save" at bounding box center [449, 290] width 29 height 14
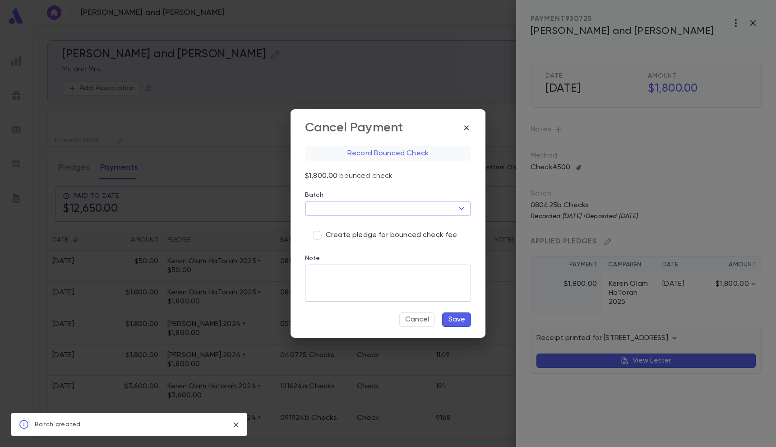
type input "**********"
click at [451, 320] on button "Save" at bounding box center [456, 319] width 29 height 14
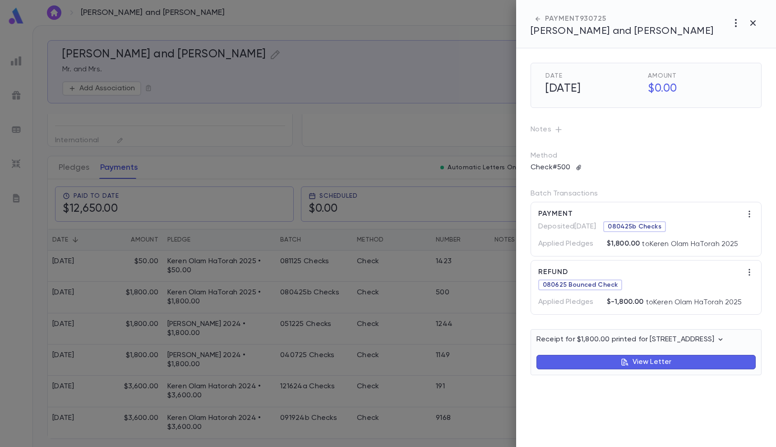
click at [400, 91] on div at bounding box center [388, 223] width 776 height 447
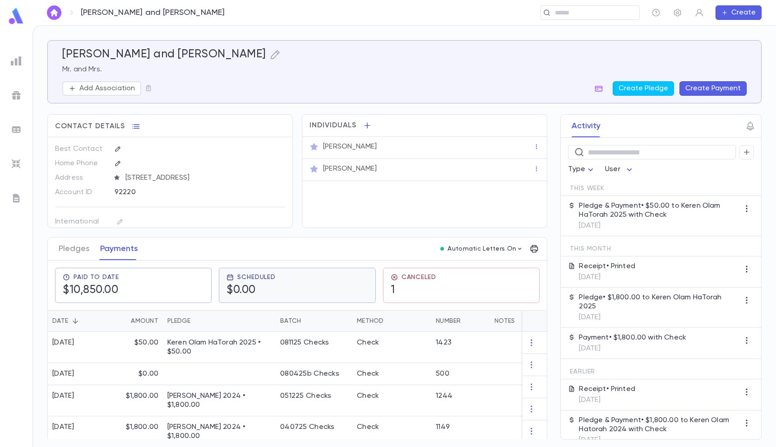
scroll to position [0, 0]
click at [69, 242] on button "Pledges" at bounding box center [74, 248] width 31 height 23
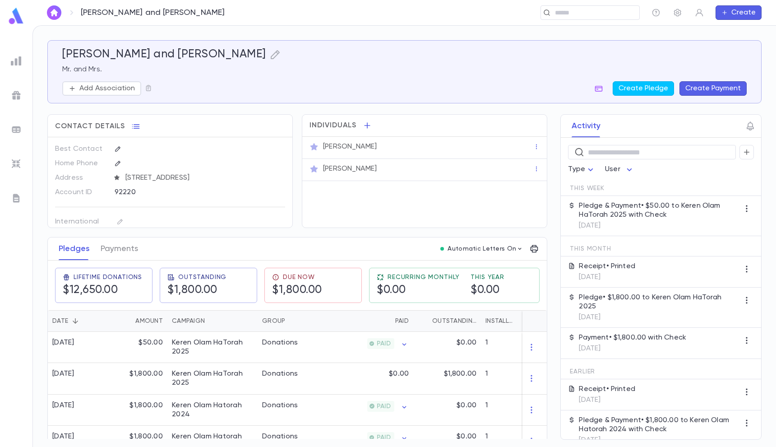
click at [584, 0] on div "[PERSON_NAME] and [PERSON_NAME] ​ Create" at bounding box center [403, 12] width 743 height 25
click at [571, 4] on div "[PERSON_NAME] and [PERSON_NAME] ​ Create" at bounding box center [403, 12] width 743 height 25
click at [567, 5] on div "[PERSON_NAME] and [PERSON_NAME] ​ Create" at bounding box center [403, 12] width 743 height 25
click at [558, 9] on input "text" at bounding box center [587, 13] width 70 height 9
type input "*"
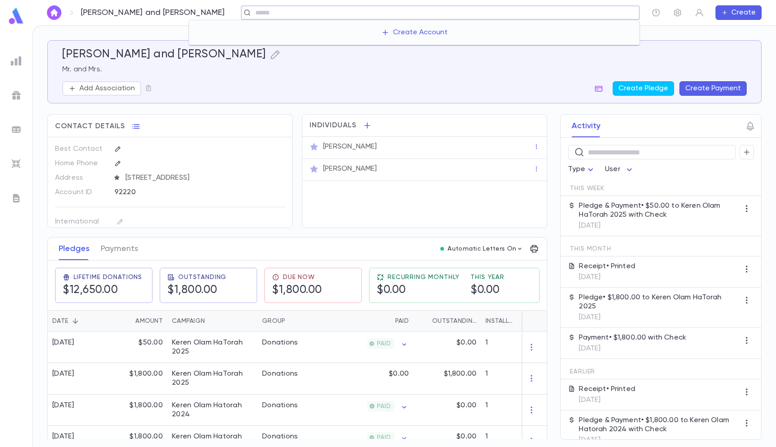
click at [708, 81] on button "Create Payment" at bounding box center [712, 88] width 67 height 14
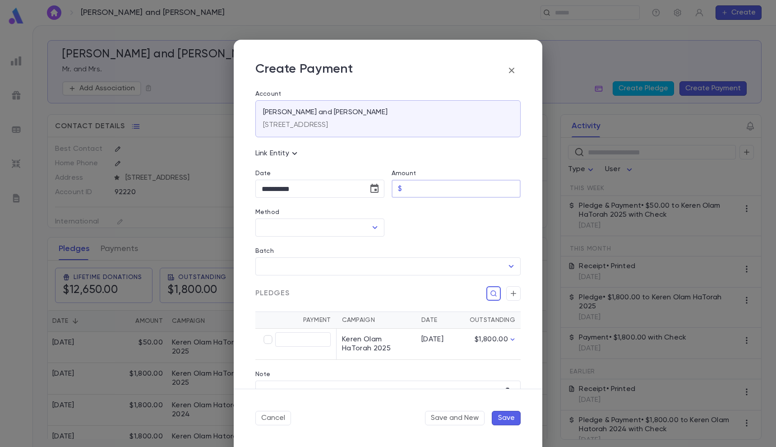
click at [432, 188] on input "Amount" at bounding box center [463, 189] width 115 height 18
type input "********"
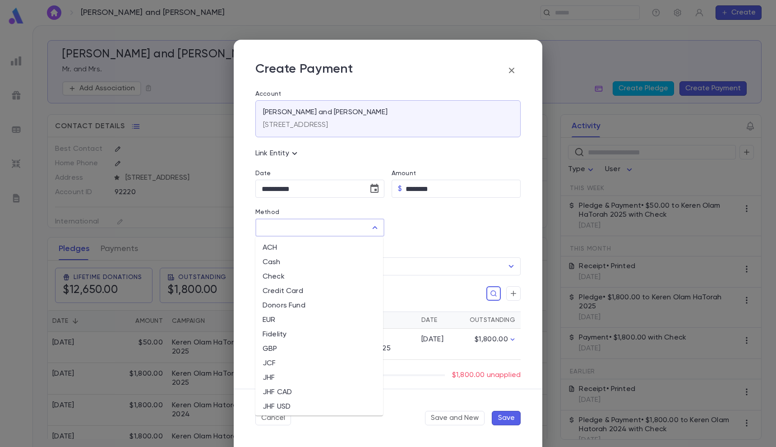
click at [331, 228] on input "Method" at bounding box center [312, 227] width 107 height 17
click at [296, 276] on li "Check" at bounding box center [319, 276] width 128 height 14
type input "*****"
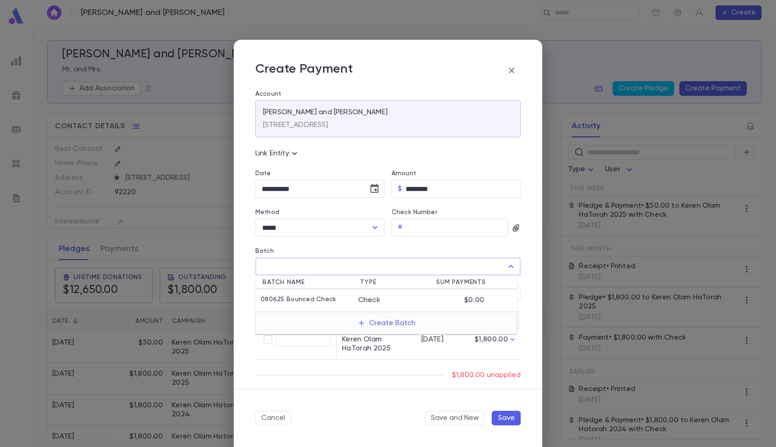
click at [322, 272] on input "Batch" at bounding box center [381, 266] width 244 height 17
click at [364, 325] on icon "button" at bounding box center [361, 323] width 8 height 8
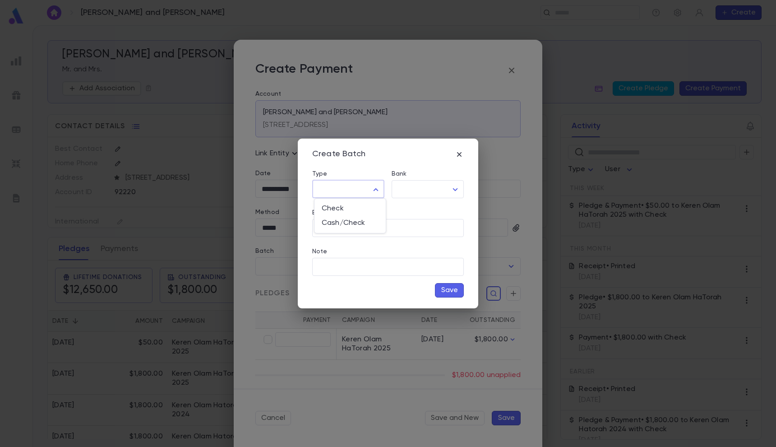
click at [360, 183] on body "[PERSON_NAME] and [PERSON_NAME] ​ Create [PERSON_NAME] and [PERSON_NAME] Mr. an…" at bounding box center [388, 235] width 776 height 421
click at [355, 199] on ul "Check Cash/Check" at bounding box center [349, 215] width 71 height 34
click at [355, 200] on ul "Check Cash/Check" at bounding box center [349, 215] width 71 height 34
click at [355, 203] on li "Check" at bounding box center [349, 208] width 71 height 14
type input "*****"
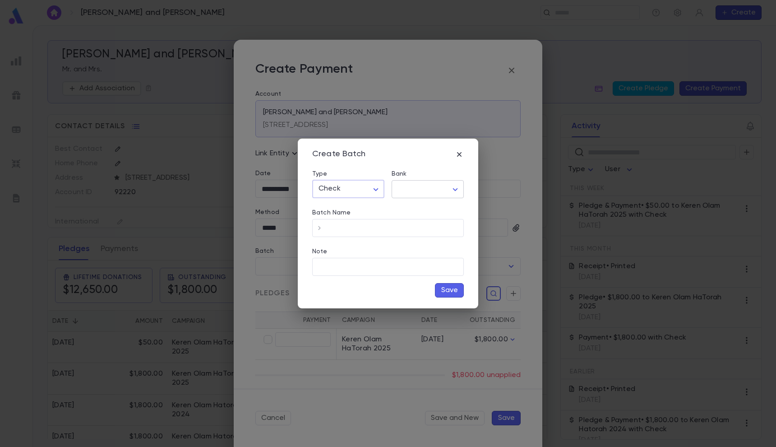
click at [419, 189] on body "[PERSON_NAME] and [PERSON_NAME] ​ Create [PERSON_NAME] and [PERSON_NAME] Mr. an…" at bounding box center [388, 235] width 776 height 421
click at [419, 209] on span "Citizens(YR)" at bounding box center [429, 208] width 57 height 9
type input "**"
click at [394, 221] on input "Batch Name" at bounding box center [395, 228] width 137 height 18
click at [349, 230] on input "**********" at bounding box center [395, 228] width 137 height 18
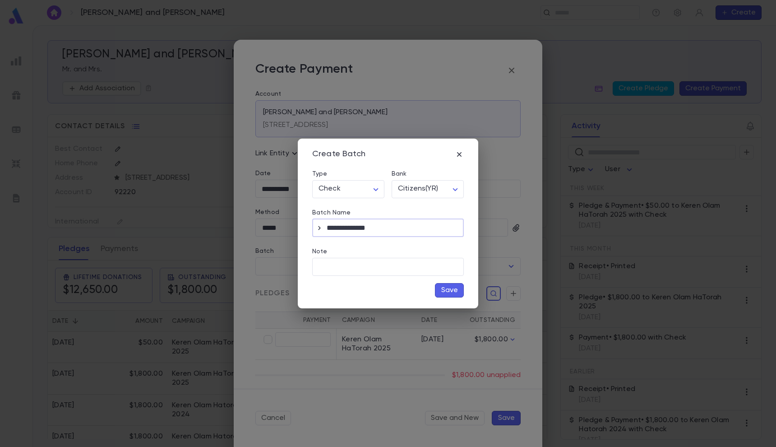
type input "**********"
click at [444, 289] on button "Save" at bounding box center [449, 290] width 29 height 14
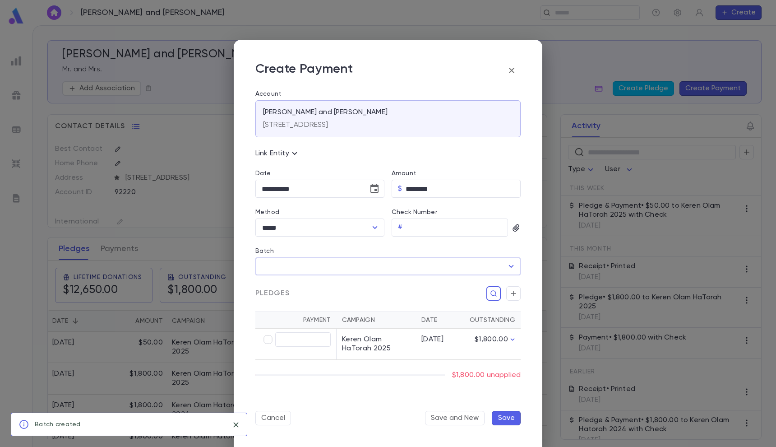
type input "**********"
type input "********"
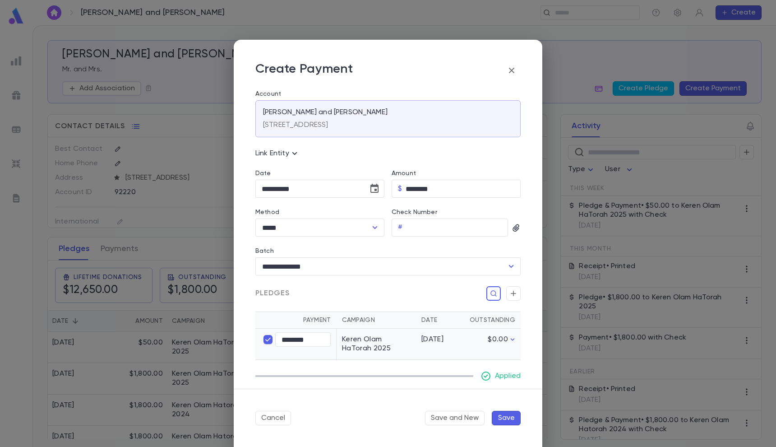
click at [509, 416] on button "Save" at bounding box center [506, 417] width 29 height 14
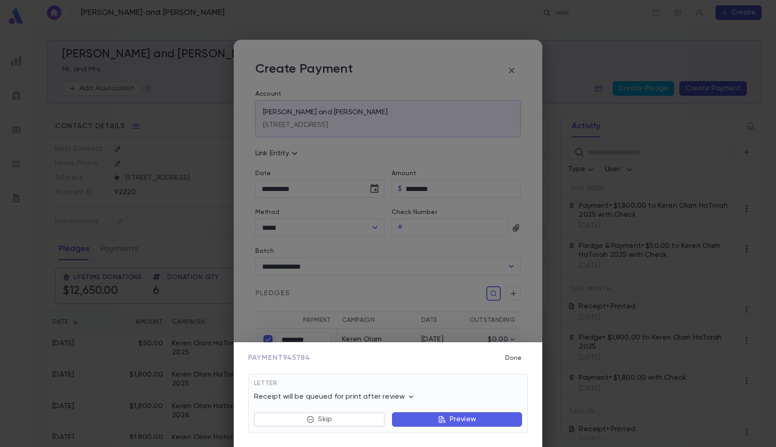
click at [127, 225] on div "Payment 945784 Done Letter Receipt will be queued for print after review Letter…" at bounding box center [388, 223] width 776 height 447
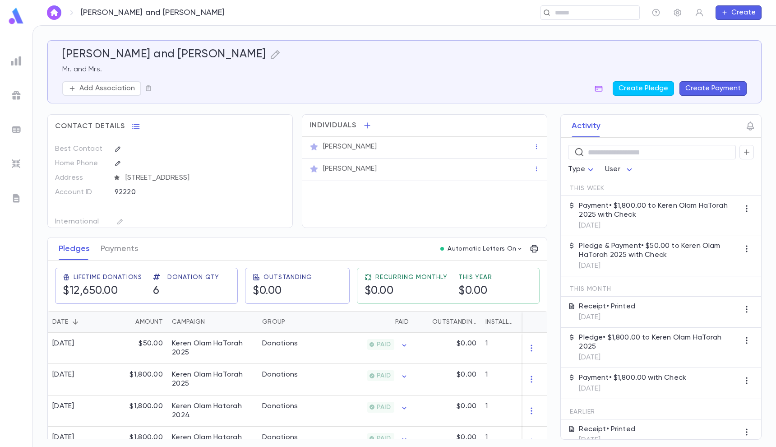
click at [117, 235] on div "Contact Details Best Contact Home Phone Address [STREET_ADDRESS] Account ID 922…" at bounding box center [297, 317] width 500 height 406
click at [117, 245] on button "Payments" at bounding box center [119, 248] width 37 height 23
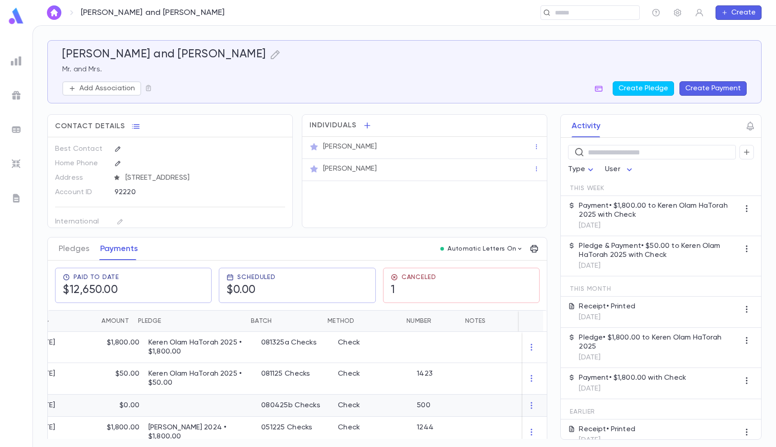
scroll to position [0, 32]
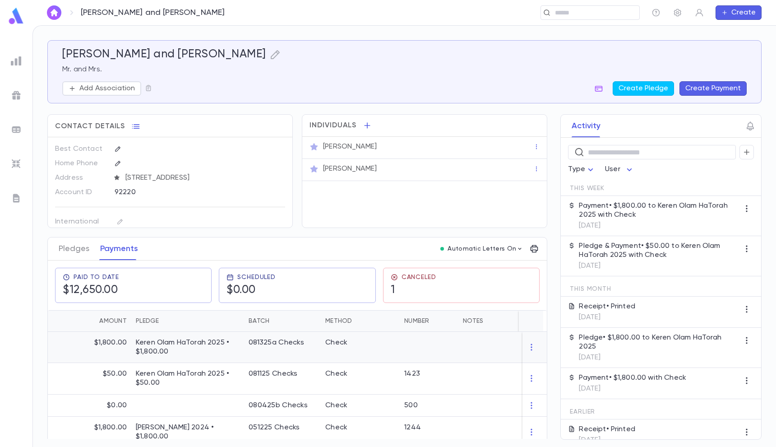
click at [331, 349] on div "Check" at bounding box center [360, 347] width 79 height 31
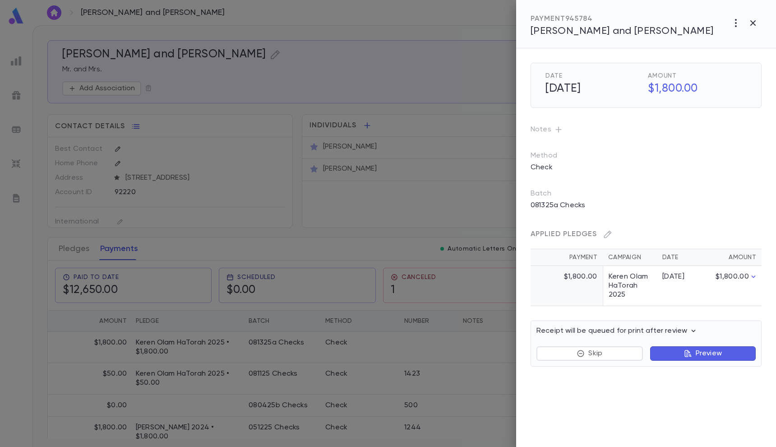
click at [558, 157] on p "Method" at bounding box center [552, 155] width 45 height 9
click at [555, 161] on p "Check" at bounding box center [541, 167] width 33 height 14
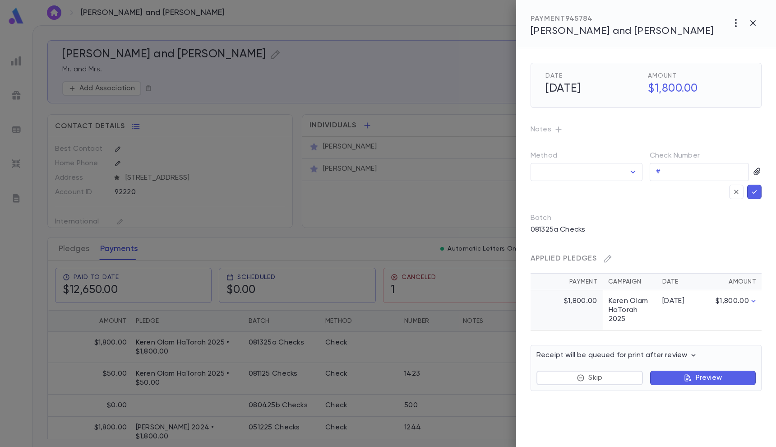
type input "*****"
click at [663, 182] on div at bounding box center [609, 190] width 158 height 18
click at [666, 179] on input "Check Number" at bounding box center [706, 172] width 85 height 18
type input "***"
click at [753, 190] on icon "button" at bounding box center [754, 191] width 8 height 9
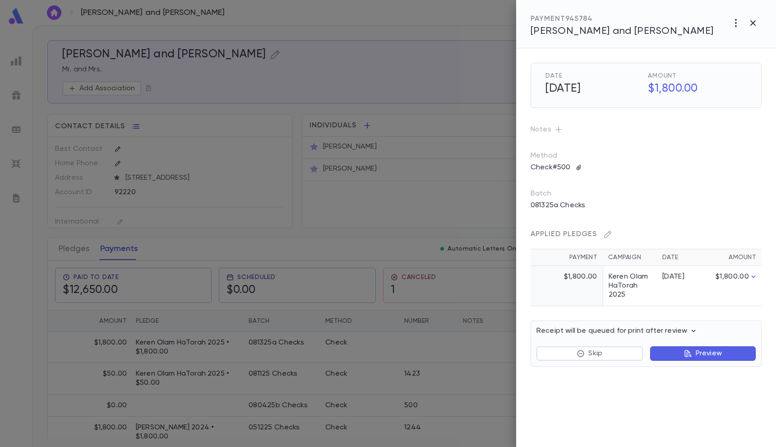
click at [441, 145] on div at bounding box center [388, 223] width 776 height 447
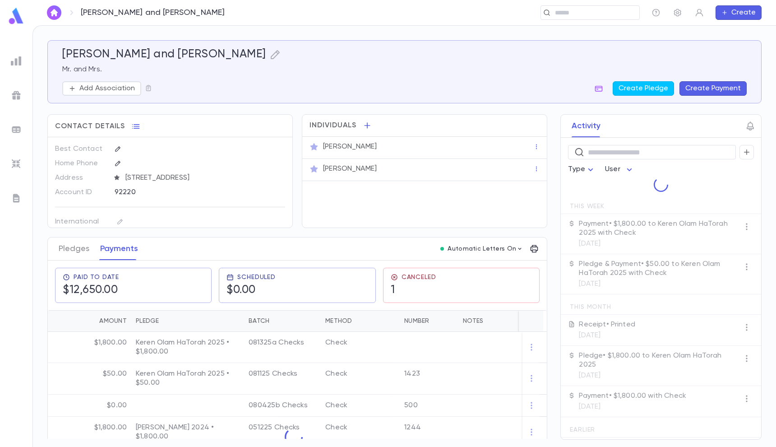
scroll to position [0, 0]
